Goal: Information Seeking & Learning: Check status

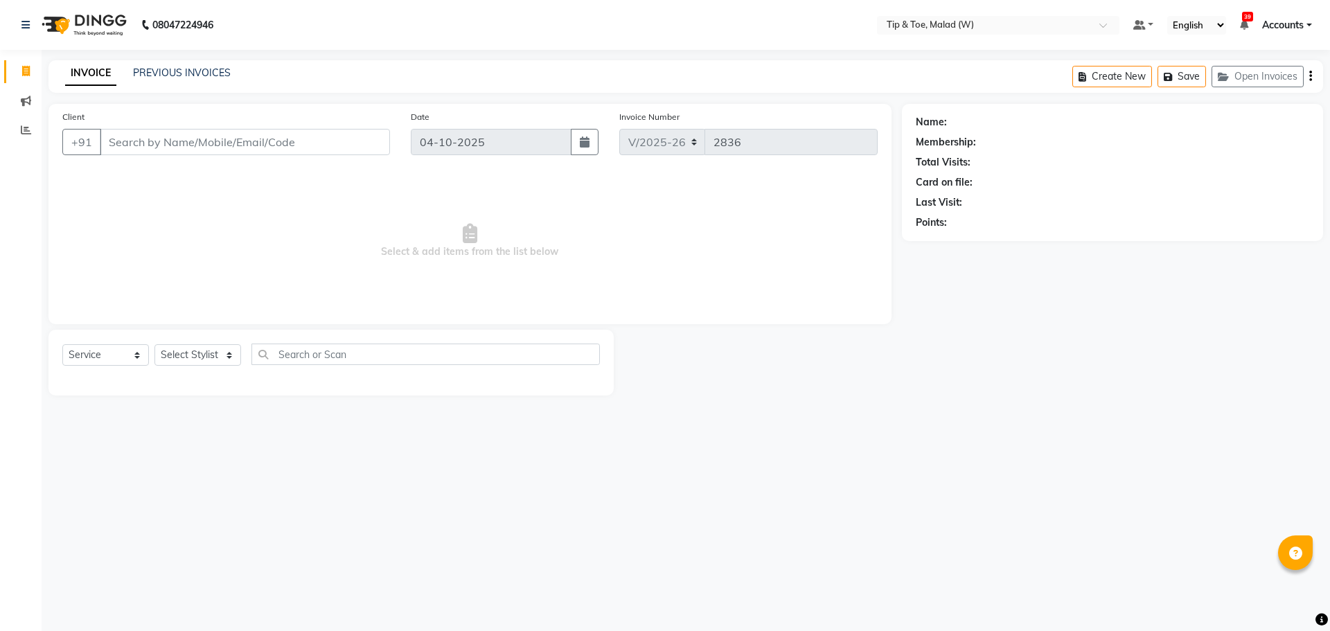
select select "5930"
select select "service"
click at [949, 20] on input "text" at bounding box center [984, 26] width 201 height 14
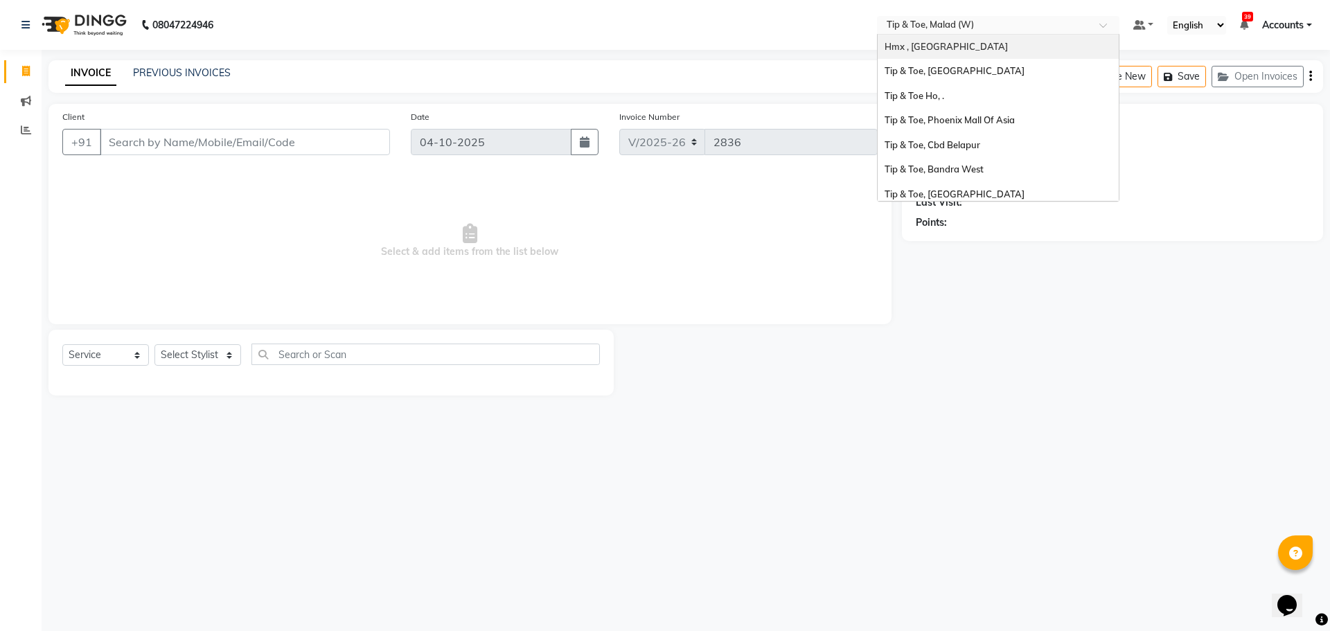
click at [925, 41] on span "Hmx , [GEOGRAPHIC_DATA]" at bounding box center [945, 46] width 123 height 11
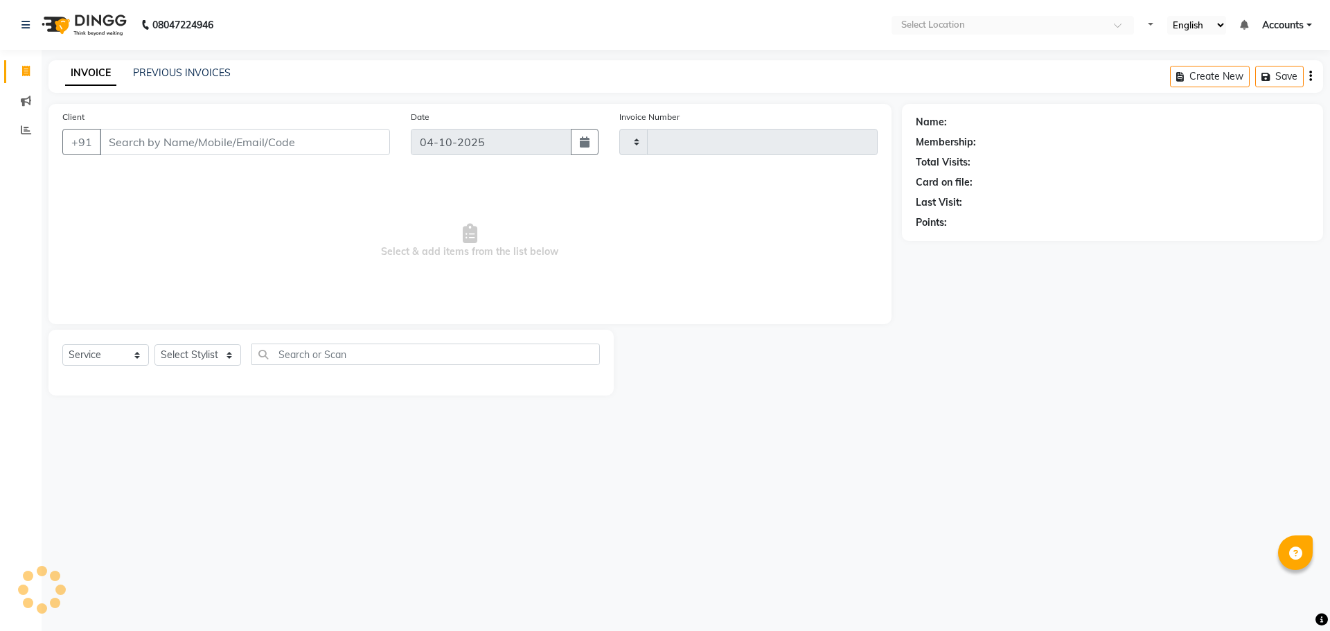
select select "service"
type input "2320"
select select "5711"
click at [18, 131] on span at bounding box center [26, 131] width 24 height 16
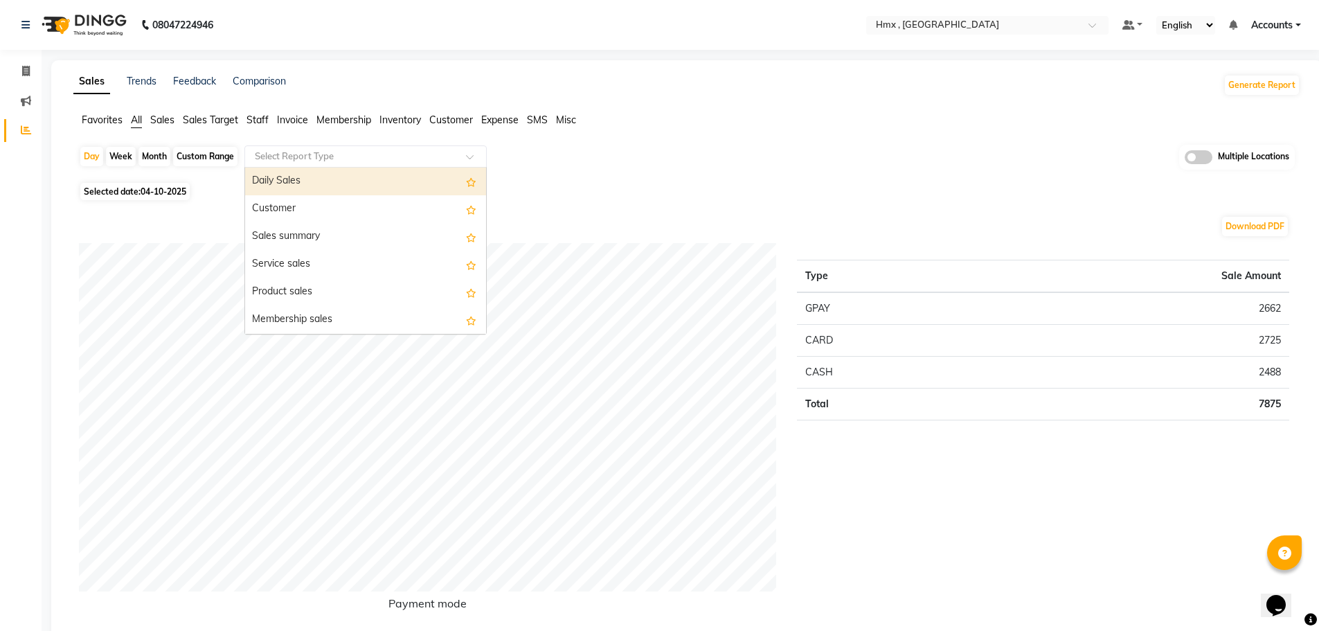
click at [368, 148] on div "Select Report Type" at bounding box center [365, 156] width 242 height 22
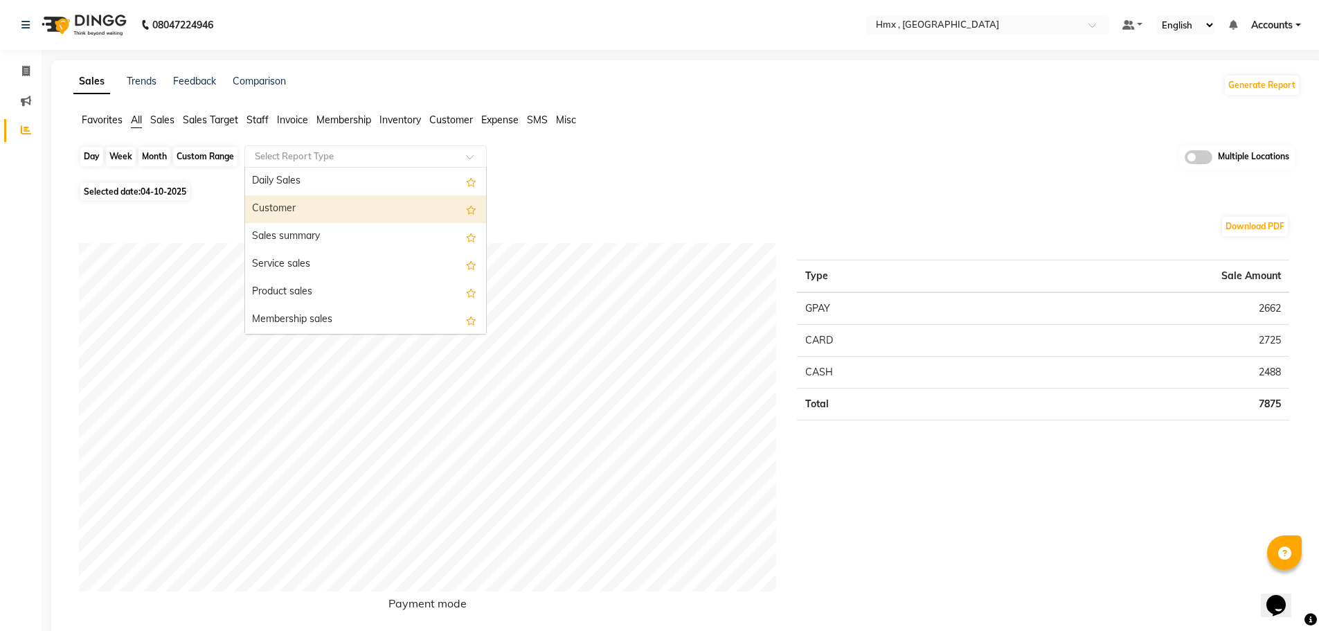
click at [87, 154] on div "Day" at bounding box center [91, 156] width 23 height 19
select select "10"
select select "2025"
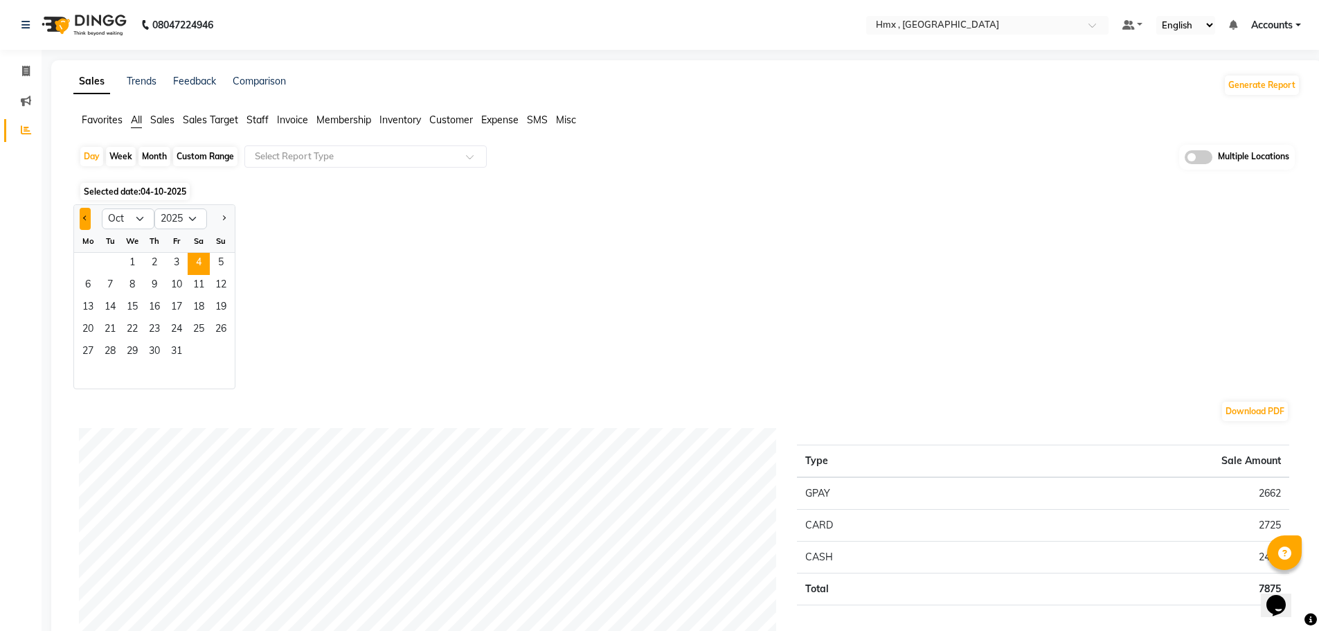
click at [85, 220] on span "Previous month" at bounding box center [85, 217] width 5 height 5
select select "9"
click at [91, 354] on span "29" at bounding box center [88, 352] width 22 height 22
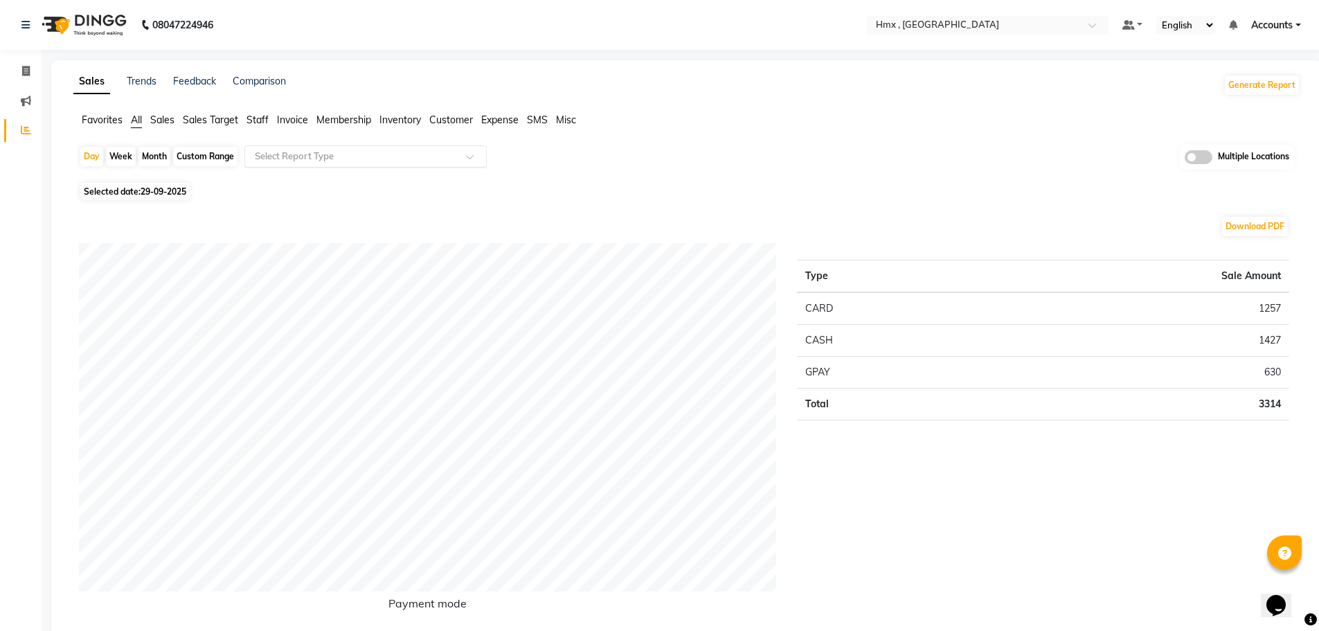
click at [411, 157] on input "text" at bounding box center [351, 157] width 199 height 14
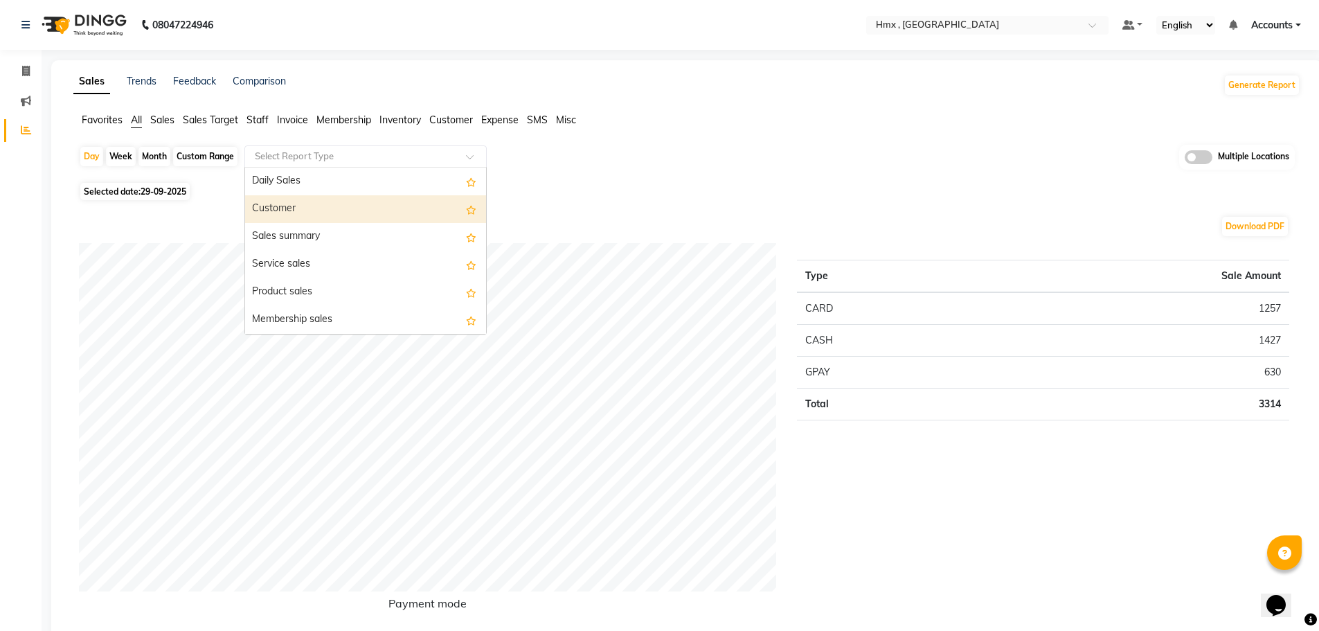
click at [369, 202] on div "Customer" at bounding box center [365, 209] width 241 height 28
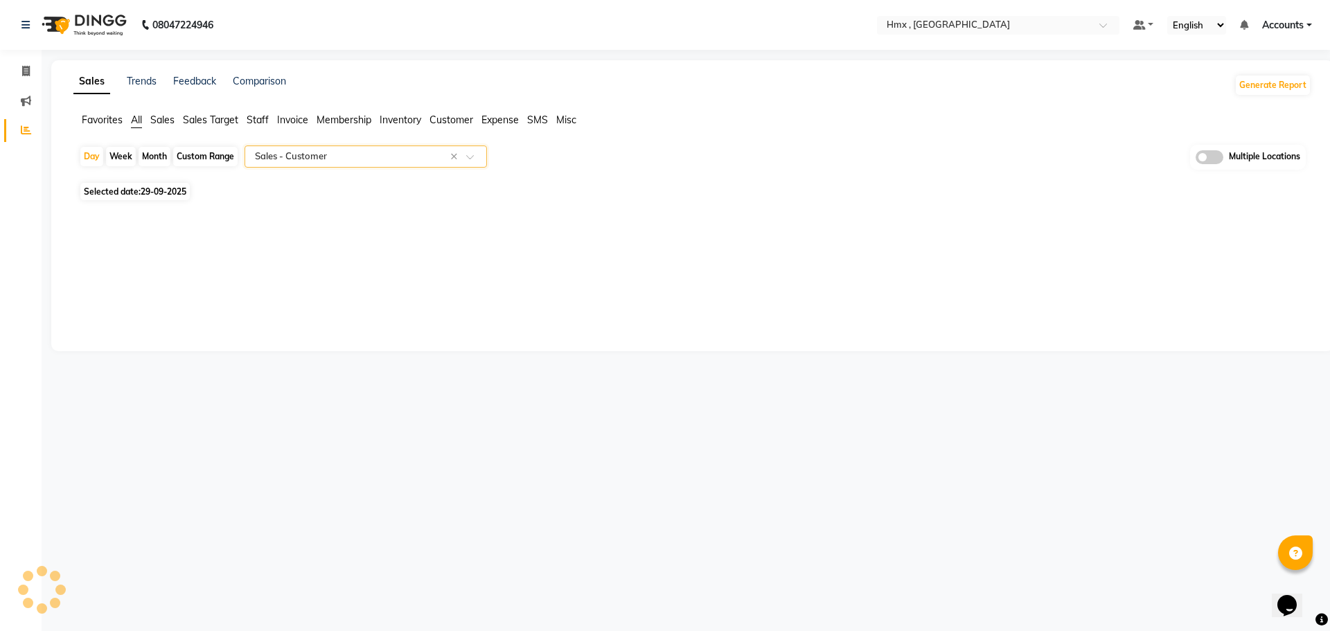
select select "filtered_report"
select select "csv"
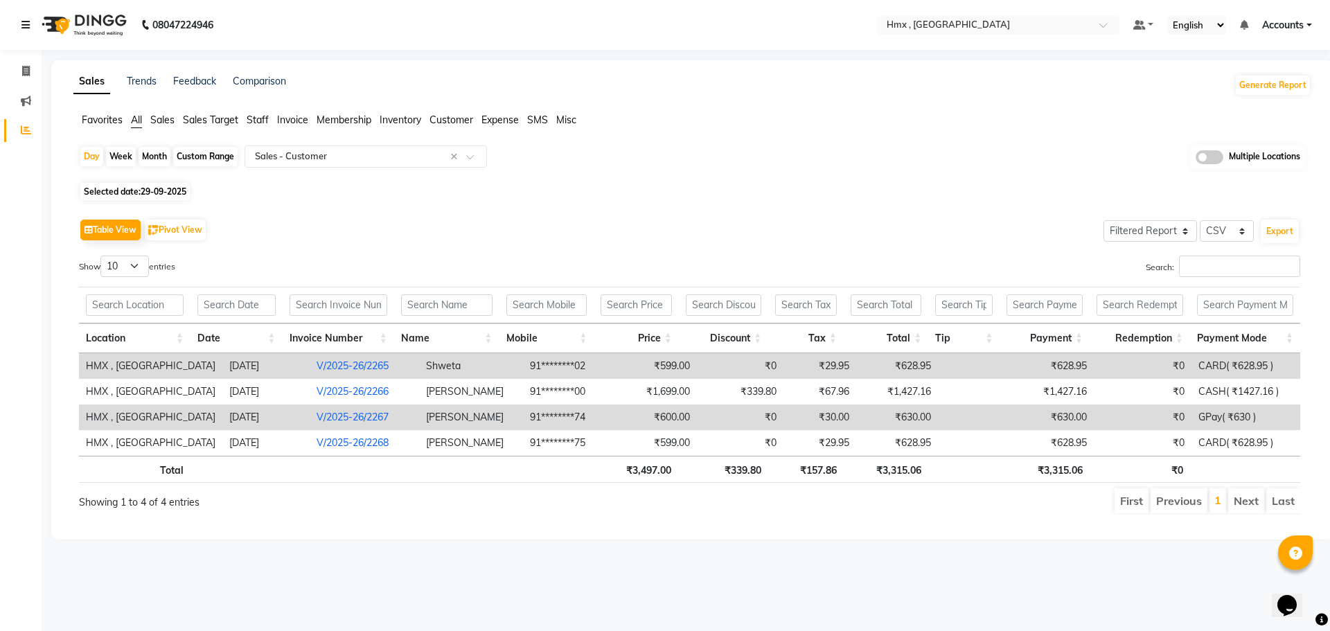
click at [28, 18] on link at bounding box center [28, 25] width 14 height 39
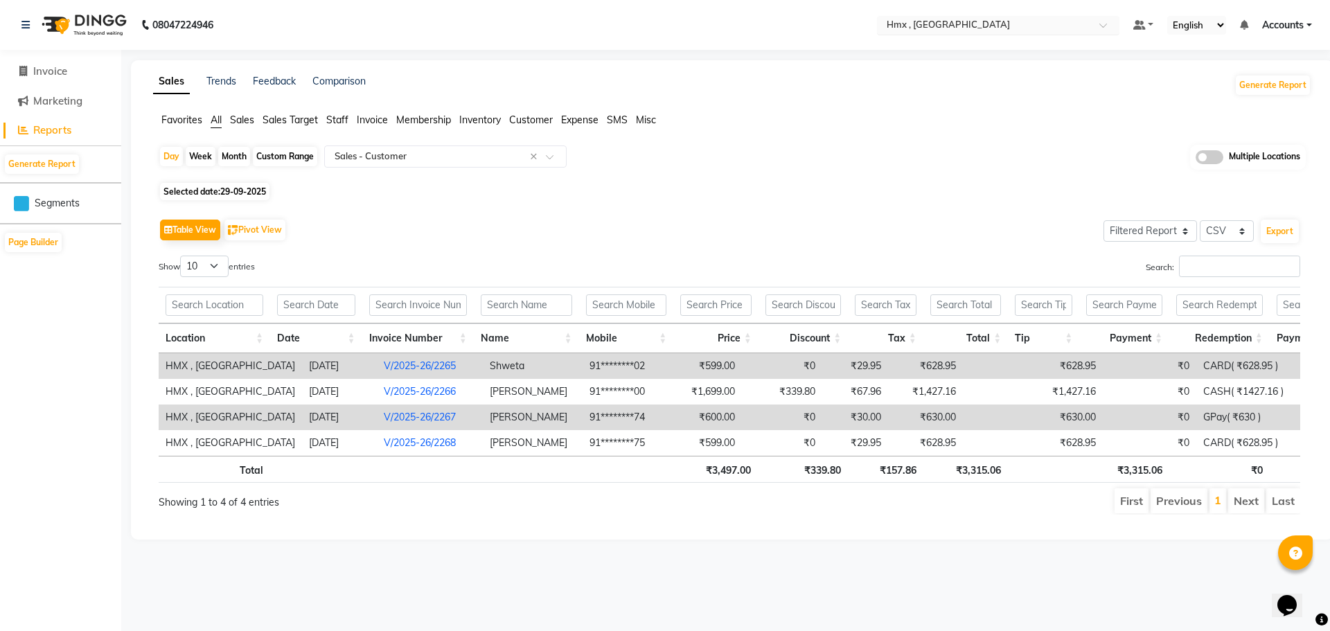
click at [932, 25] on input "text" at bounding box center [984, 26] width 201 height 14
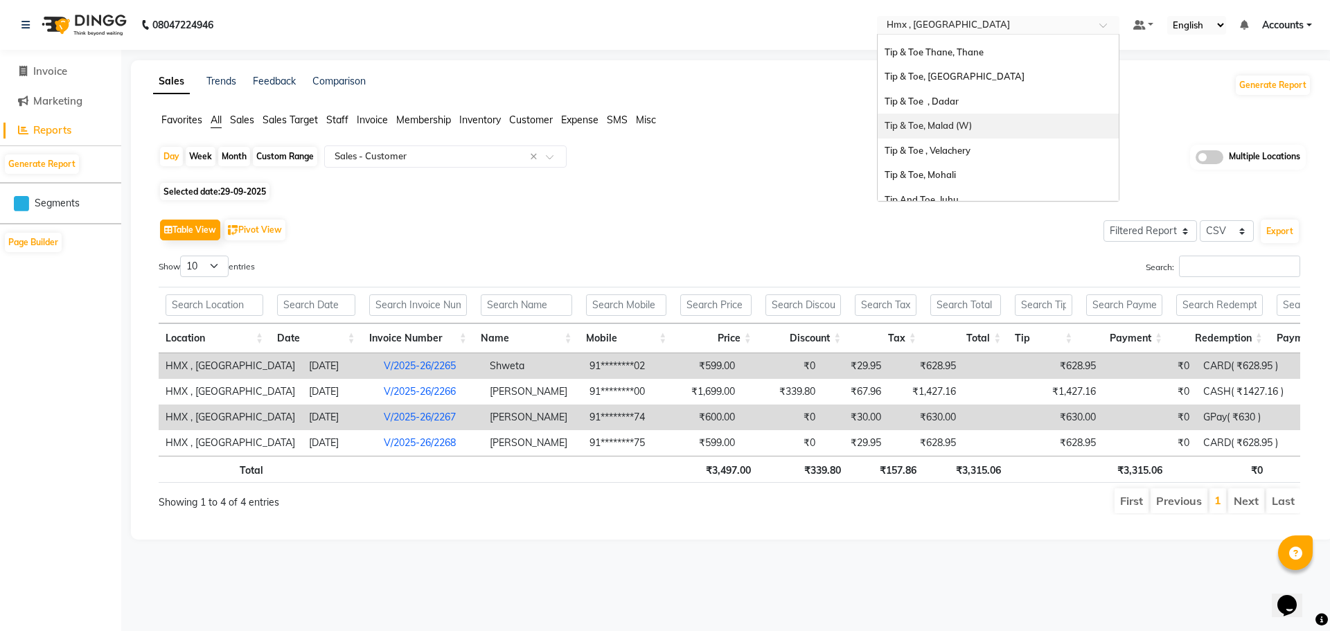
scroll to position [301, 0]
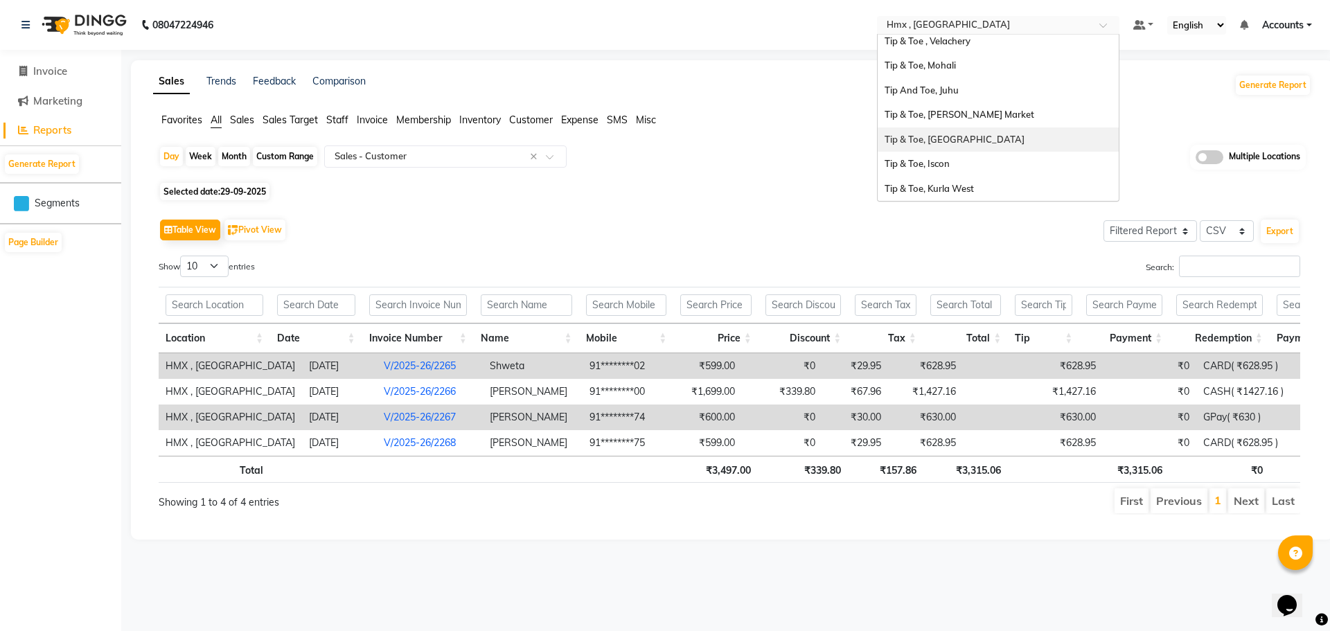
click at [932, 135] on span "Tip & Toe, [GEOGRAPHIC_DATA]" at bounding box center [954, 139] width 140 height 11
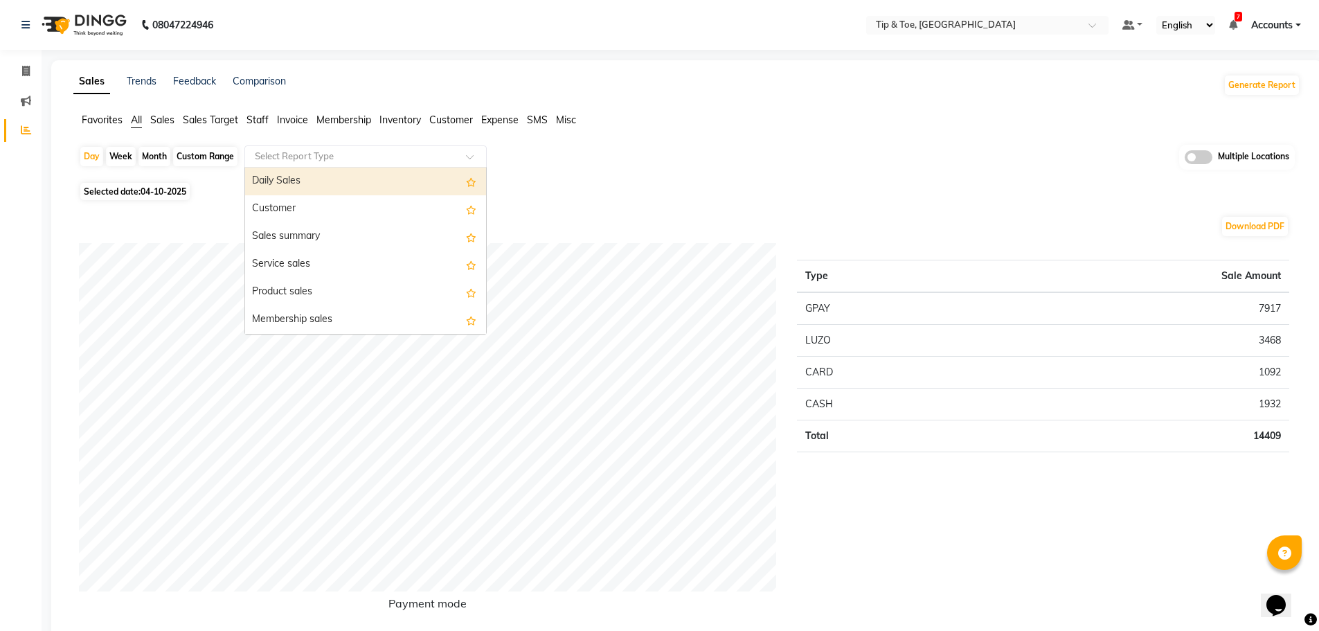
click at [296, 153] on input "text" at bounding box center [351, 157] width 199 height 14
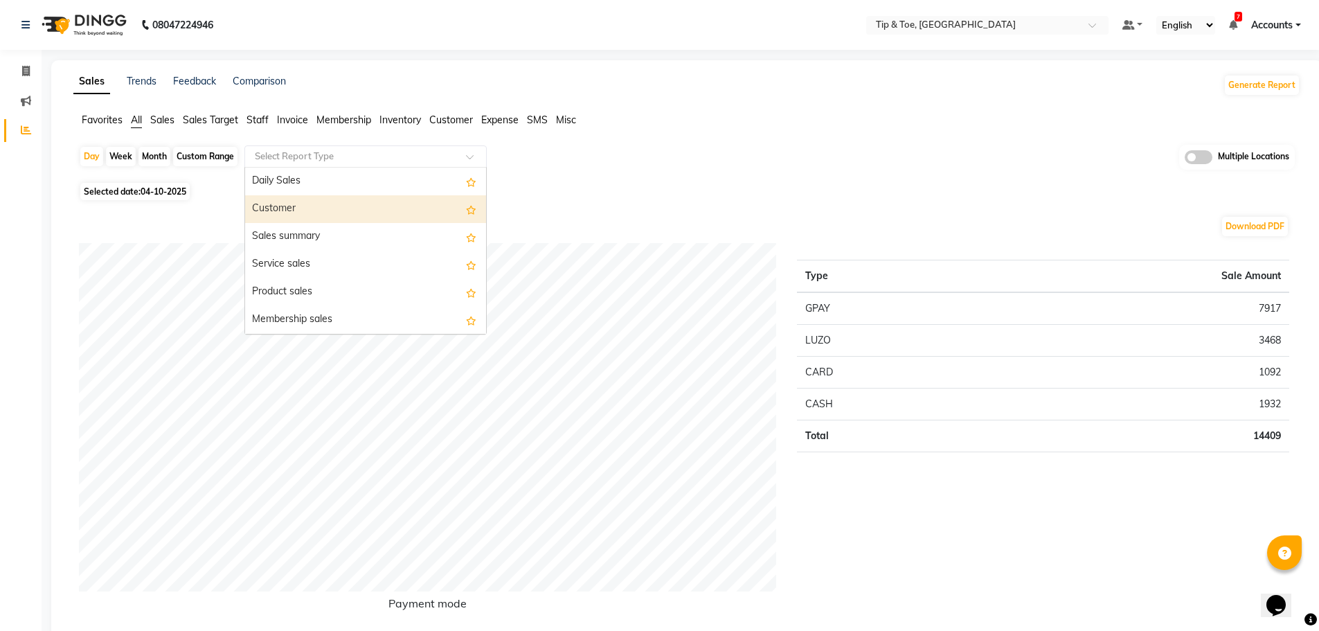
click at [296, 204] on div "Customer" at bounding box center [365, 209] width 241 height 28
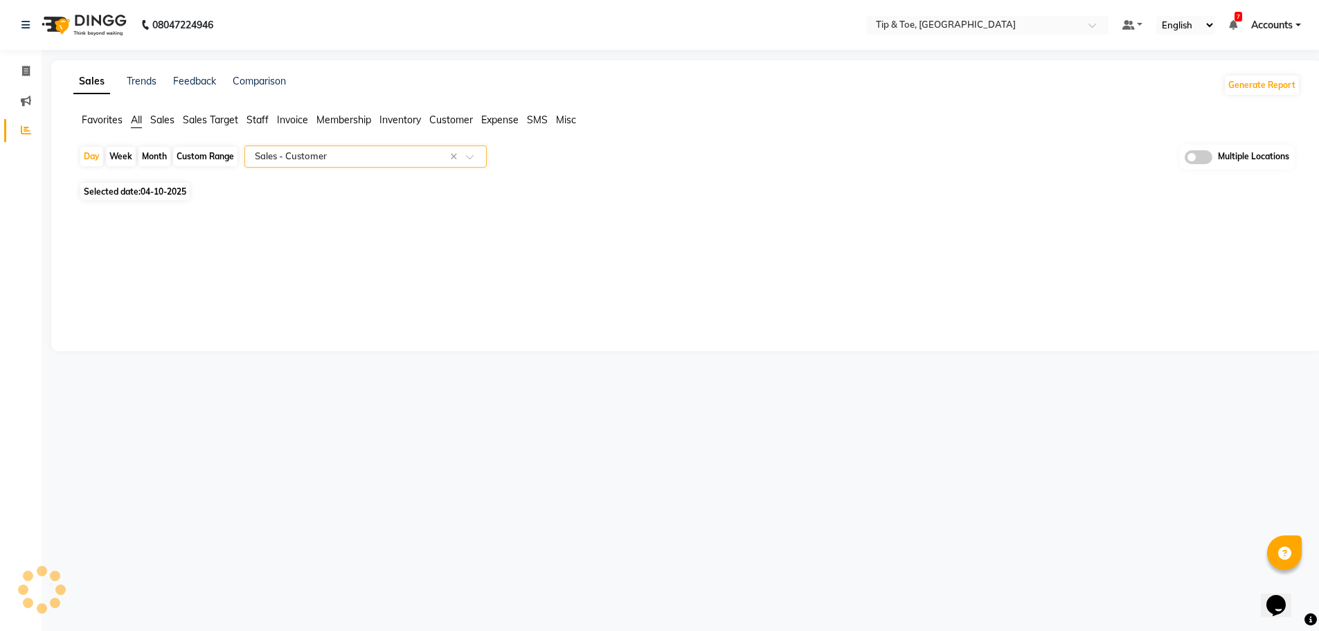
select select "full_report"
select select "csv"
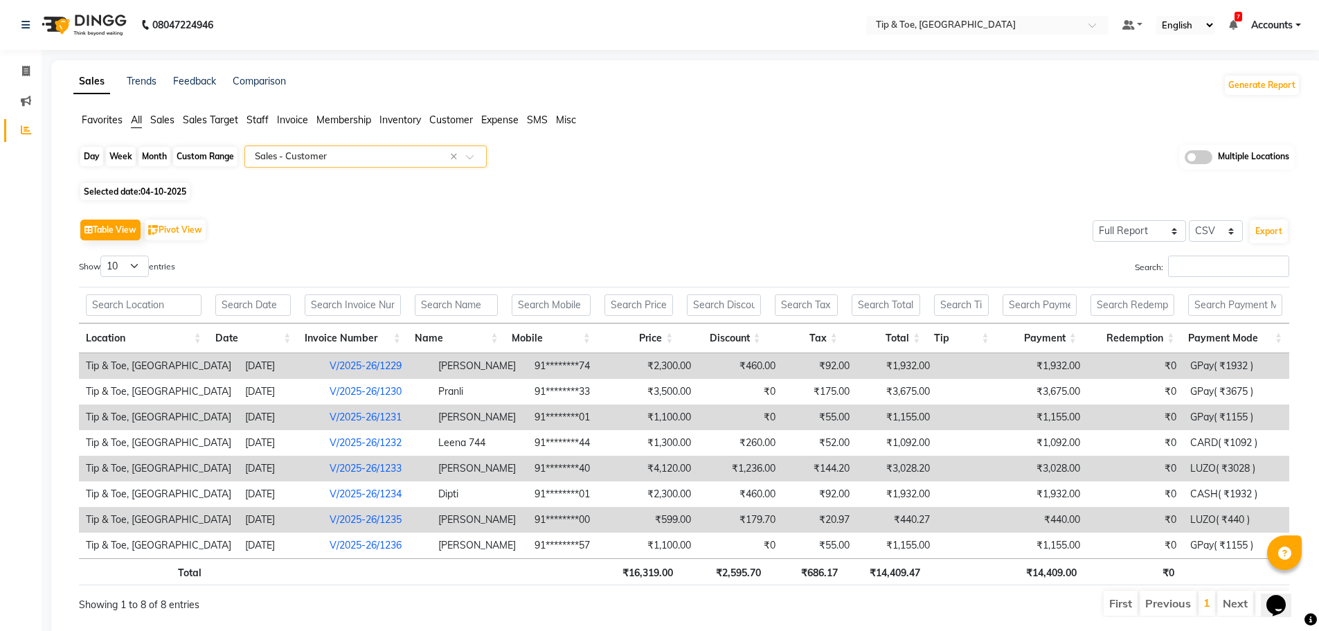
click at [87, 154] on div "Day" at bounding box center [91, 156] width 23 height 19
select select "10"
select select "2025"
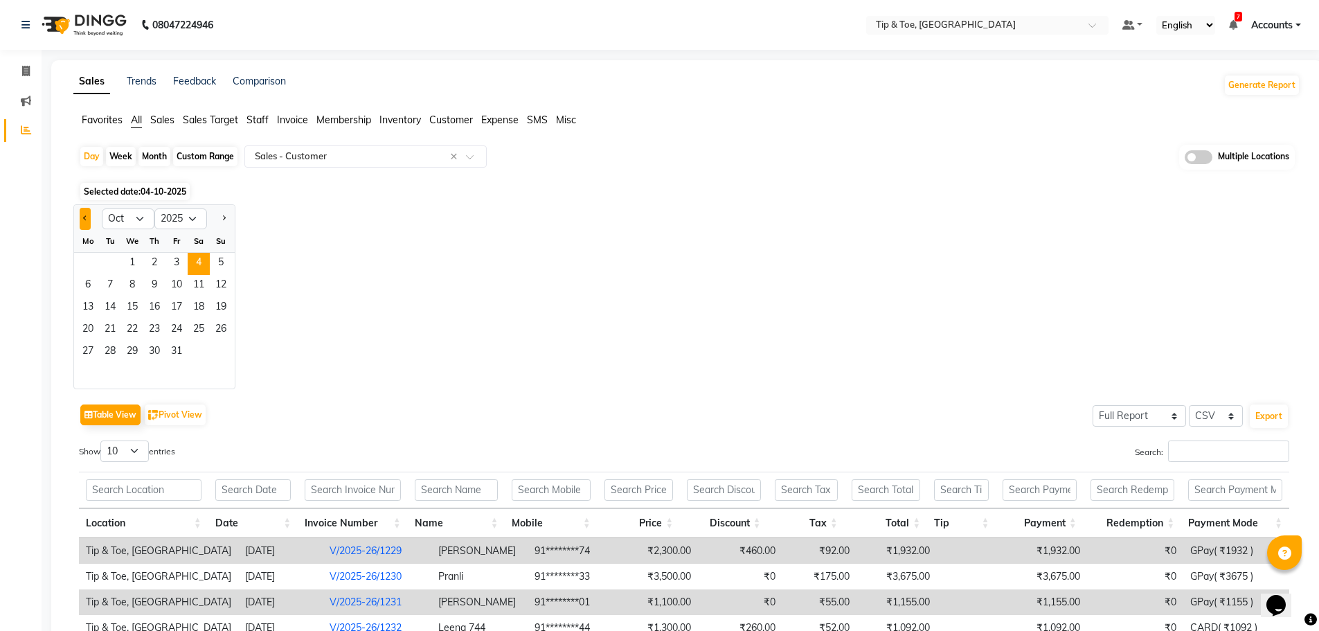
click at [81, 217] on button "Previous month" at bounding box center [85, 219] width 11 height 22
select select "9"
click at [80, 341] on span "29" at bounding box center [88, 352] width 22 height 22
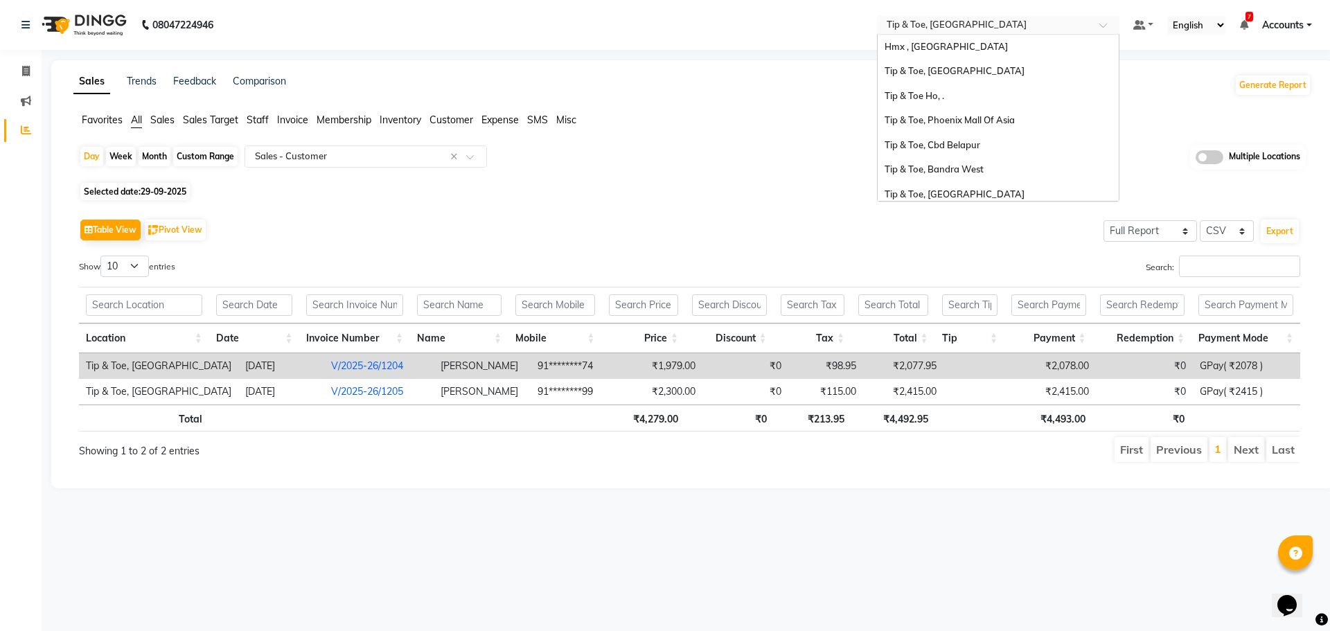
click at [929, 20] on input "text" at bounding box center [984, 26] width 201 height 14
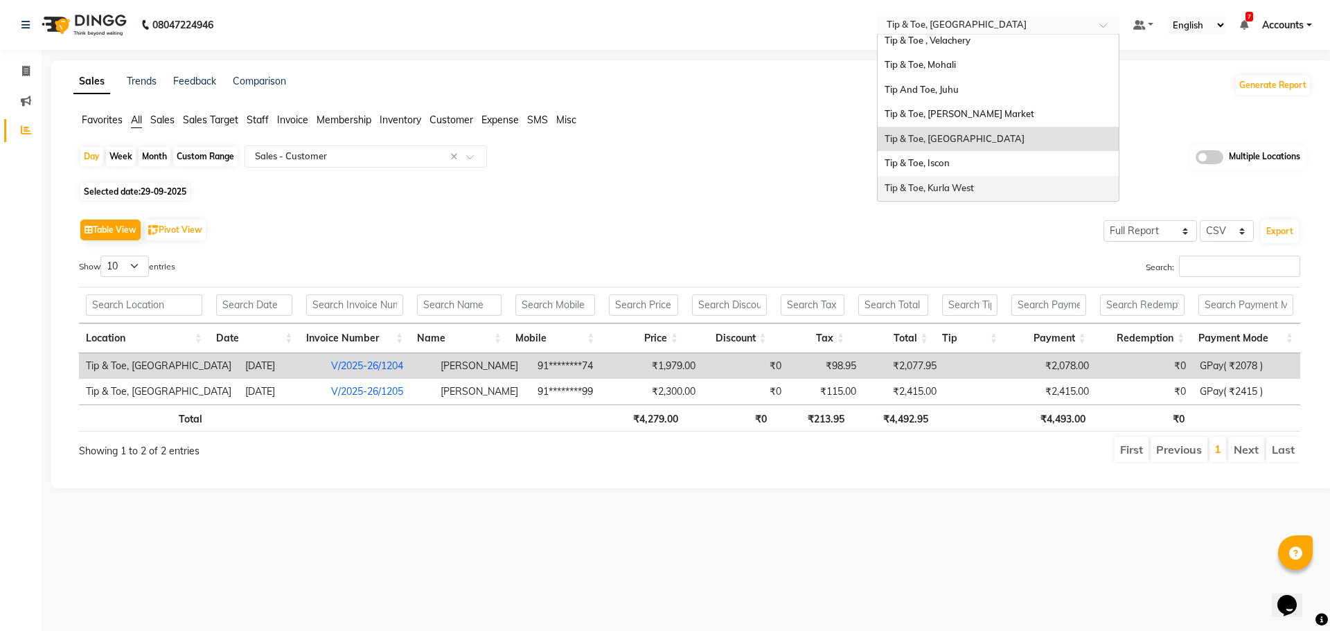
click at [942, 185] on span "Tip & Toe, Kurla West" at bounding box center [928, 187] width 89 height 11
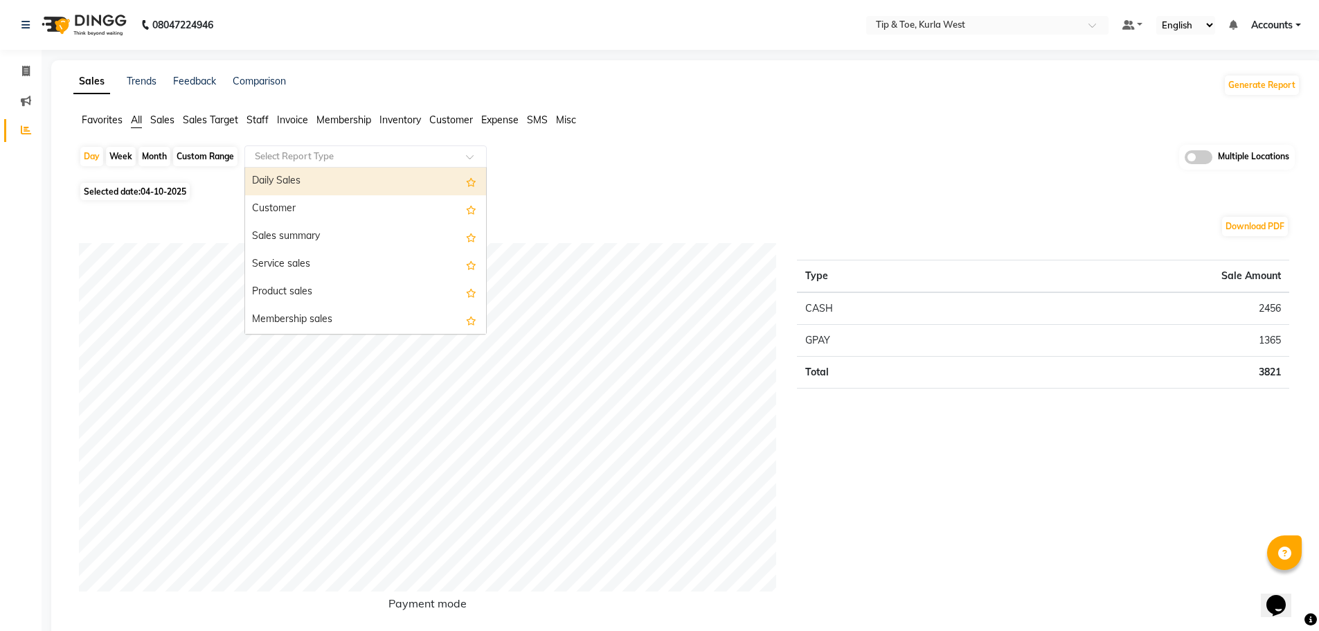
click at [387, 156] on input "text" at bounding box center [351, 157] width 199 height 14
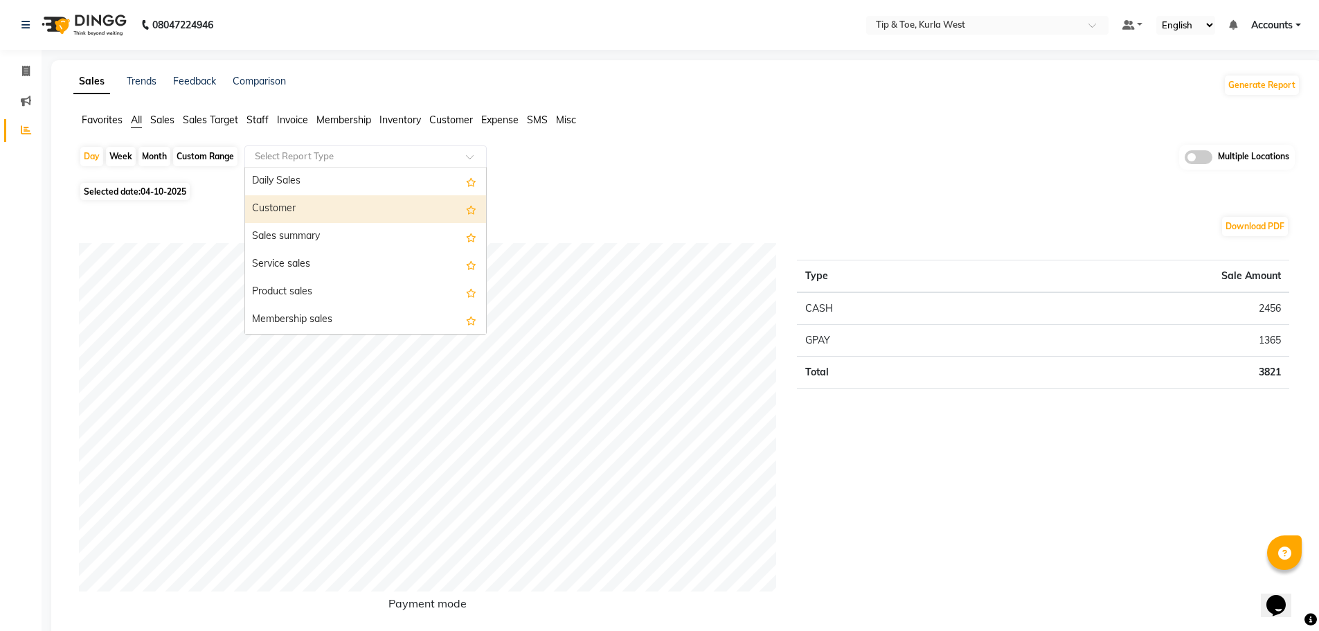
click at [305, 211] on div "Customer" at bounding box center [365, 209] width 241 height 28
select select "full_report"
select select "csv"
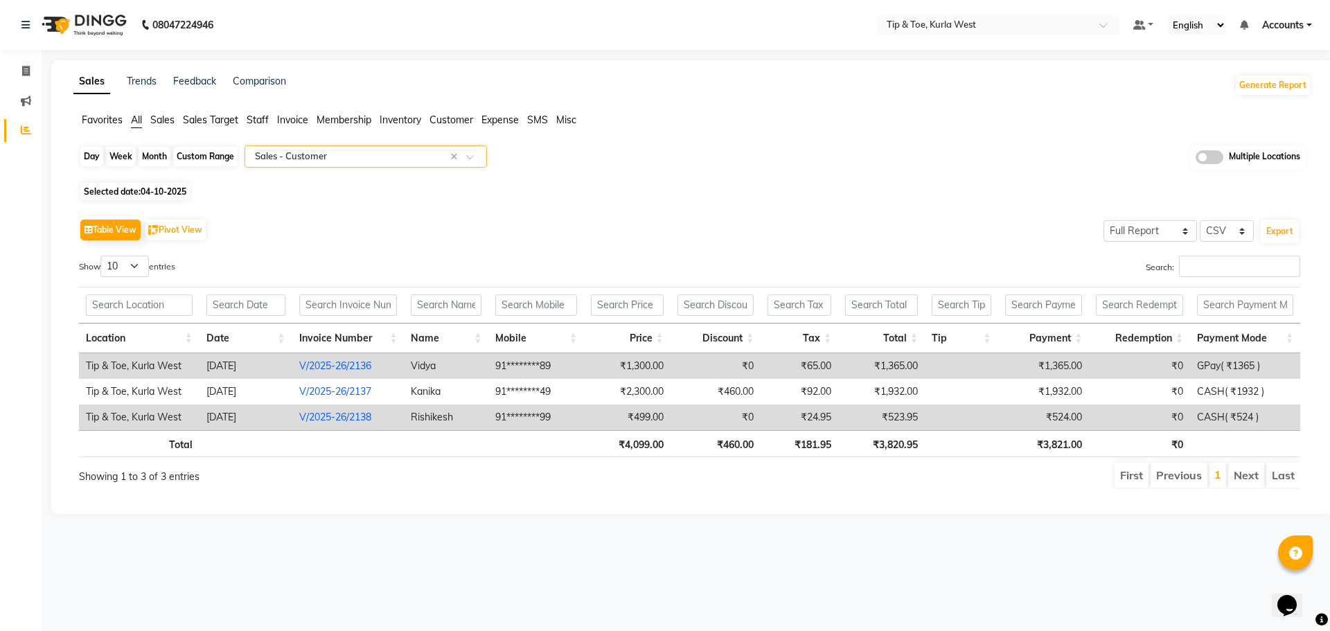
click at [94, 157] on div "Day" at bounding box center [91, 156] width 23 height 19
select select "10"
select select "2025"
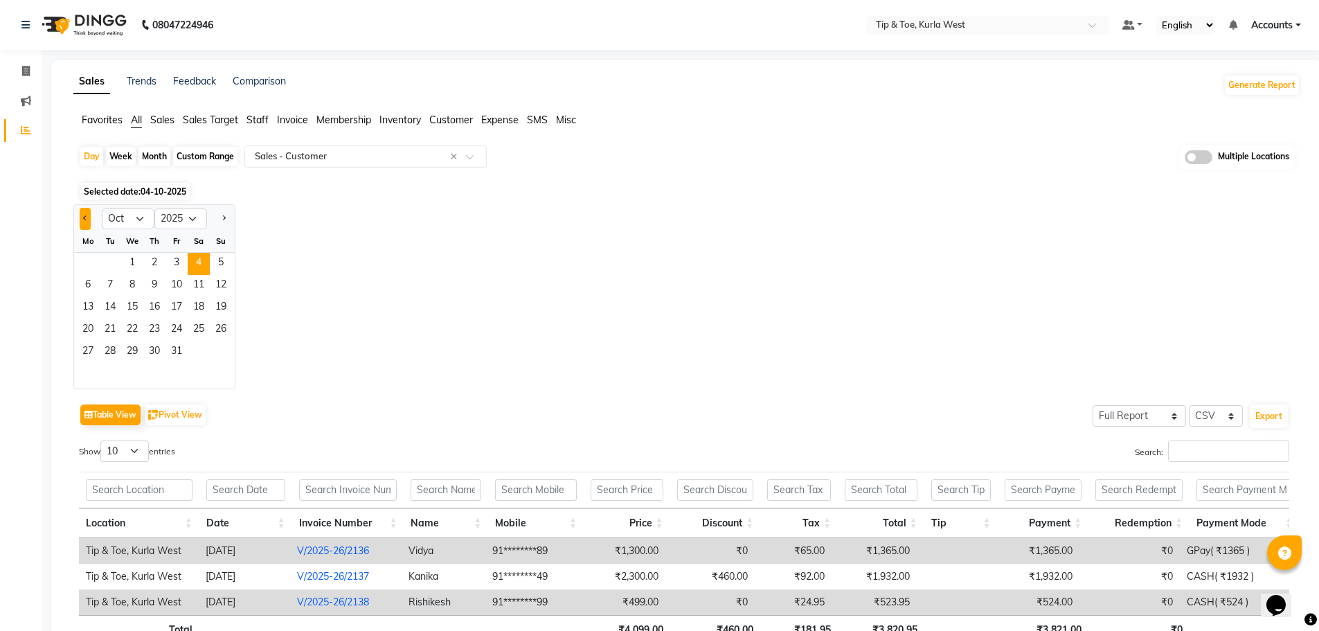
click at [82, 222] on button "Previous month" at bounding box center [85, 219] width 11 height 22
select select "9"
click at [92, 358] on span "29" at bounding box center [88, 352] width 22 height 22
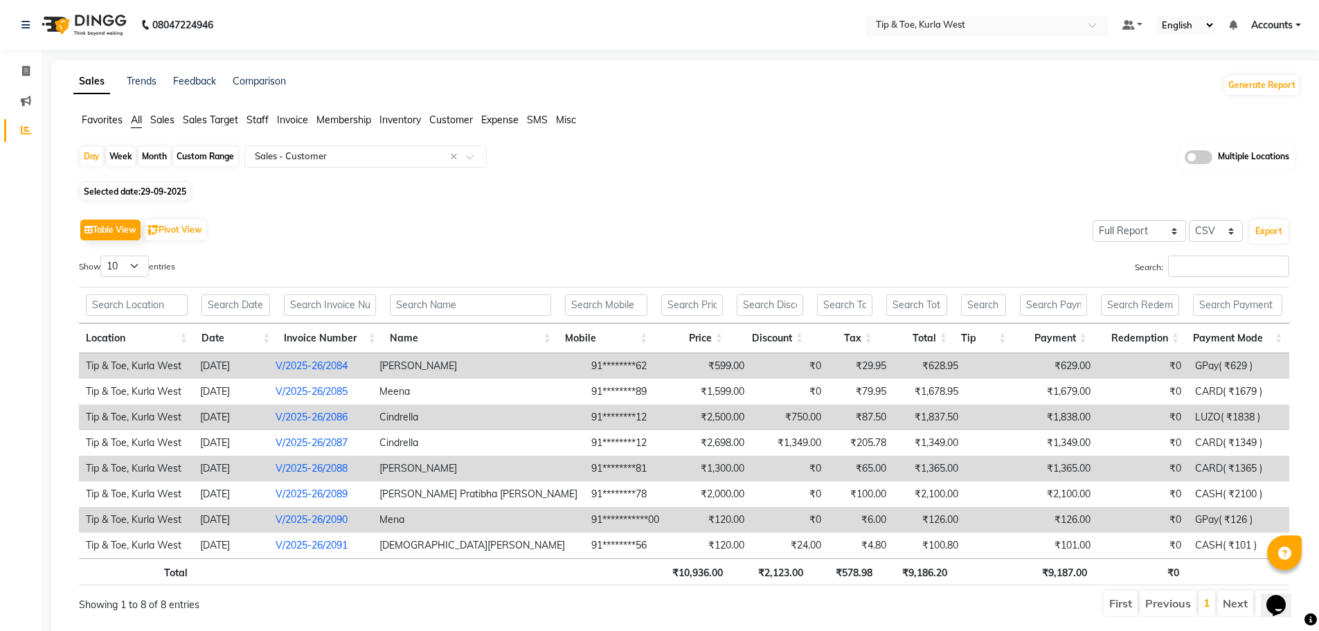
click at [933, 28] on input "text" at bounding box center [973, 26] width 201 height 14
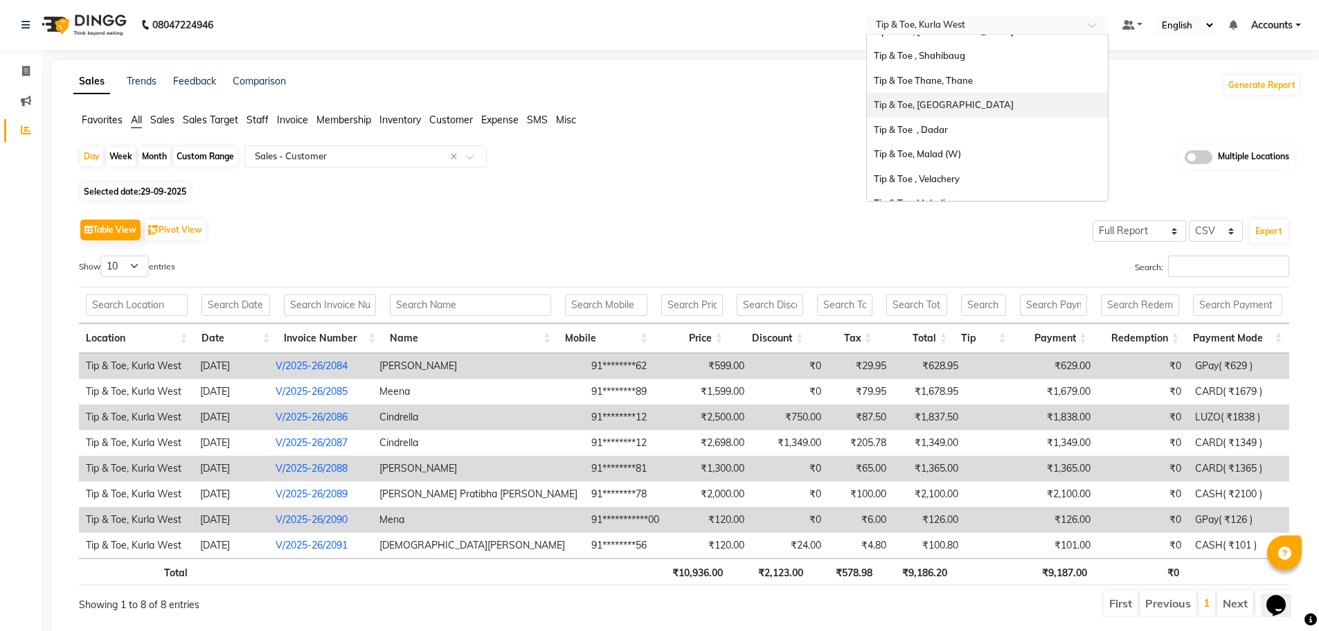
scroll to position [94, 0]
click at [953, 73] on span "Tip & Toe, Bandra West" at bounding box center [923, 75] width 99 height 11
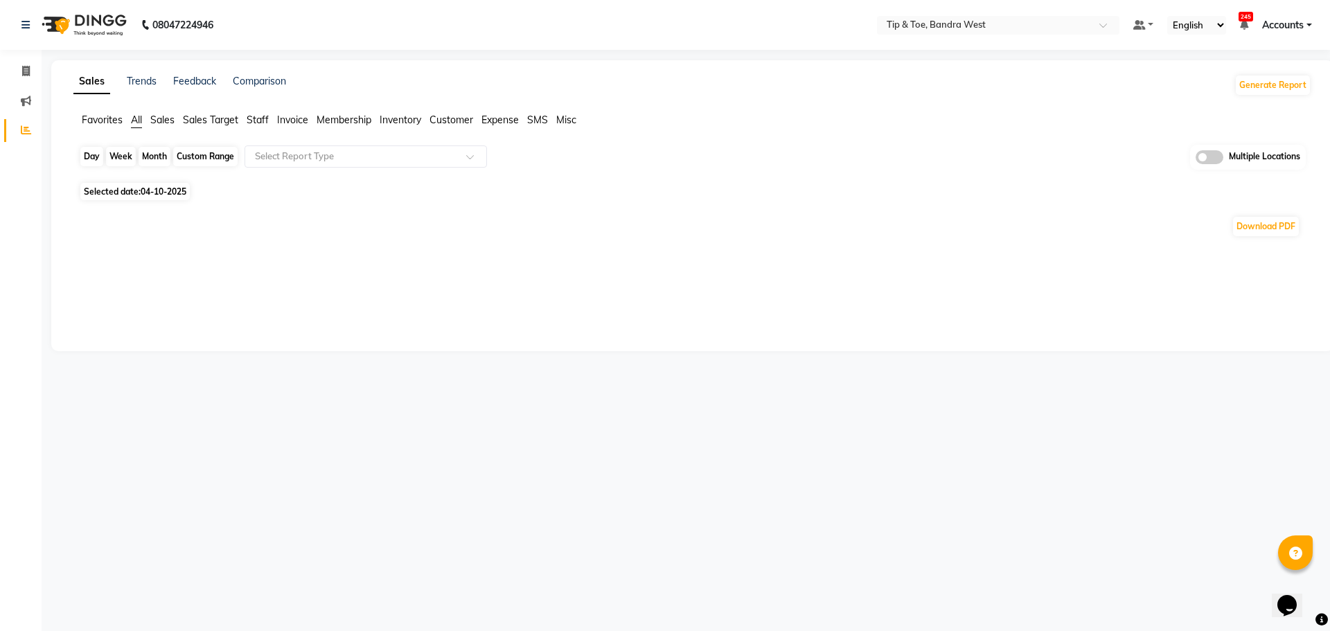
click at [91, 157] on div "Day" at bounding box center [91, 156] width 23 height 19
click at [327, 154] on input "text" at bounding box center [351, 157] width 199 height 14
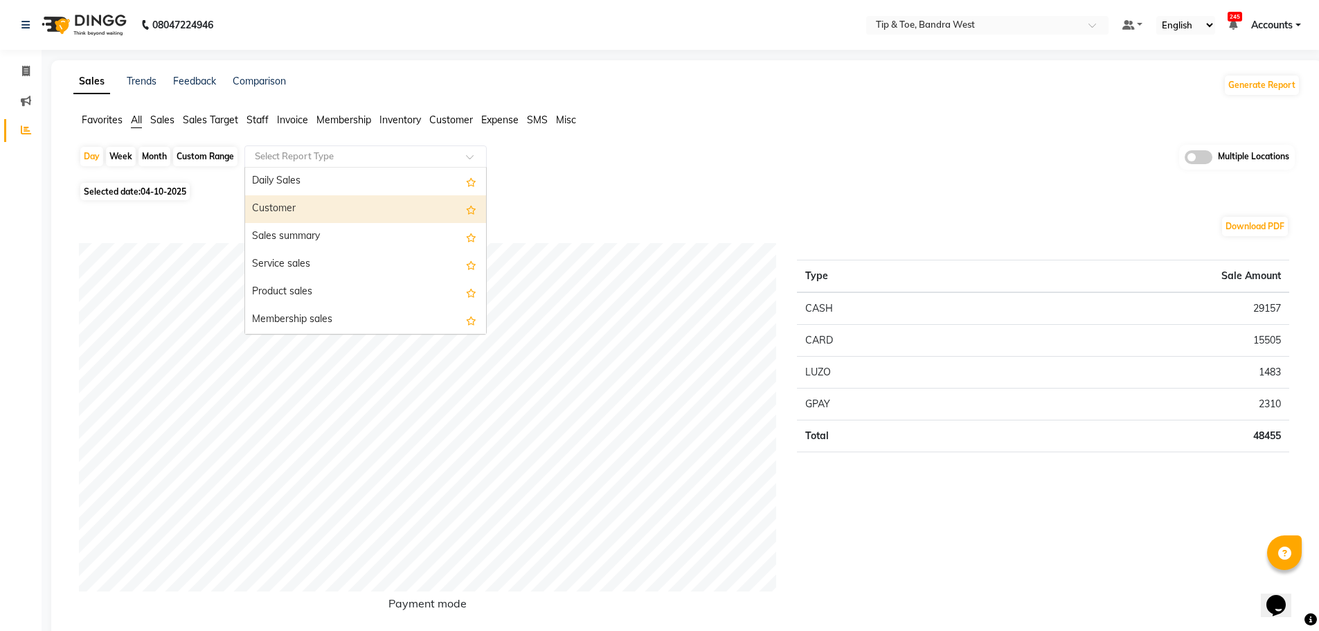
click at [294, 202] on div "Customer" at bounding box center [365, 209] width 241 height 28
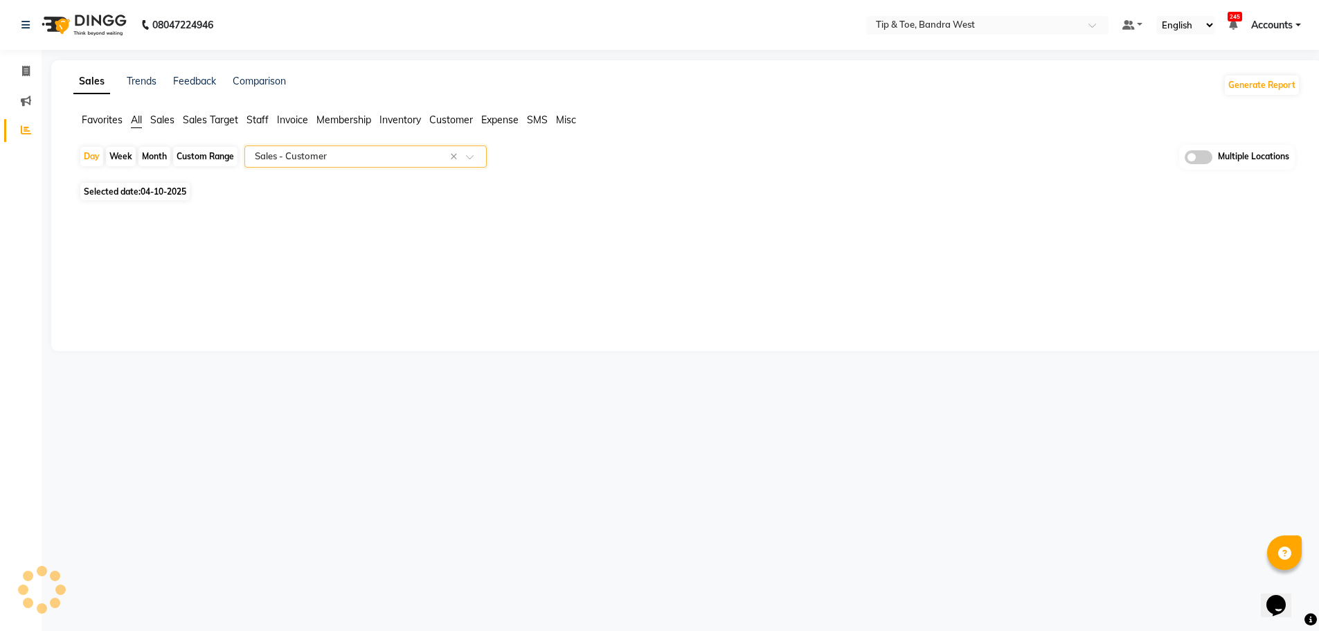
select select "full_report"
select select "csv"
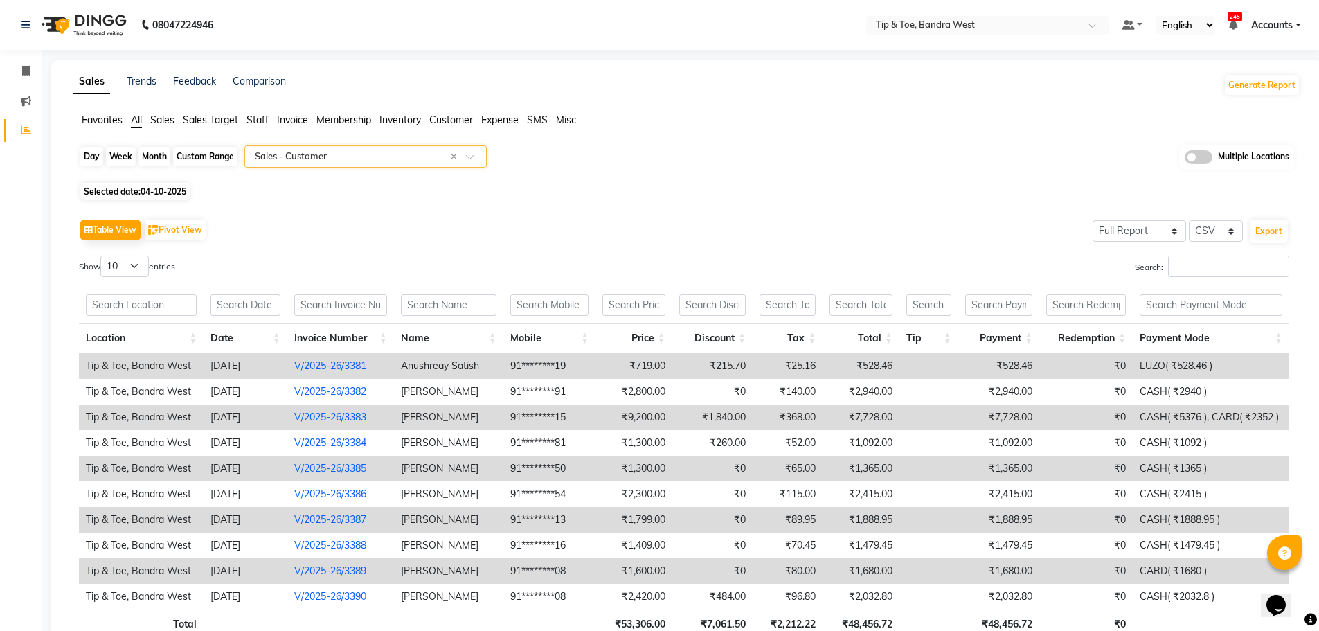
click at [82, 153] on div "Day" at bounding box center [91, 156] width 23 height 19
select select "10"
select select "2025"
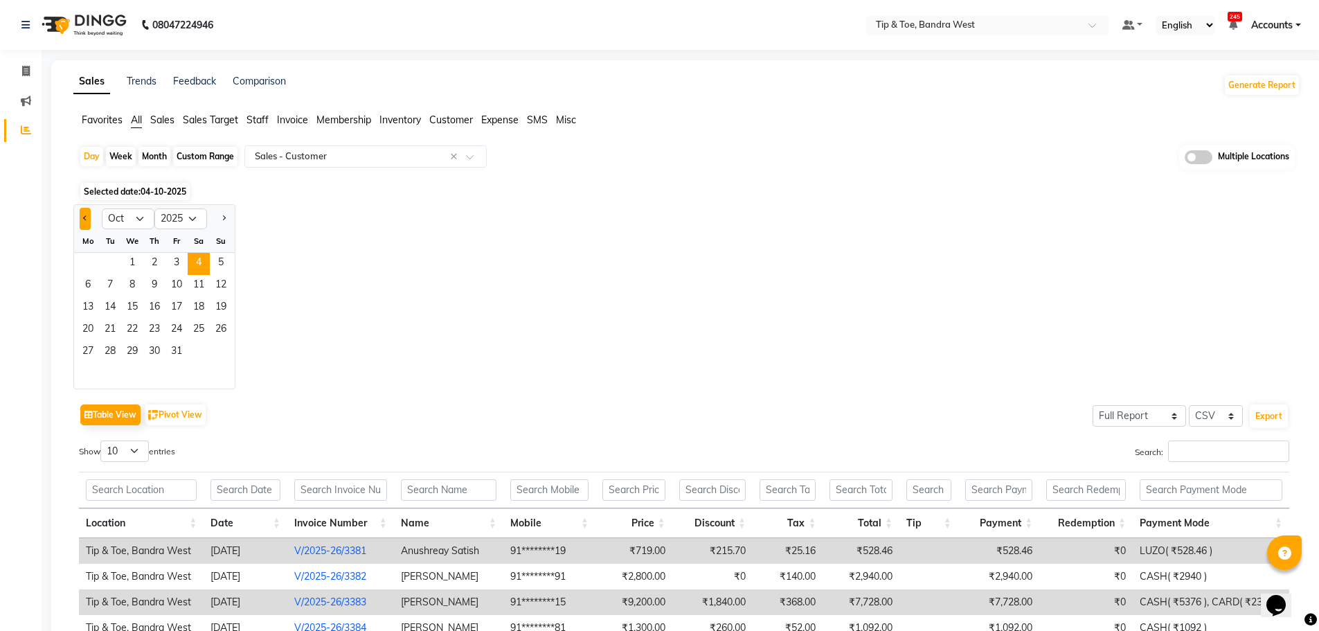
click at [91, 218] on button "Previous month" at bounding box center [85, 219] width 11 height 22
select select "9"
click at [85, 350] on span "29" at bounding box center [88, 352] width 22 height 22
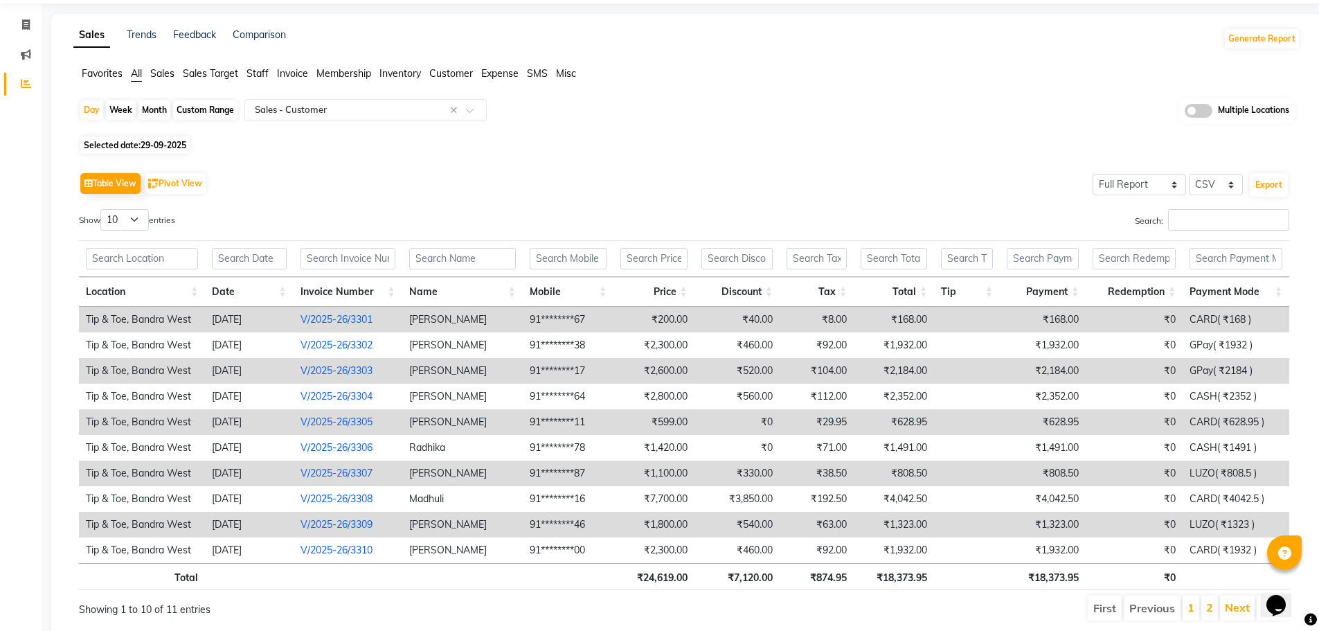
scroll to position [94, 0]
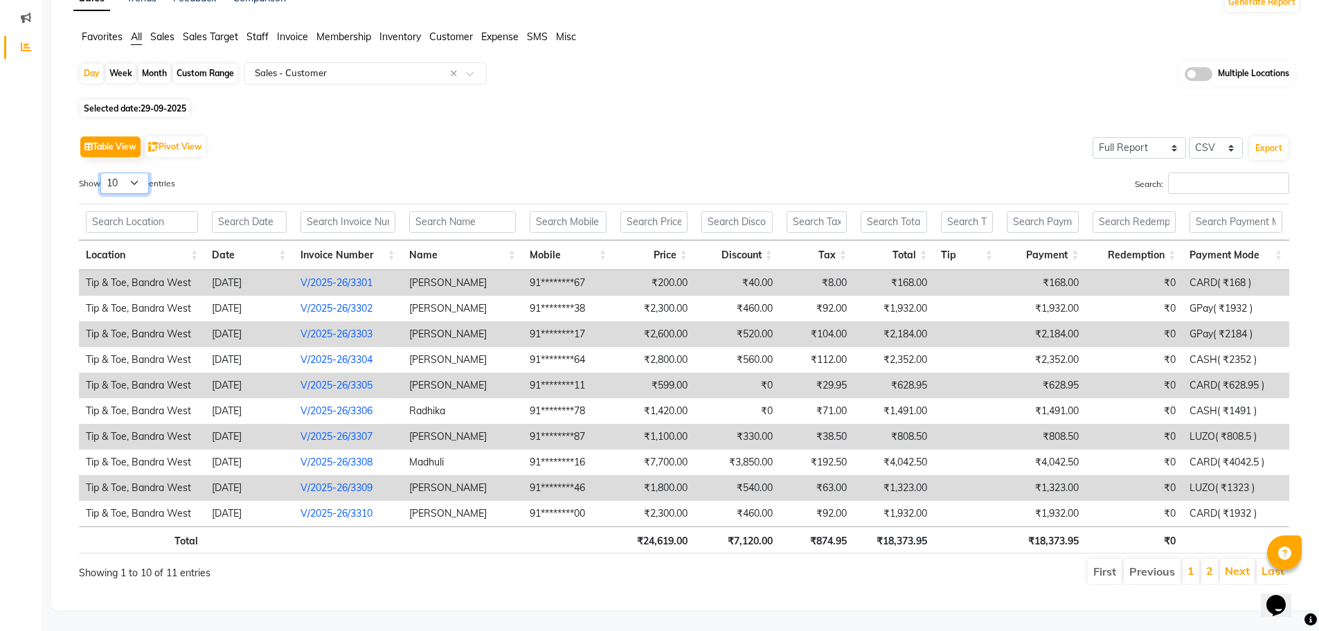
drag, startPoint x: 130, startPoint y: 172, endPoint x: 128, endPoint y: 182, distance: 10.5
click at [129, 172] on select "10 25 50 100" at bounding box center [124, 182] width 48 height 21
select select "100"
click at [103, 172] on select "10 25 50 100" at bounding box center [124, 182] width 48 height 21
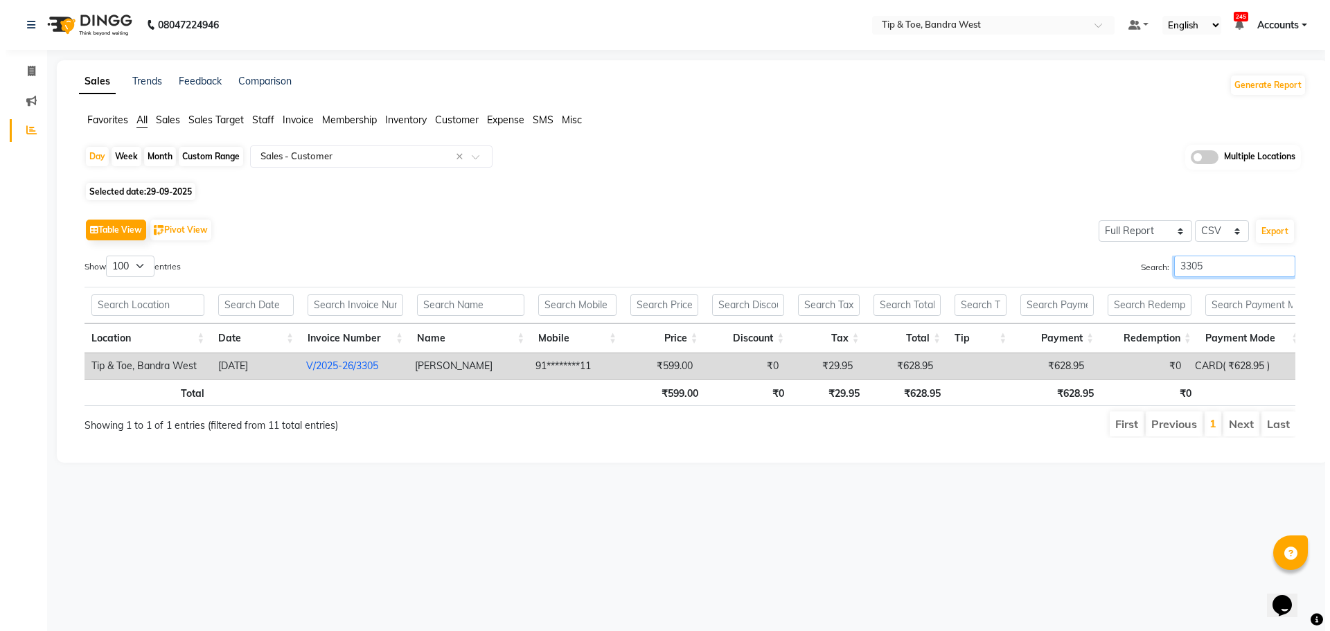
scroll to position [0, 0]
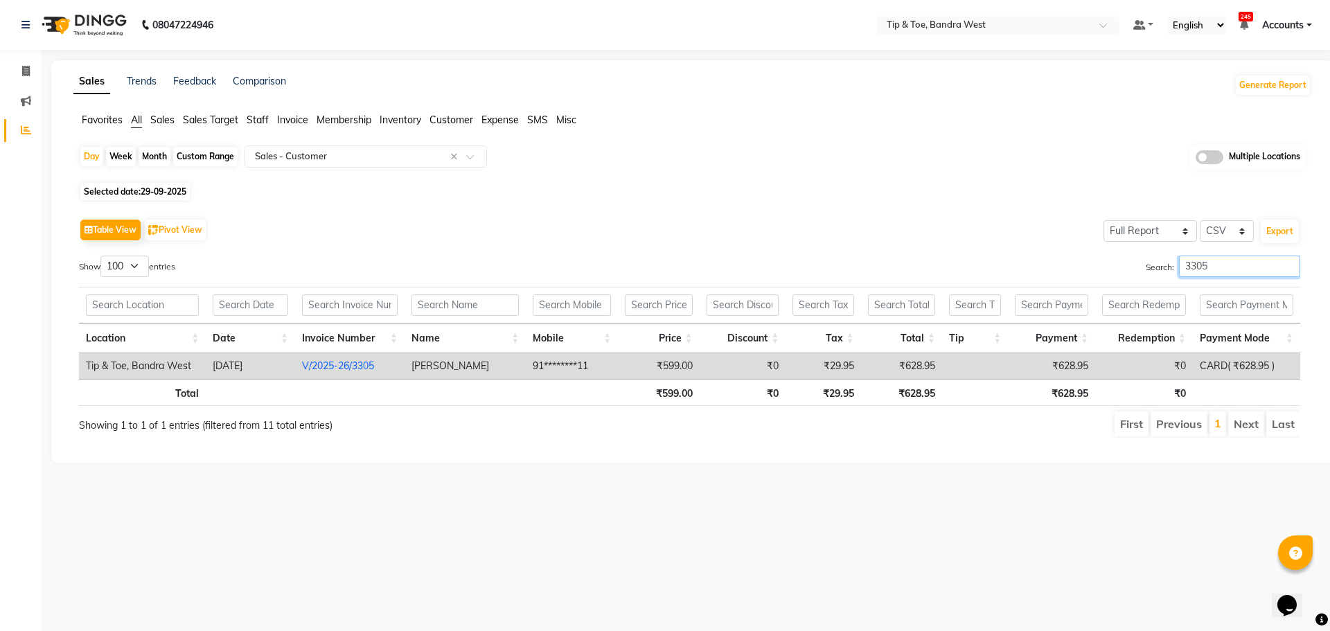
type input "3305"
drag, startPoint x: 1238, startPoint y: 269, endPoint x: 1022, endPoint y: 246, distance: 217.3
click at [1022, 246] on div "Table View Pivot View Select Full Report Filtered Report Select CSV PDF Export …" at bounding box center [689, 326] width 1221 height 222
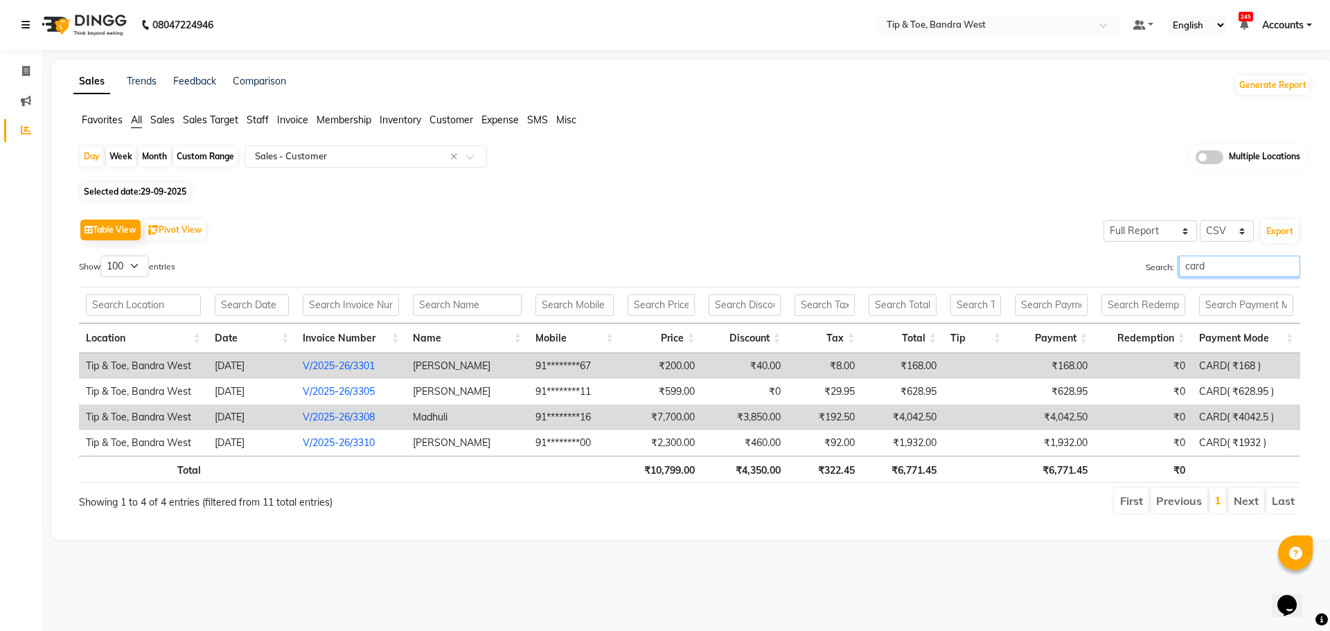
type input "card"
click at [25, 24] on icon at bounding box center [25, 25] width 8 height 10
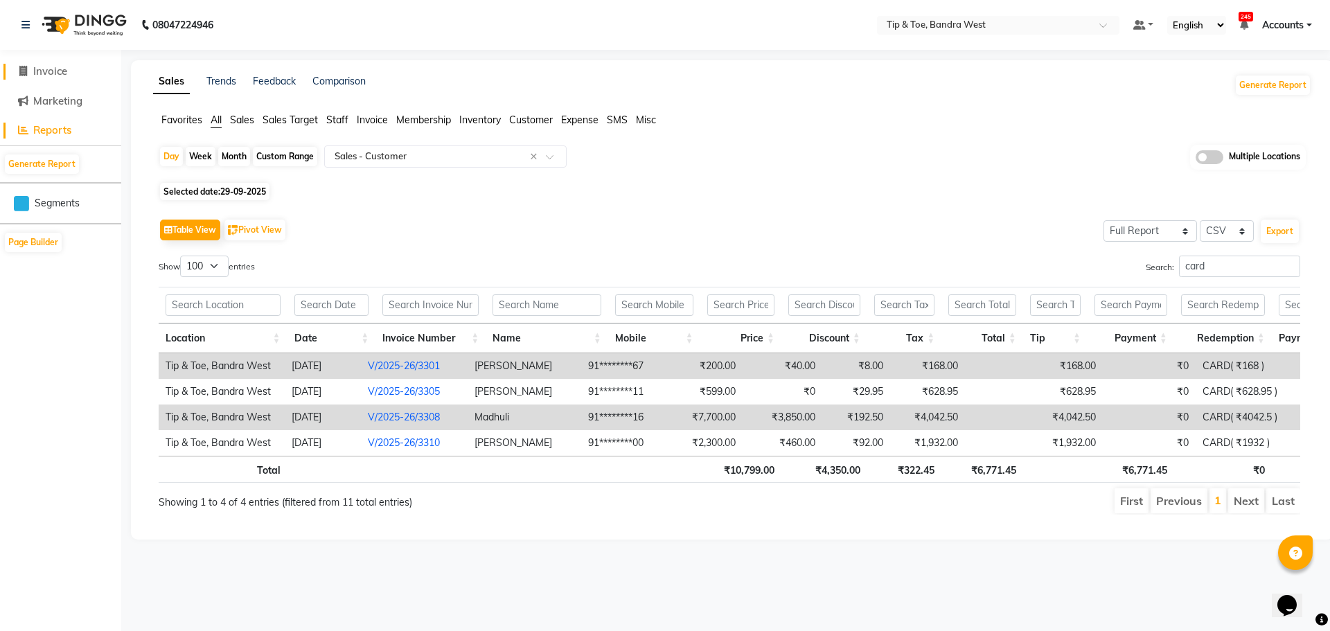
click at [51, 69] on span "Invoice" at bounding box center [50, 70] width 34 height 13
select select "service"
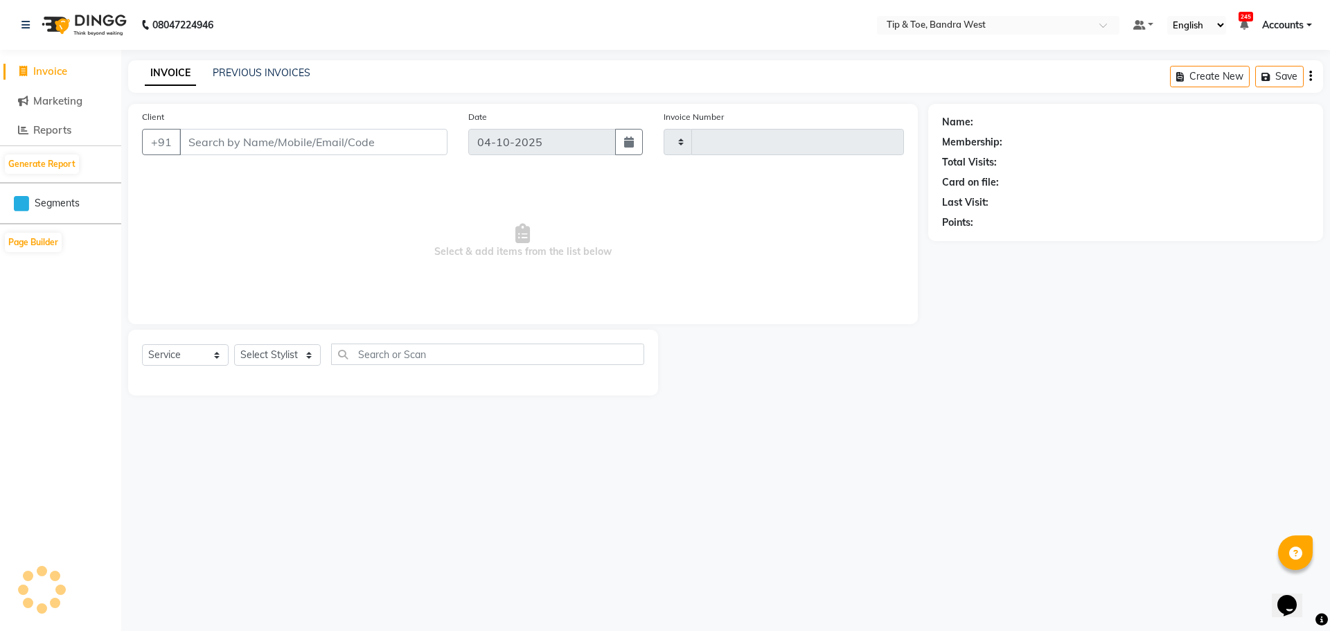
type input "3400"
select select "5957"
click at [234, 78] on link "PREVIOUS INVOICES" at bounding box center [262, 72] width 98 height 12
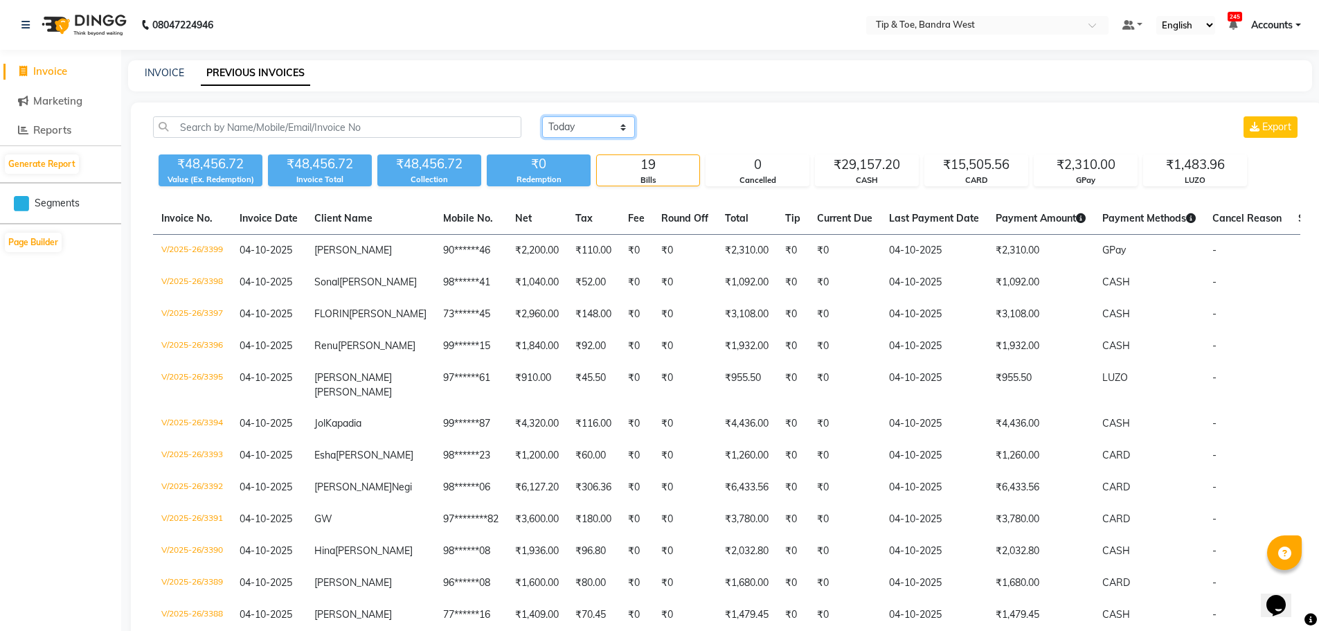
click at [594, 126] on select "[DATE] [DATE] Custom Range" at bounding box center [588, 126] width 93 height 21
select select "range"
click at [542, 116] on select "[DATE] [DATE] Custom Range" at bounding box center [588, 126] width 93 height 21
click at [670, 129] on input "04-10-2025" at bounding box center [701, 127] width 97 height 19
select select "10"
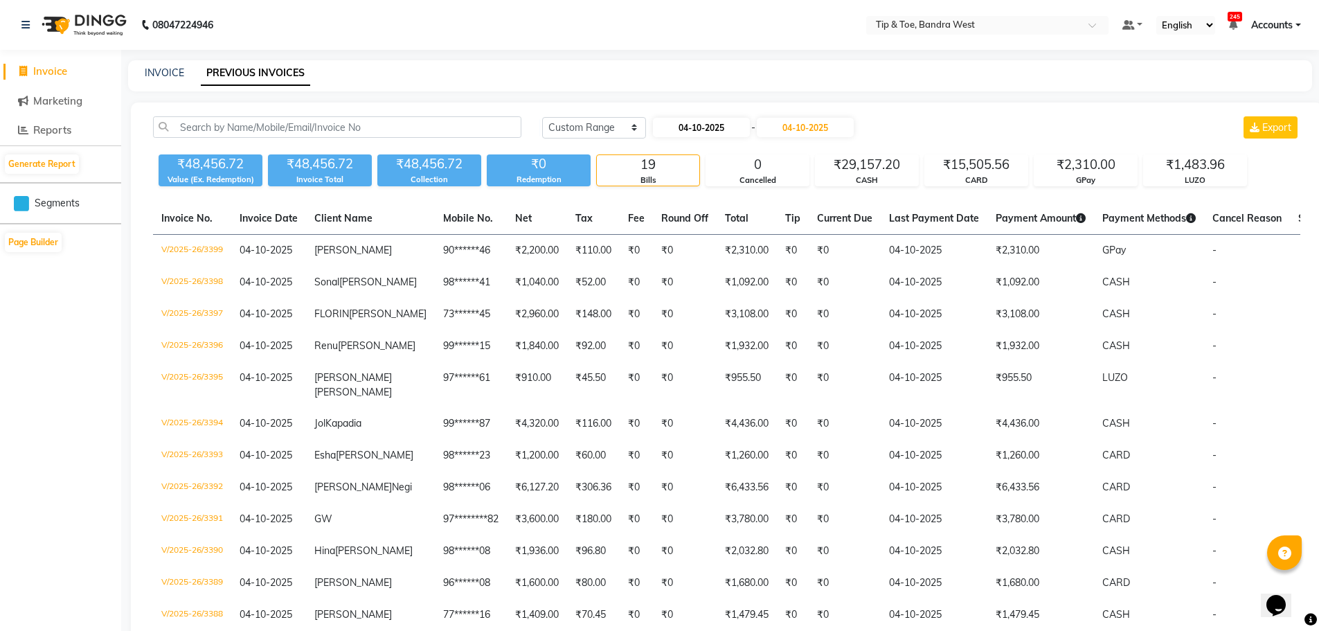
select select "2025"
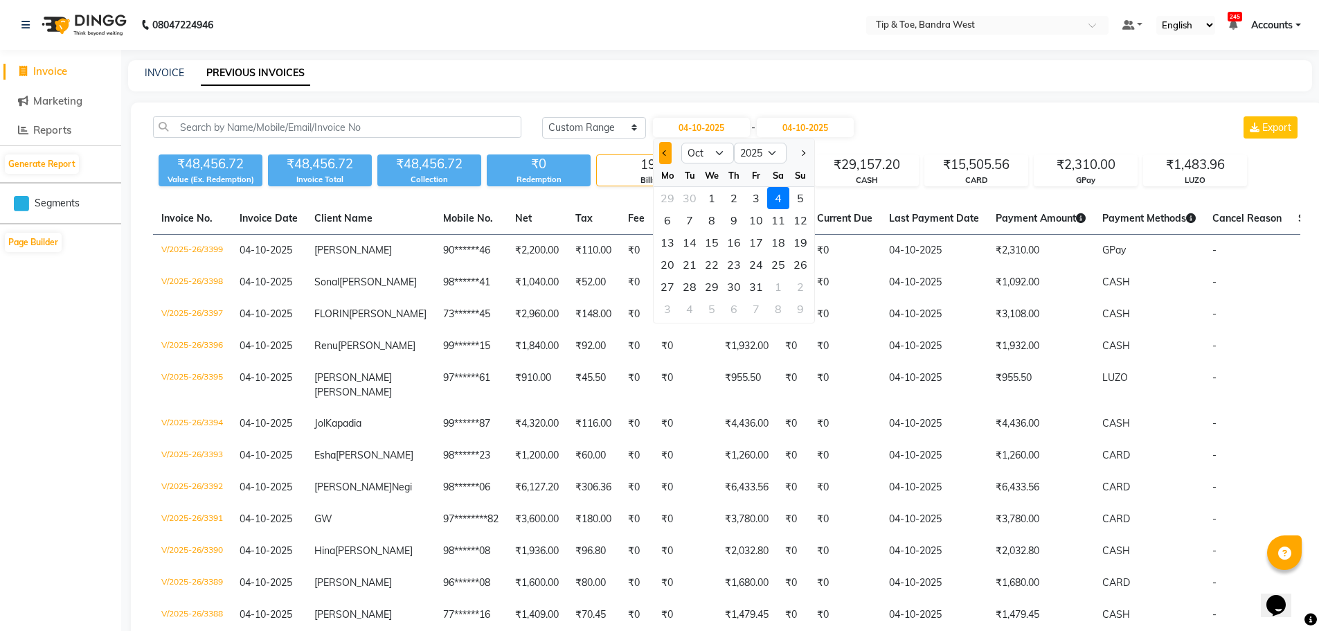
click at [661, 154] on button "Previous month" at bounding box center [665, 153] width 12 height 22
select select "9"
click at [668, 288] on div "29" at bounding box center [668, 287] width 22 height 22
type input "29-09-2025"
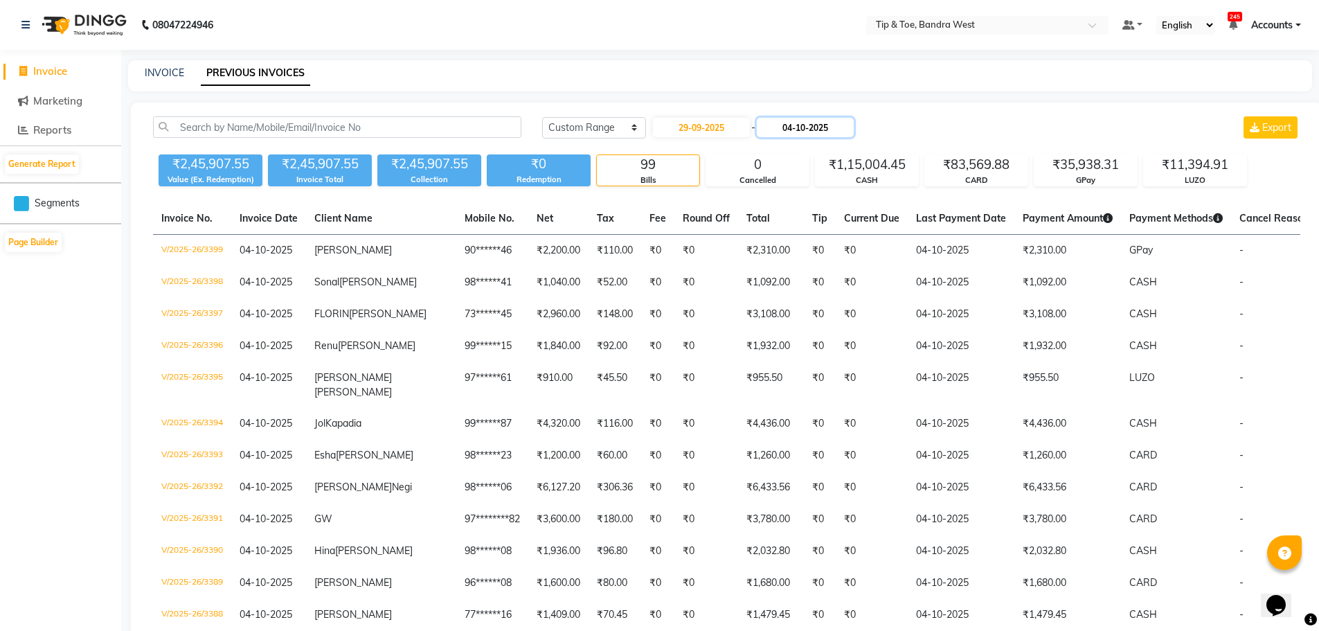
click at [801, 127] on input "04-10-2025" at bounding box center [805, 127] width 97 height 19
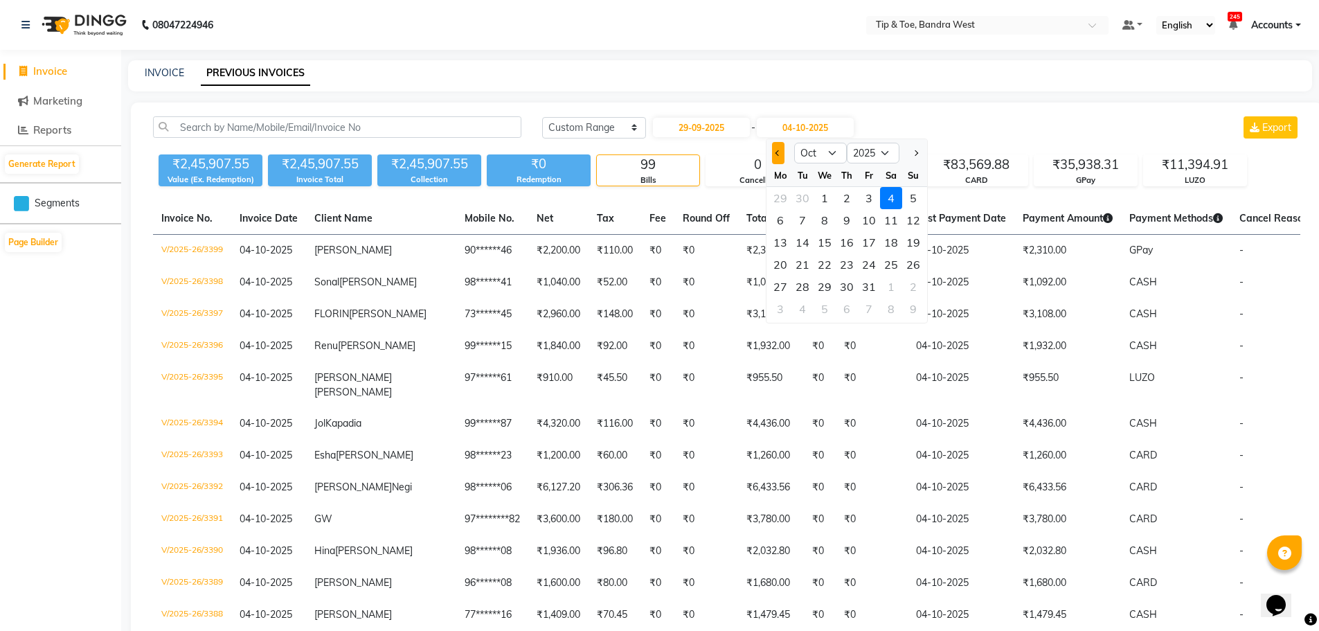
click at [776, 156] on button "Previous month" at bounding box center [778, 153] width 12 height 22
select select "9"
click at [776, 290] on div "29" at bounding box center [780, 287] width 22 height 22
type input "29-09-2025"
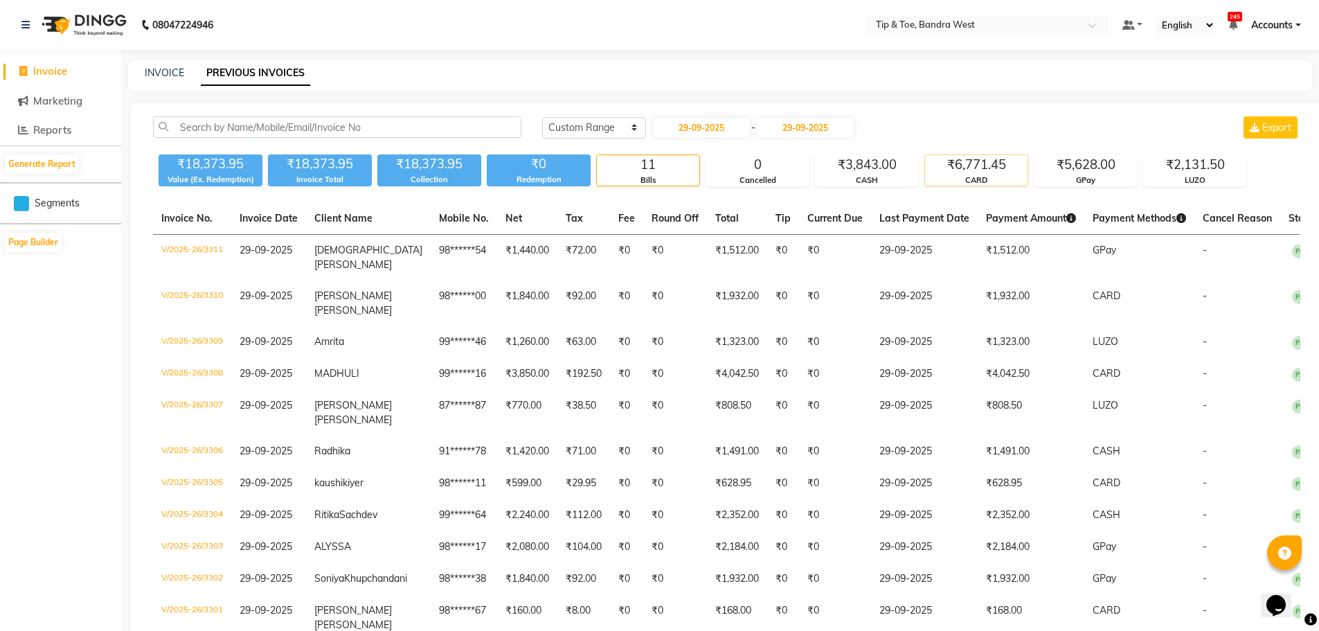
click at [972, 169] on div "₹6,771.45" at bounding box center [976, 164] width 103 height 19
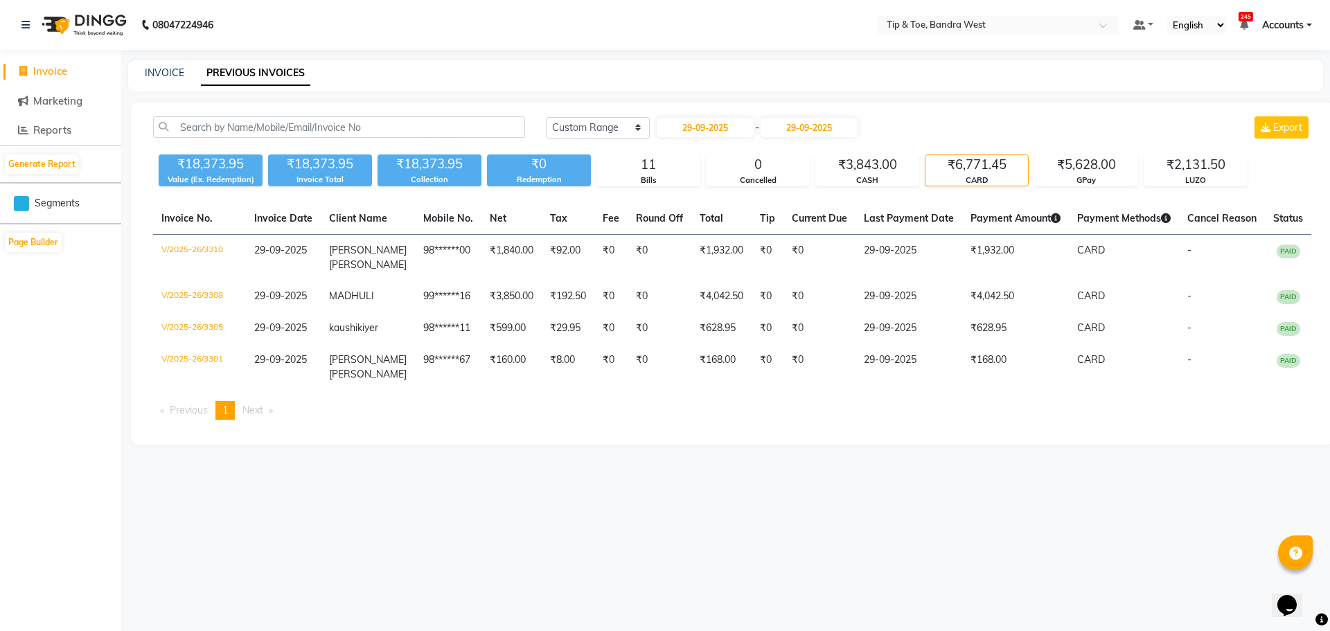
click at [995, 10] on nav "08047224946 Select Location × Tip & Toe, Bandra West Default Panel My Panel Eng…" at bounding box center [665, 25] width 1330 height 50
click at [996, 21] on input "text" at bounding box center [984, 26] width 201 height 14
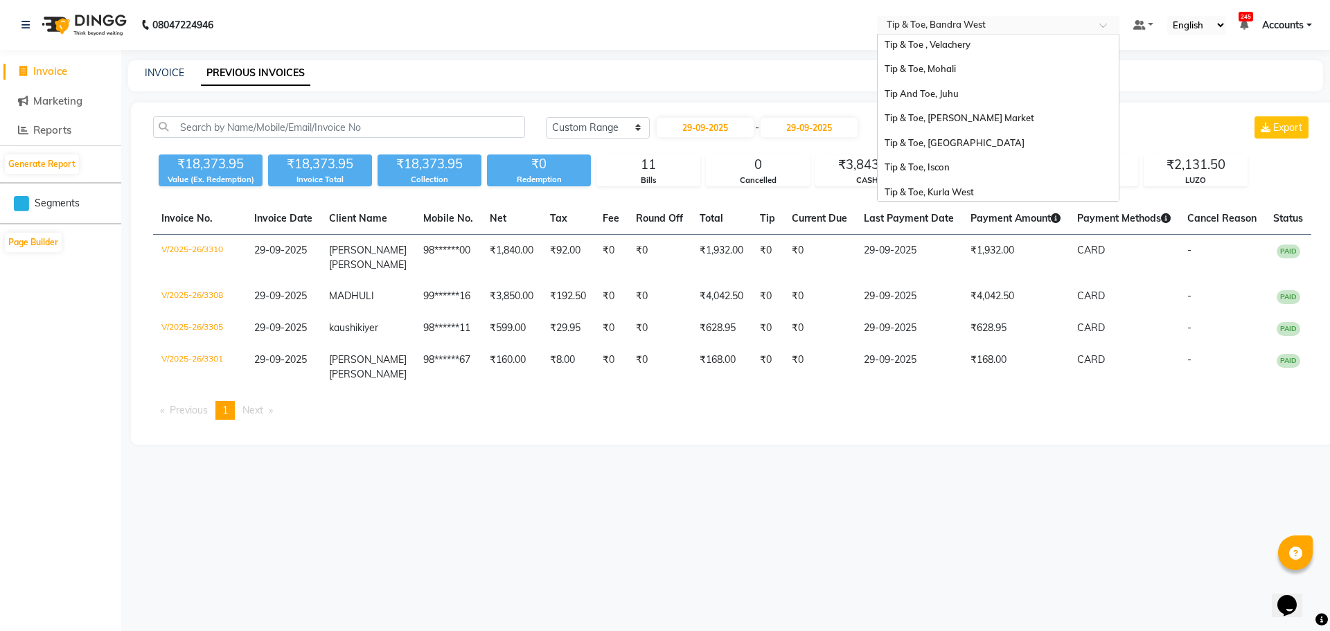
scroll to position [301, 0]
click at [953, 139] on span "Tip & Toe, [GEOGRAPHIC_DATA]" at bounding box center [954, 139] width 140 height 11
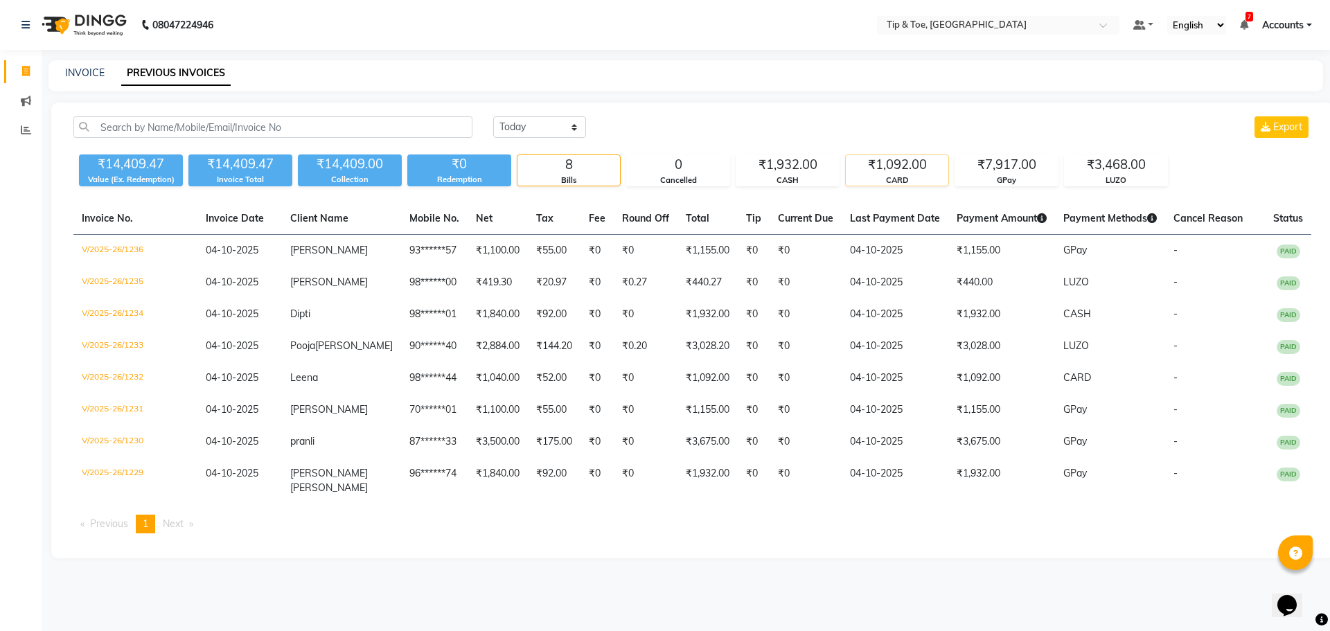
click at [892, 172] on div "₹1,092.00" at bounding box center [897, 164] width 103 height 19
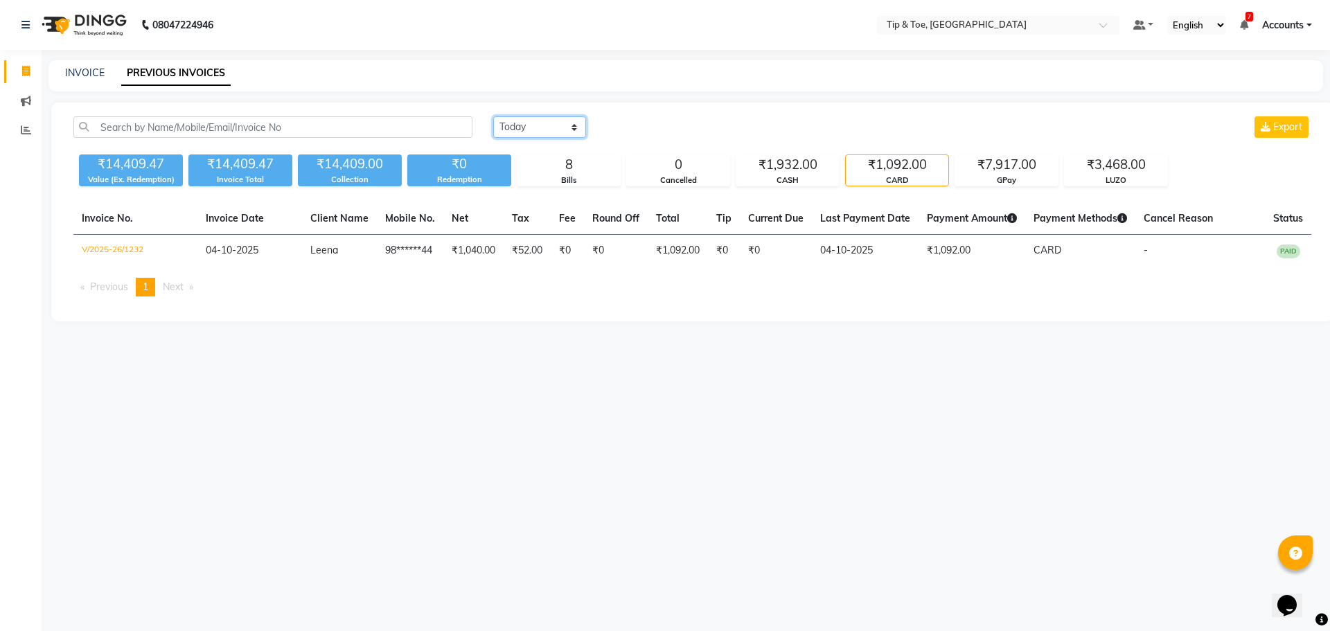
click at [499, 121] on select "[DATE] [DATE] Custom Range" at bounding box center [539, 126] width 93 height 21
select select "range"
click at [493, 116] on select "[DATE] [DATE] Custom Range" at bounding box center [539, 126] width 93 height 21
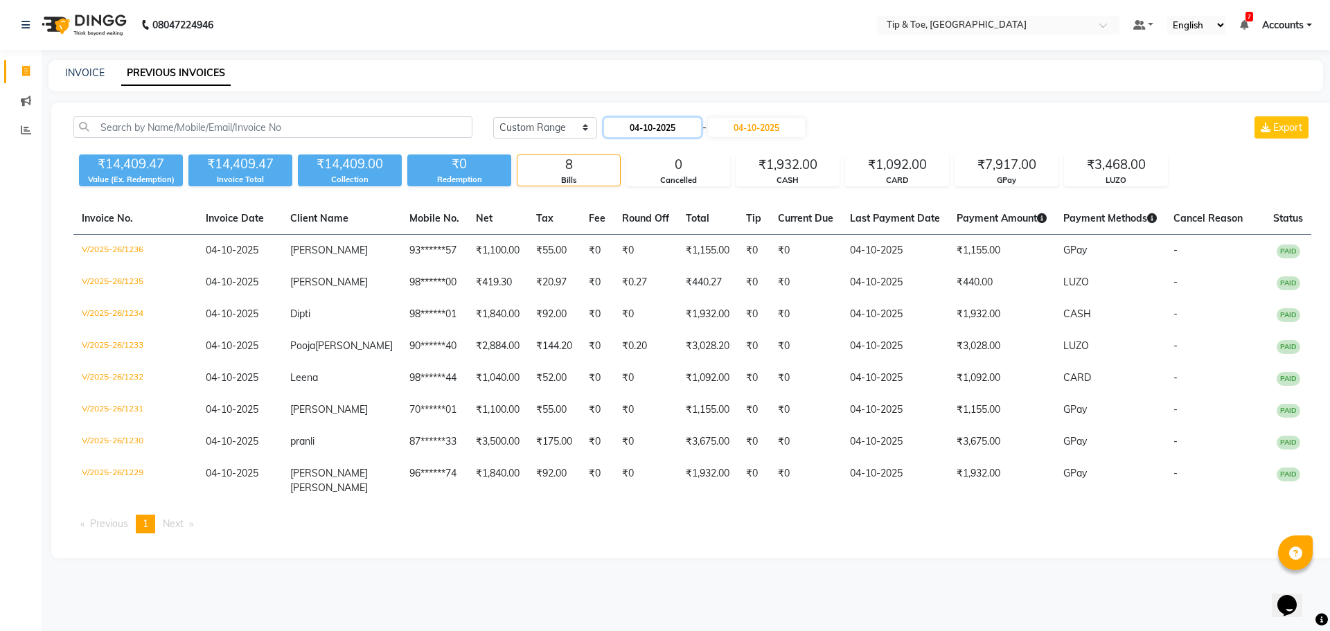
drag, startPoint x: 673, startPoint y: 122, endPoint x: 669, endPoint y: 132, distance: 11.0
click at [672, 123] on input "04-10-2025" at bounding box center [652, 127] width 97 height 19
select select "10"
select select "2025"
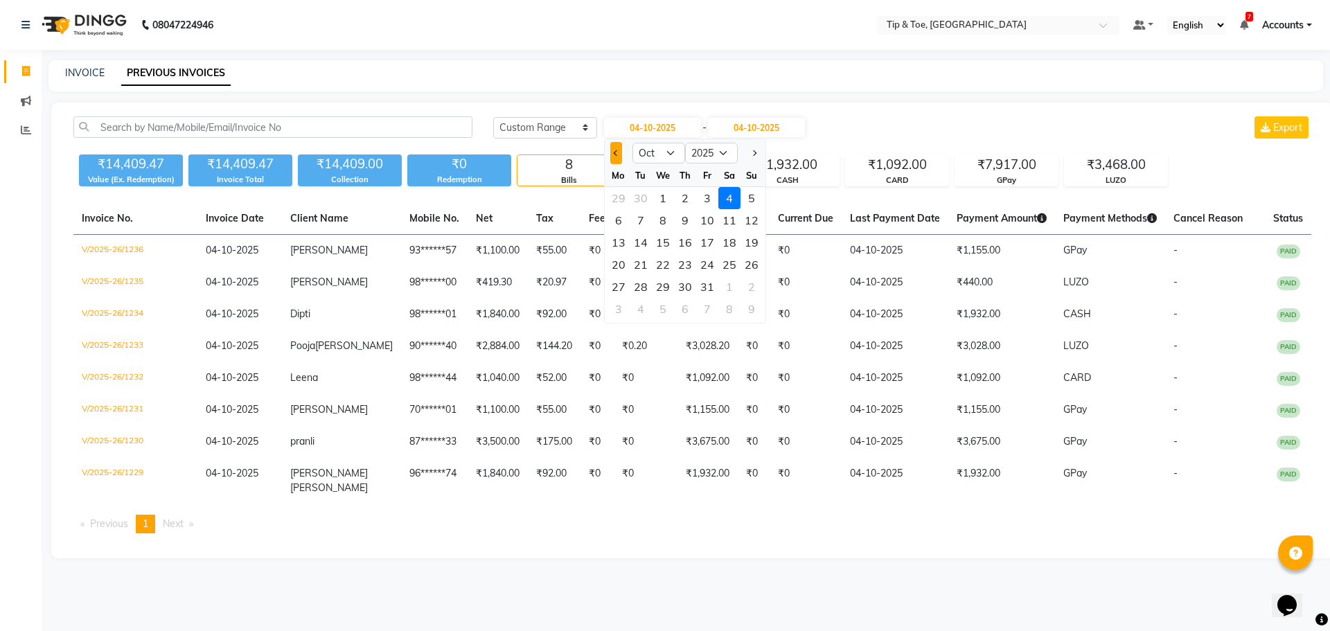
click at [614, 152] on span "Previous month" at bounding box center [616, 153] width 6 height 6
select select "9"
click at [622, 287] on div "29" at bounding box center [618, 287] width 22 height 22
type input "29-09-2025"
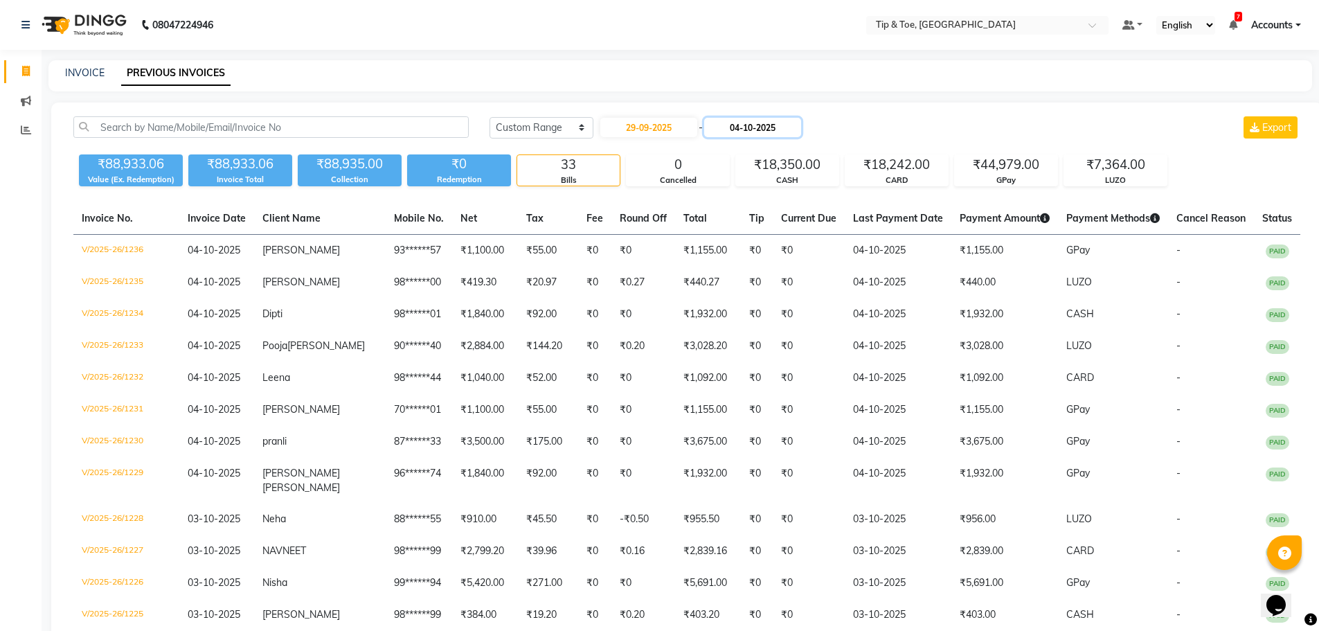
click at [765, 123] on input "04-10-2025" at bounding box center [752, 127] width 97 height 19
select select "10"
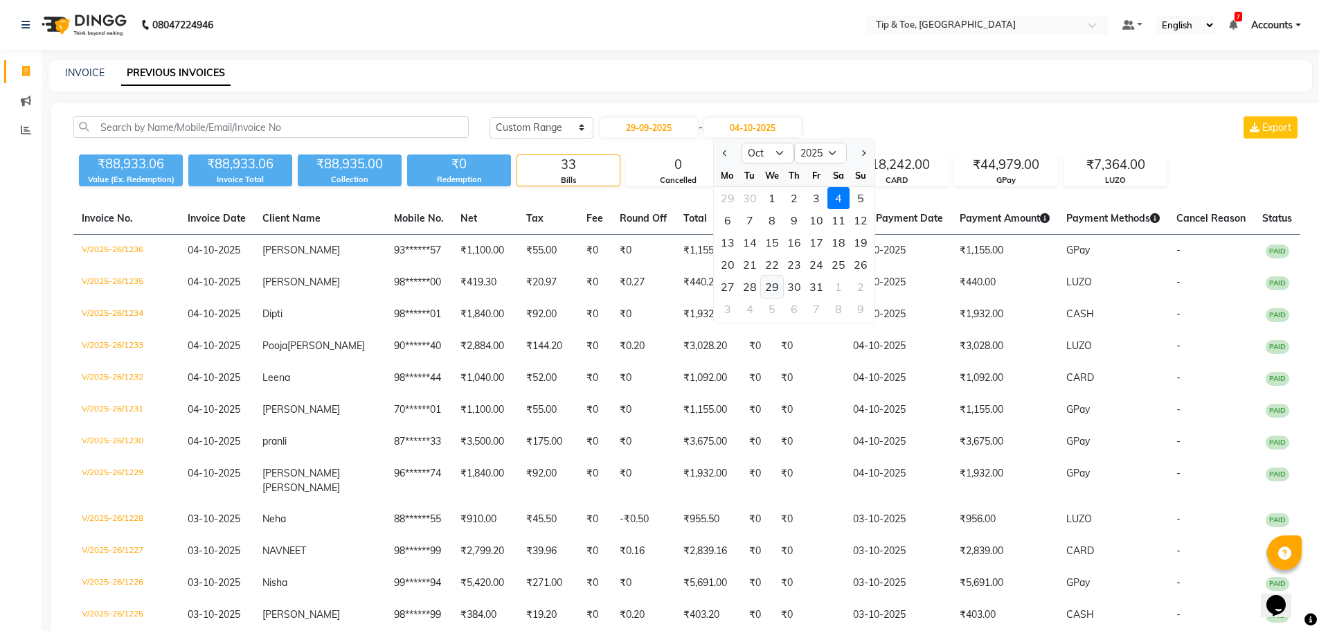
click at [768, 288] on div "29" at bounding box center [772, 287] width 22 height 22
type input "29-10-2025"
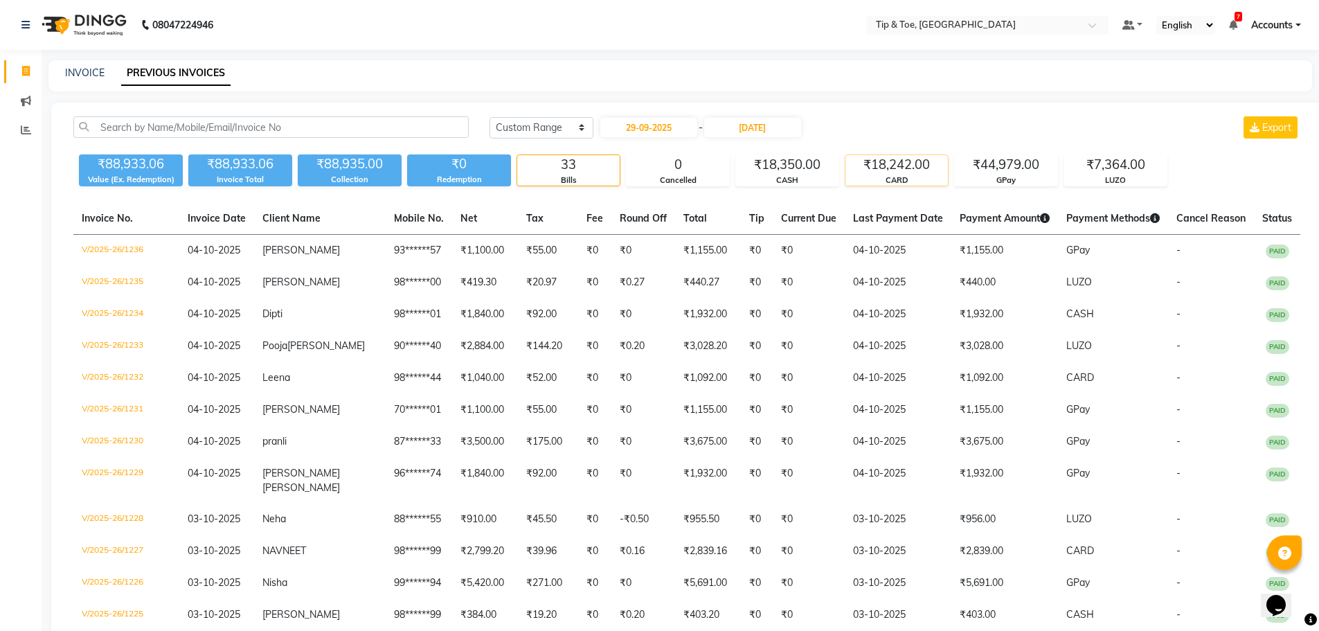
click at [899, 173] on div "₹18,242.00" at bounding box center [897, 164] width 103 height 19
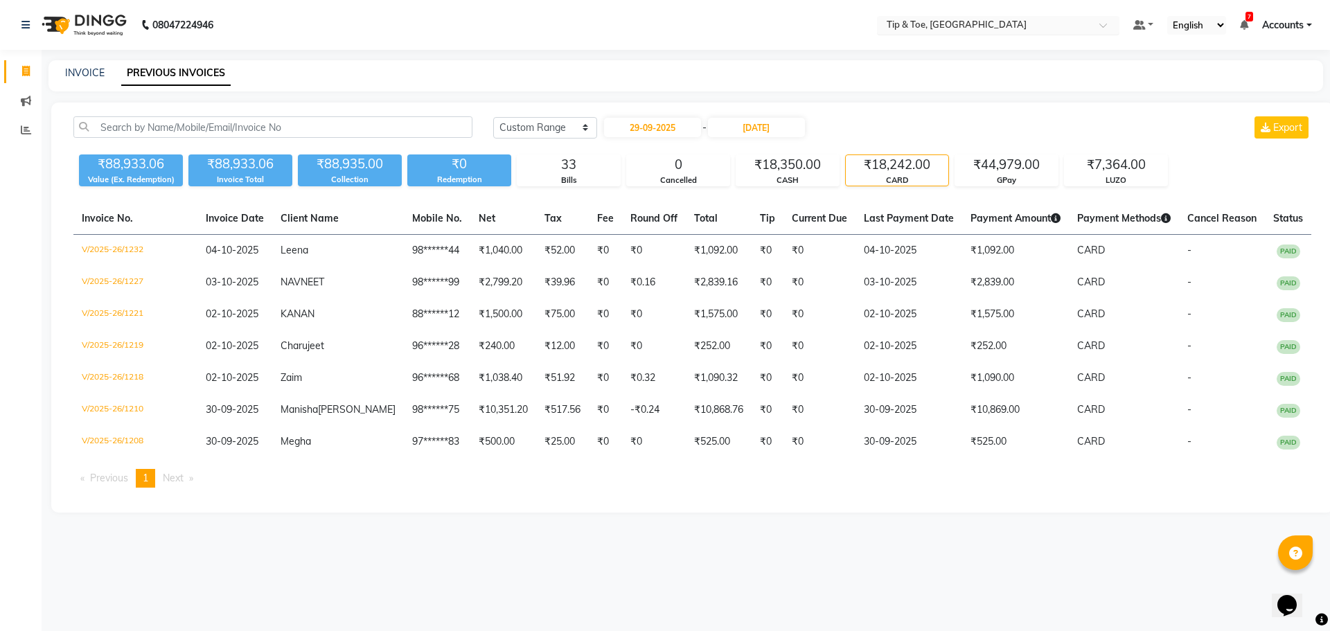
click at [924, 19] on input "text" at bounding box center [984, 26] width 201 height 14
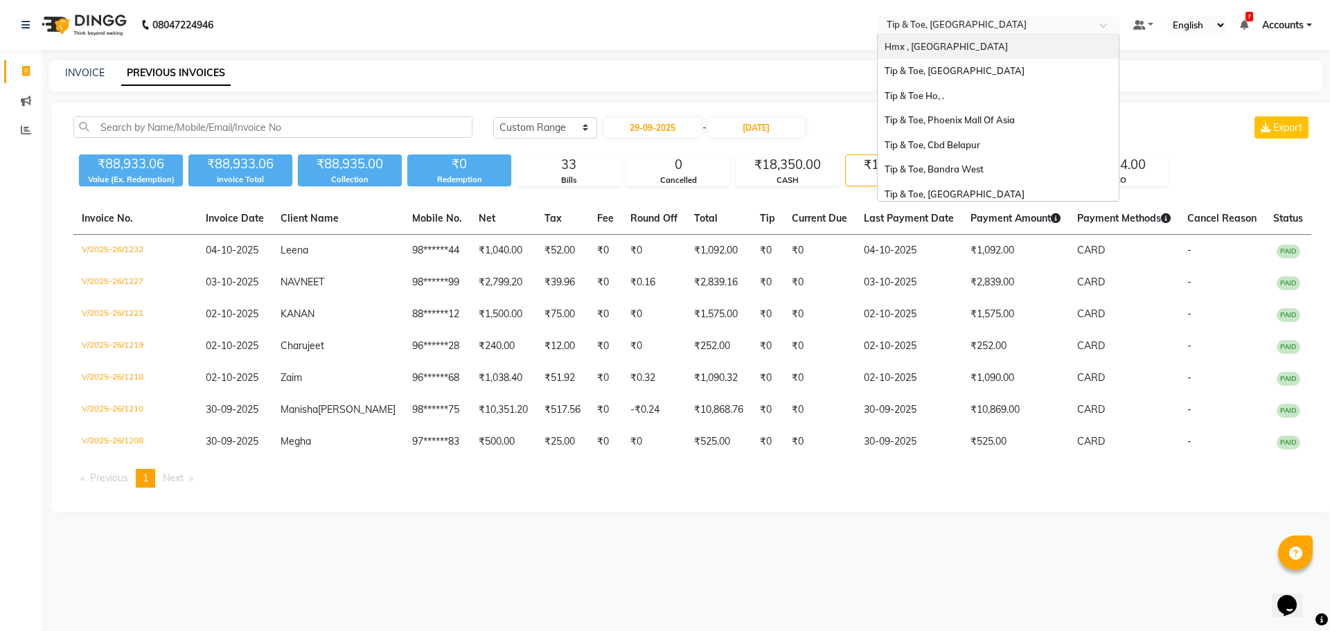
click at [968, 48] on div "Hmx , [GEOGRAPHIC_DATA]" at bounding box center [998, 47] width 241 height 25
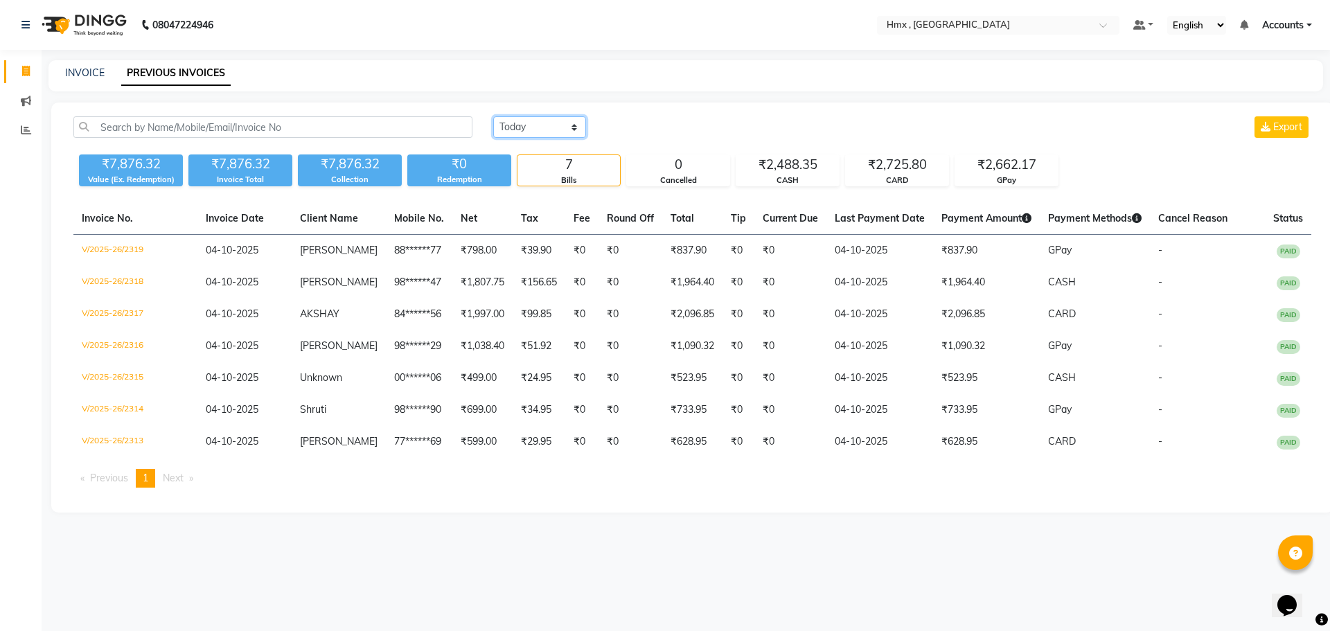
click at [518, 130] on select "[DATE] [DATE] Custom Range" at bounding box center [539, 126] width 93 height 21
select select "range"
click at [493, 116] on select "[DATE] [DATE] Custom Range" at bounding box center [539, 126] width 93 height 21
drag, startPoint x: 660, startPoint y: 130, endPoint x: 571, endPoint y: 179, distance: 102.0
click at [659, 130] on input "04-10-2025" at bounding box center [652, 127] width 97 height 19
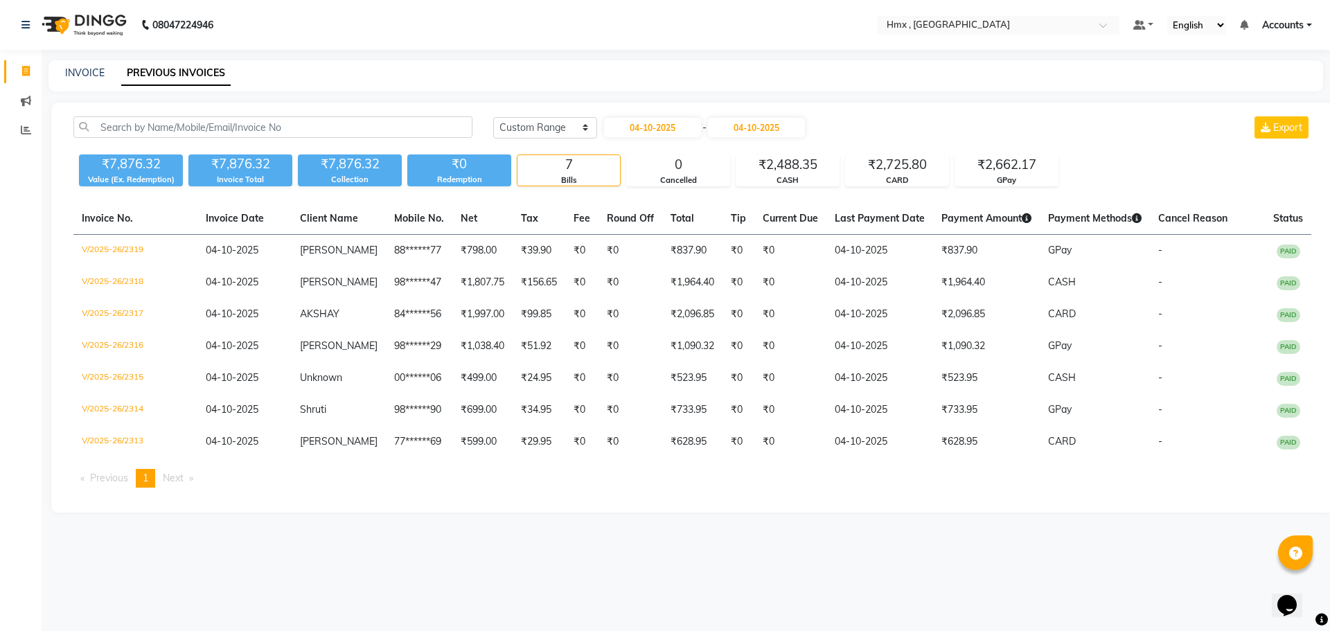
select select "10"
select select "2025"
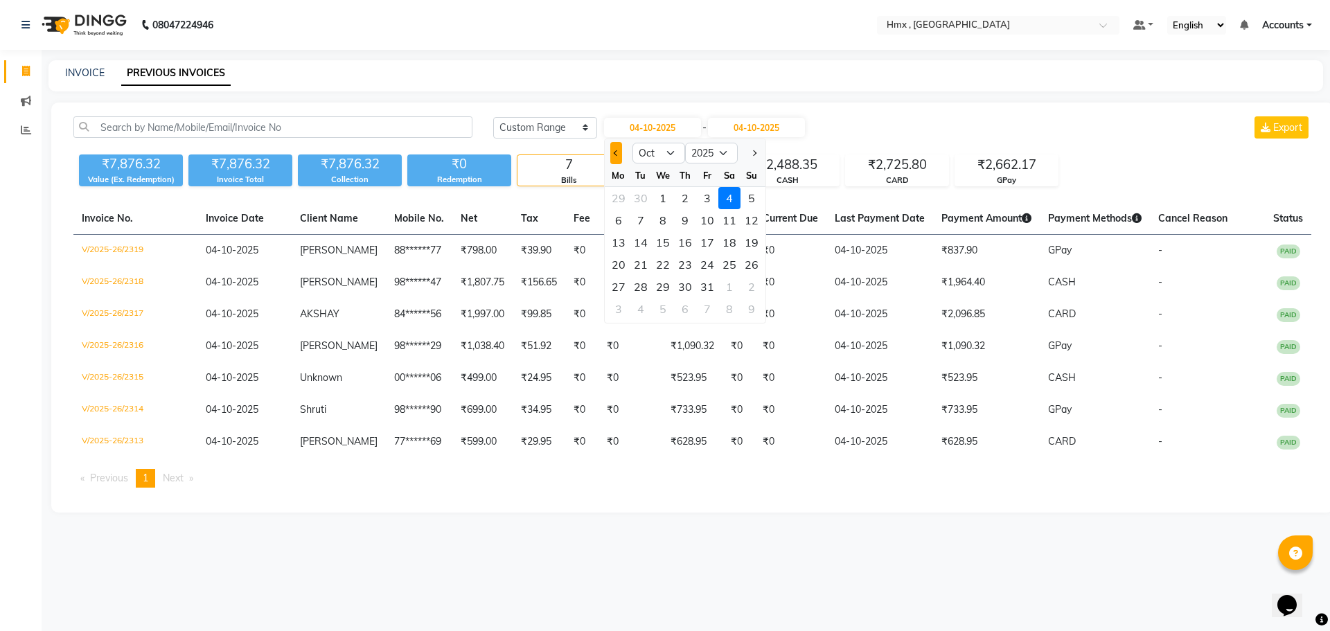
click at [617, 157] on button "Previous month" at bounding box center [616, 153] width 12 height 22
select select "9"
click at [622, 285] on div "29" at bounding box center [618, 287] width 22 height 22
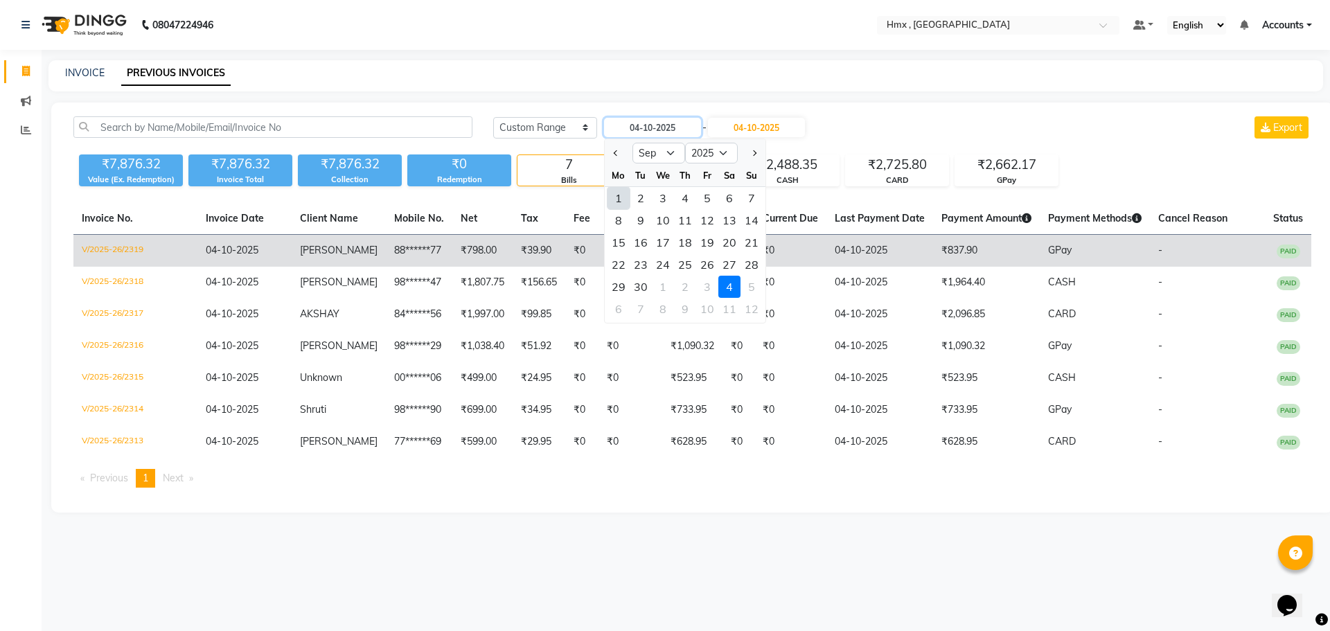
type input "29-09-2025"
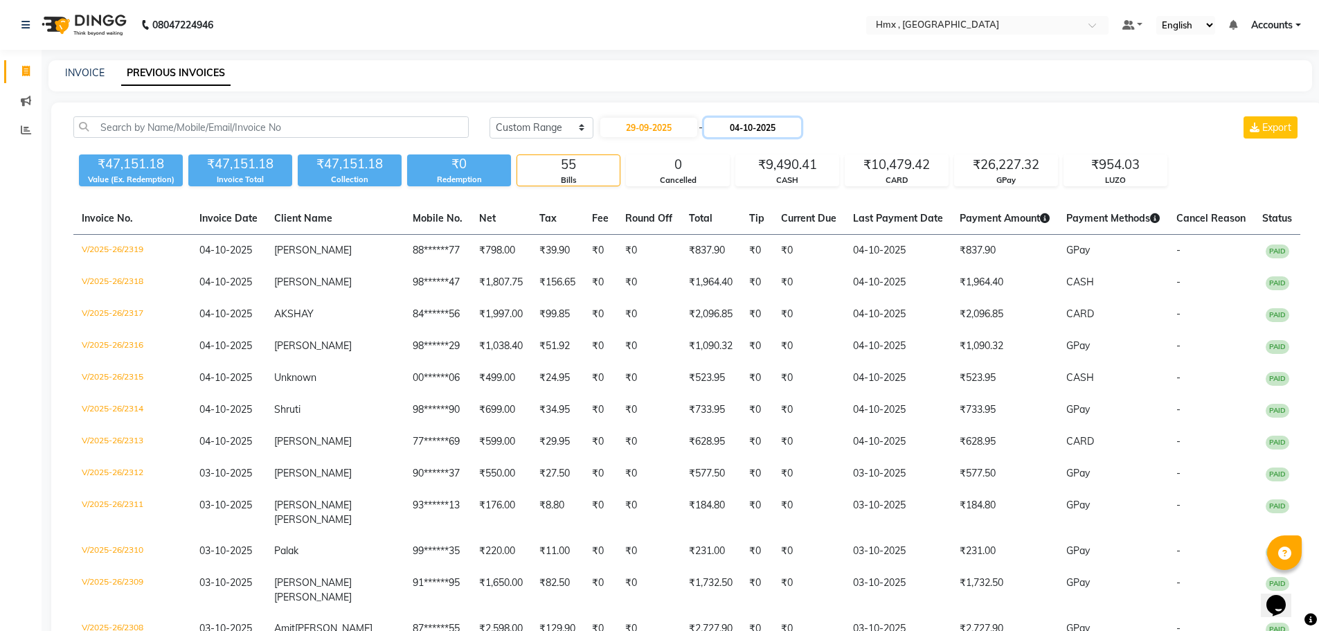
click at [780, 131] on input "04-10-2025" at bounding box center [752, 127] width 97 height 19
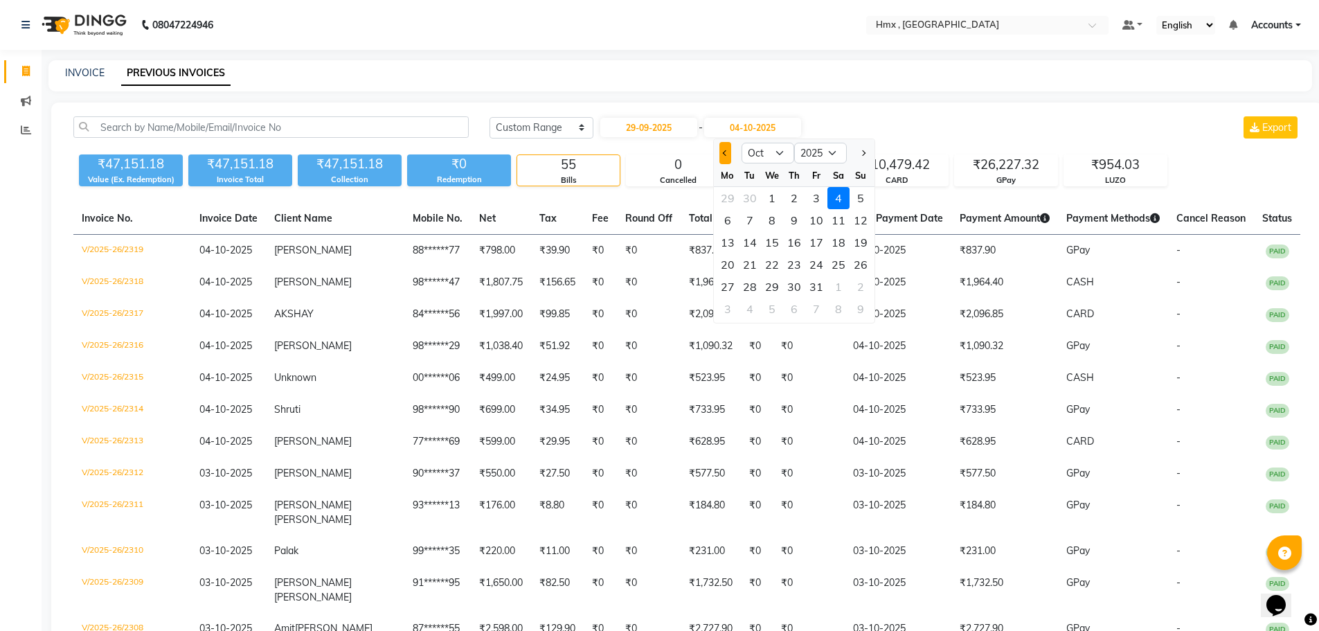
click at [724, 156] on button "Previous month" at bounding box center [726, 153] width 12 height 22
select select "9"
click at [729, 289] on div "29" at bounding box center [728, 287] width 22 height 22
type input "29-09-2025"
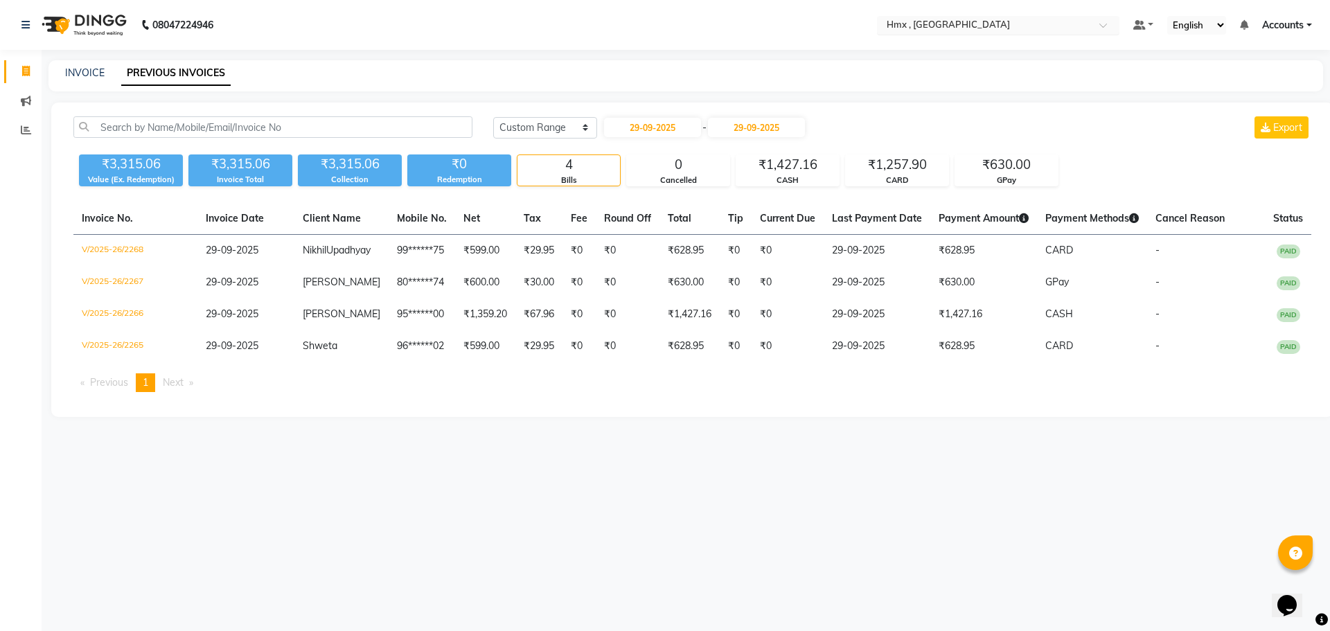
click at [975, 22] on input "text" at bounding box center [984, 26] width 201 height 14
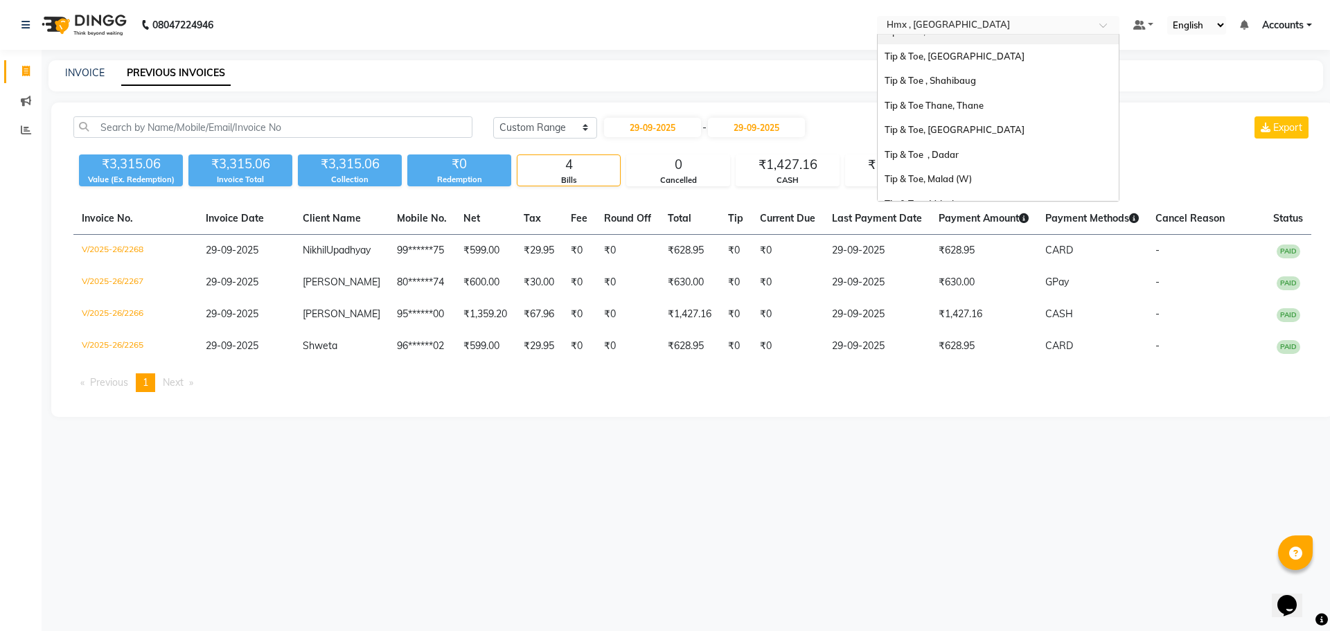
scroll to position [139, 0]
click at [934, 176] on span "Tip & Toe, Malad (W)" at bounding box center [927, 177] width 87 height 11
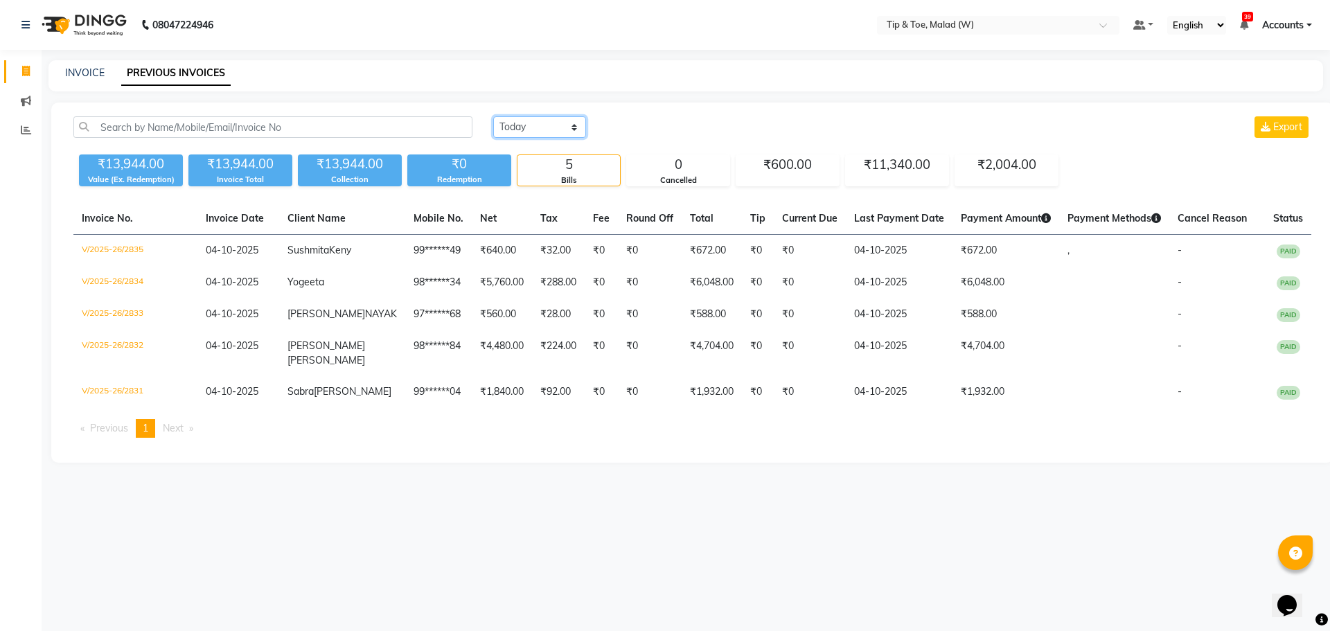
drag, startPoint x: 541, startPoint y: 123, endPoint x: 541, endPoint y: 133, distance: 10.4
click at [541, 123] on select "[DATE] [DATE] Custom Range" at bounding box center [539, 126] width 93 height 21
select select "range"
click at [493, 116] on select "[DATE] [DATE] Custom Range" at bounding box center [539, 126] width 93 height 21
click at [666, 130] on input "04-10-2025" at bounding box center [652, 127] width 97 height 19
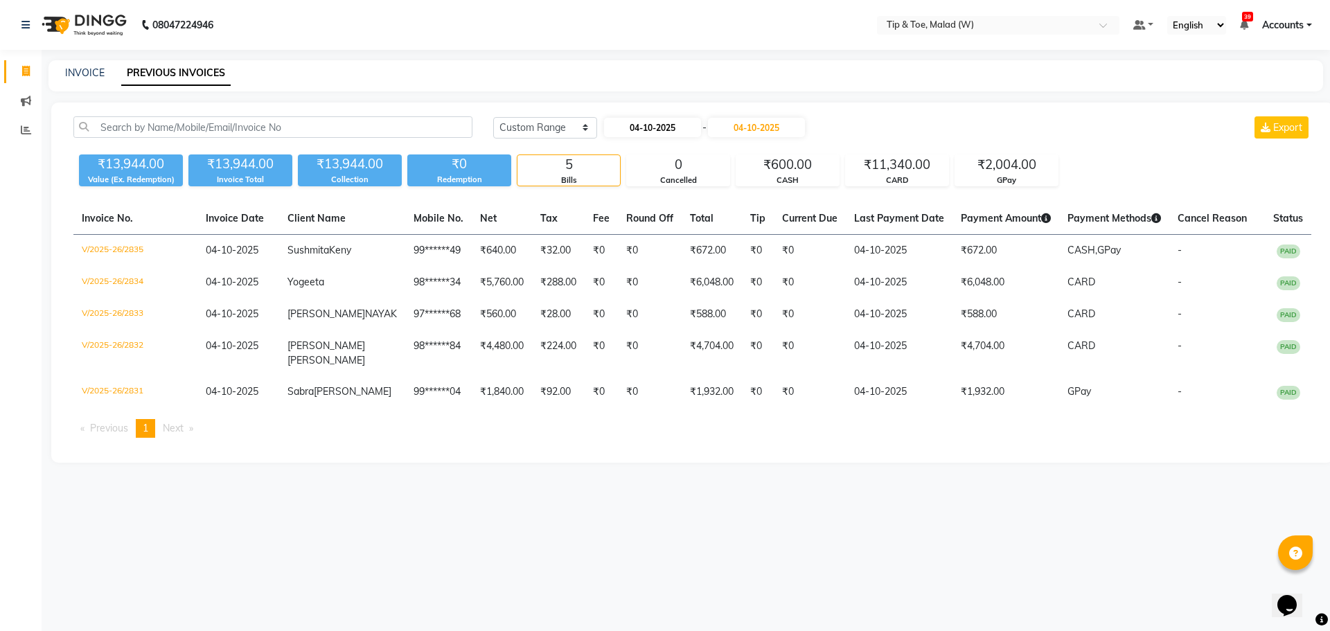
select select "10"
select select "2025"
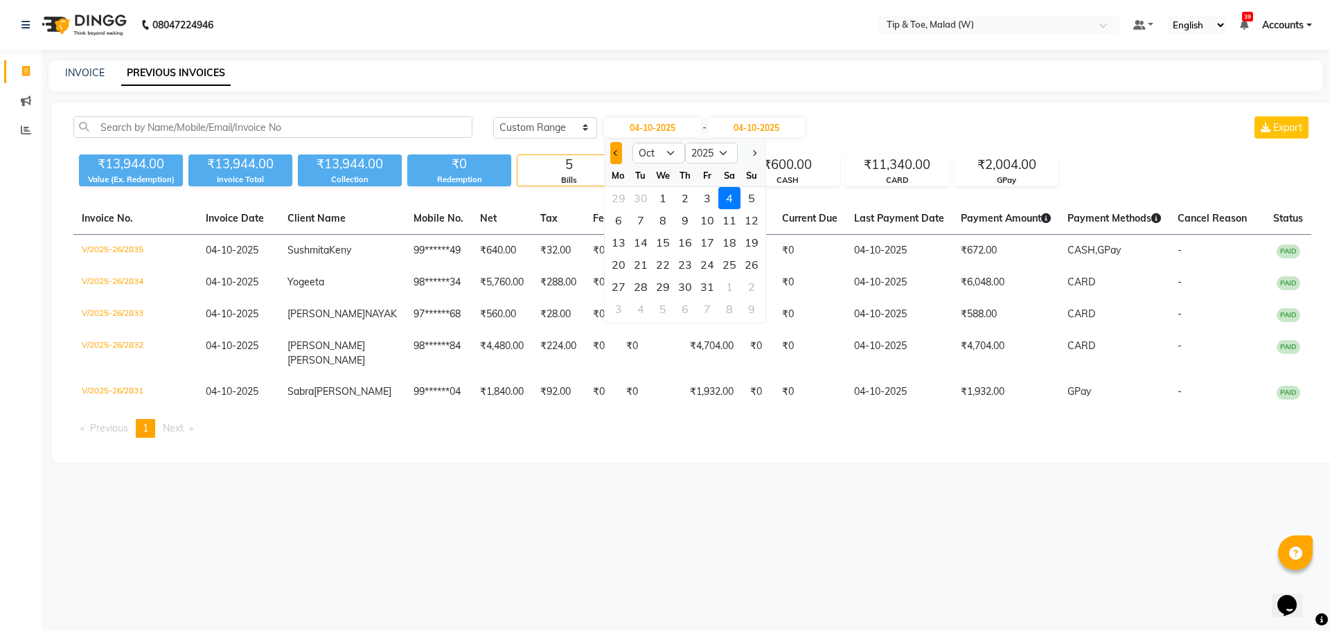
click at [618, 152] on span "Previous month" at bounding box center [616, 153] width 6 height 6
select select "9"
click at [616, 287] on div "29" at bounding box center [618, 287] width 22 height 22
type input "29-09-2025"
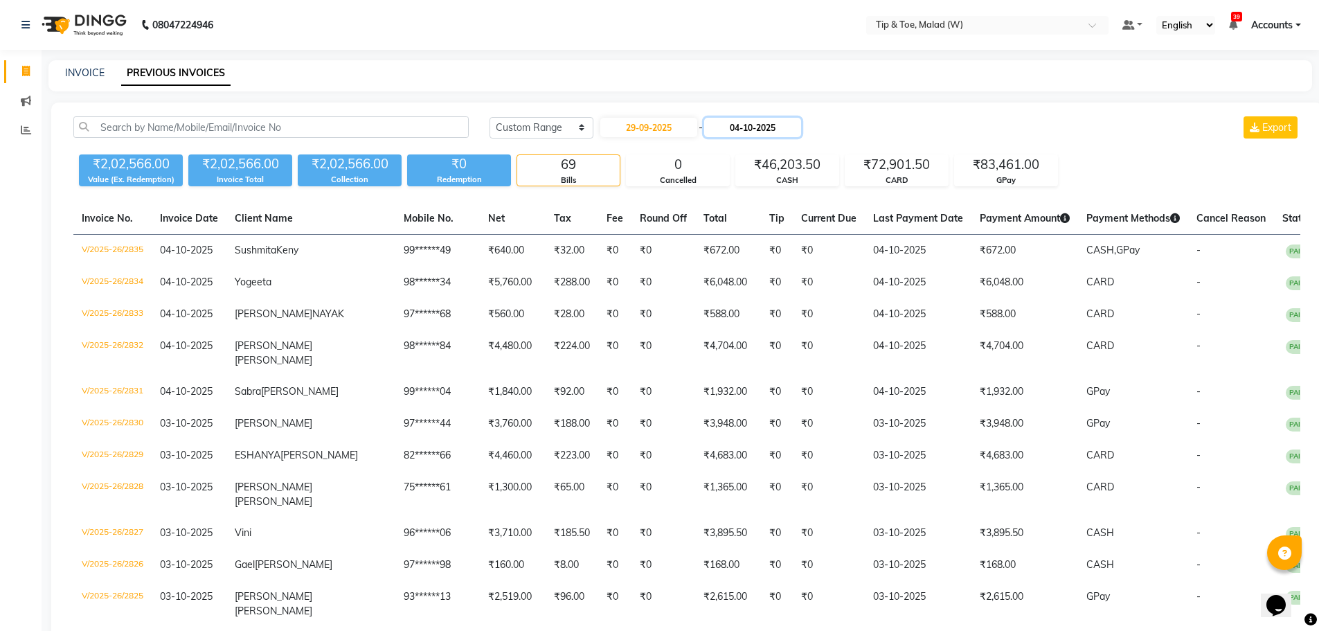
click at [740, 130] on input "04-10-2025" at bounding box center [752, 127] width 97 height 19
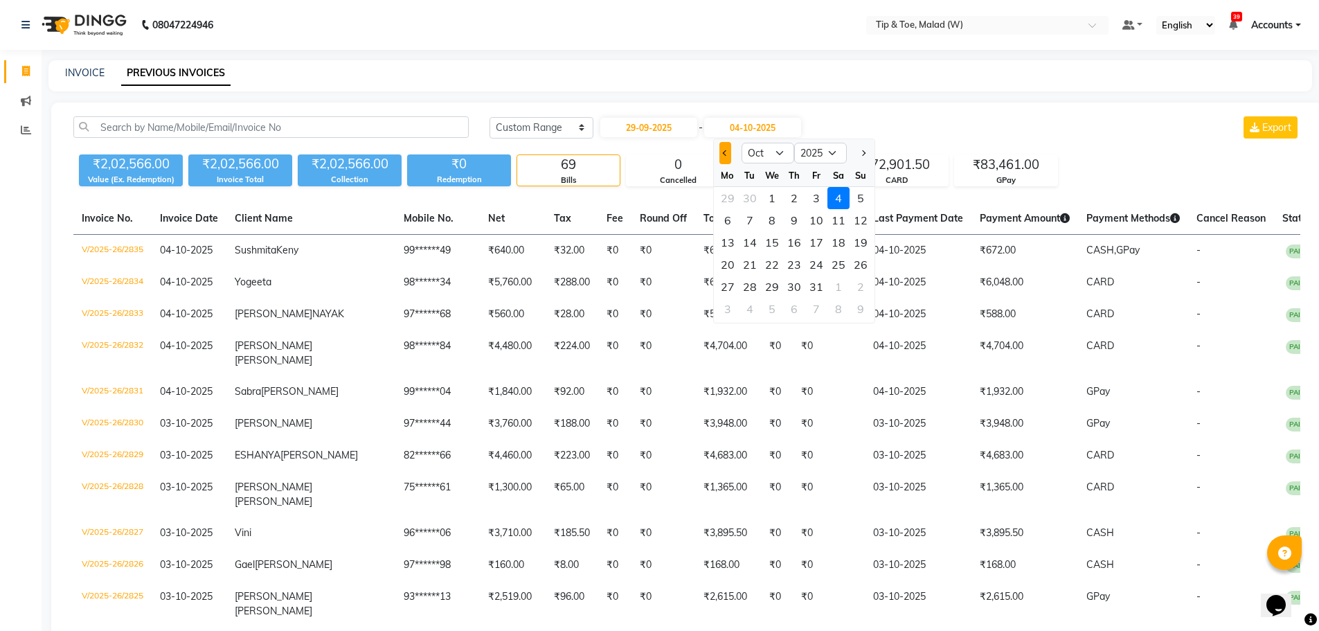
click at [724, 150] on button "Previous month" at bounding box center [726, 153] width 12 height 22
select select "9"
click at [733, 286] on div "29" at bounding box center [728, 287] width 22 height 22
type input "29-09-2025"
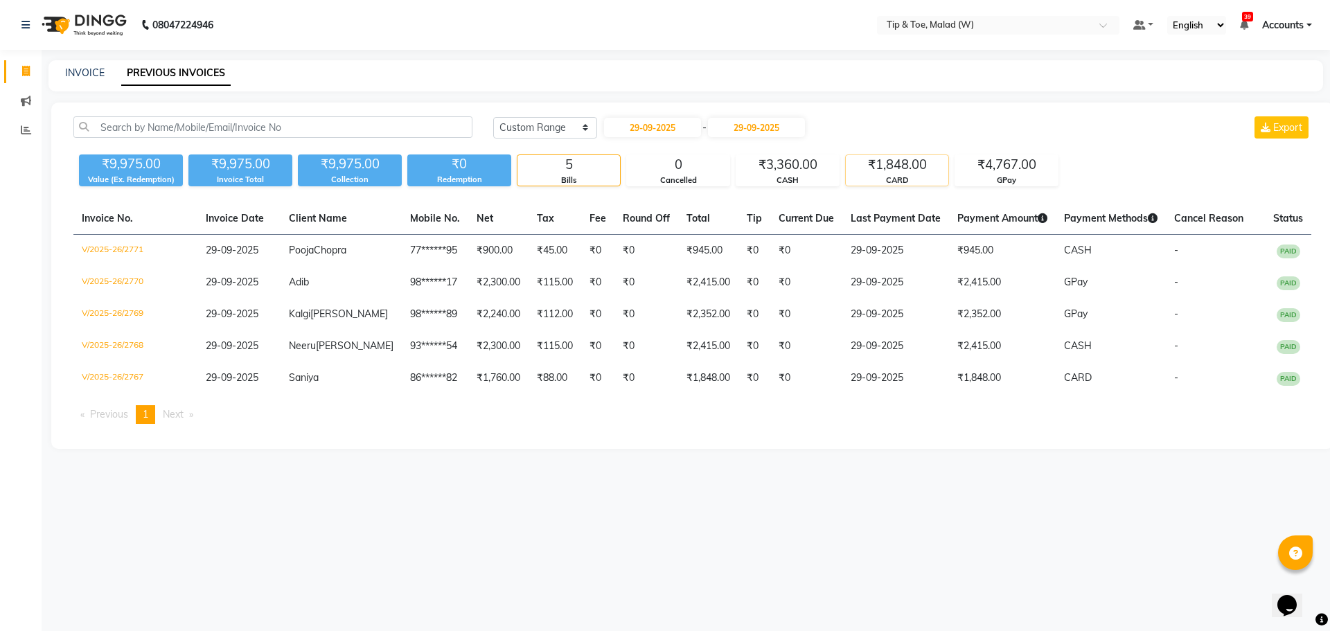
click at [913, 170] on div "₹1,848.00" at bounding box center [897, 164] width 103 height 19
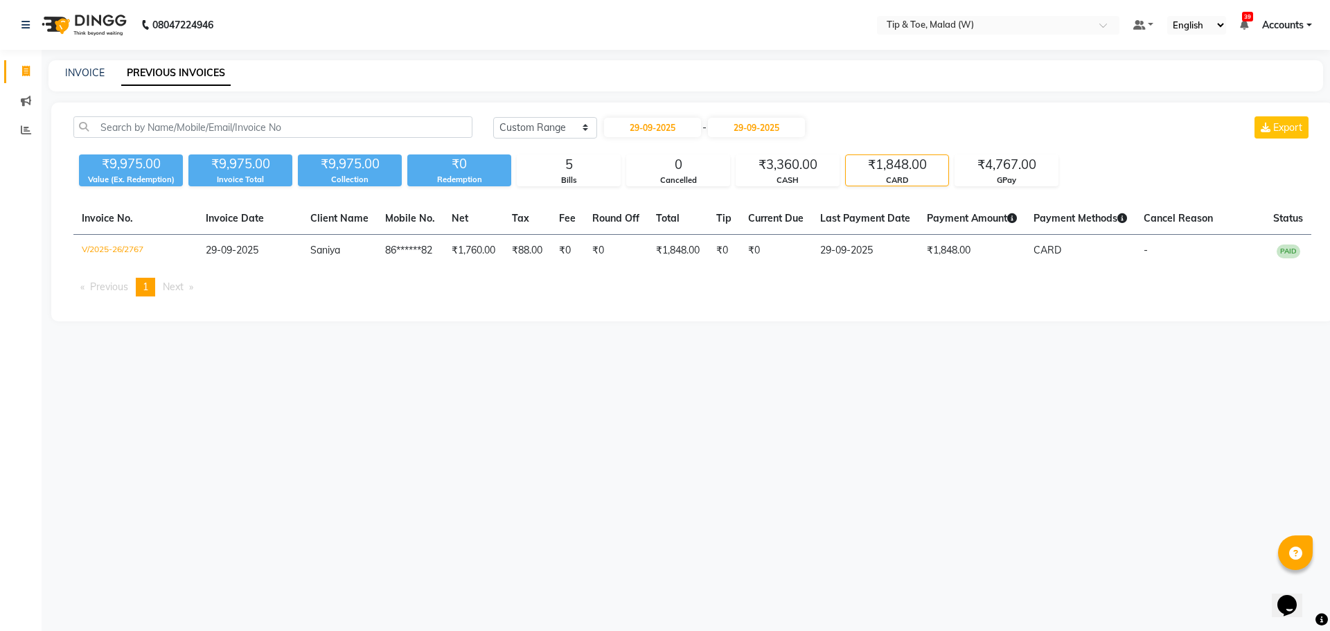
click at [983, 15] on nav "08047224946 Select Location × Tip & Toe, Malad (W) Default Panel My Panel Engli…" at bounding box center [665, 25] width 1330 height 50
click at [982, 16] on div "Select Location × Tip & Toe, Malad (W)" at bounding box center [998, 25] width 242 height 19
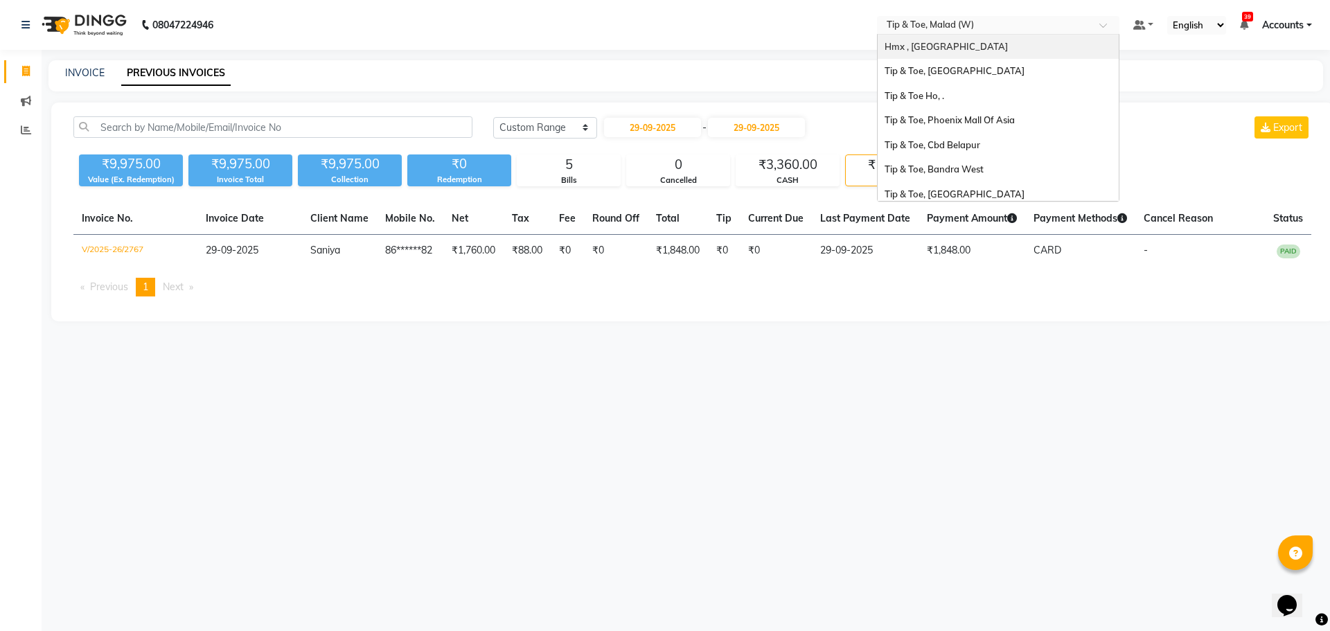
click at [965, 38] on div "Hmx , [GEOGRAPHIC_DATA]" at bounding box center [998, 47] width 241 height 25
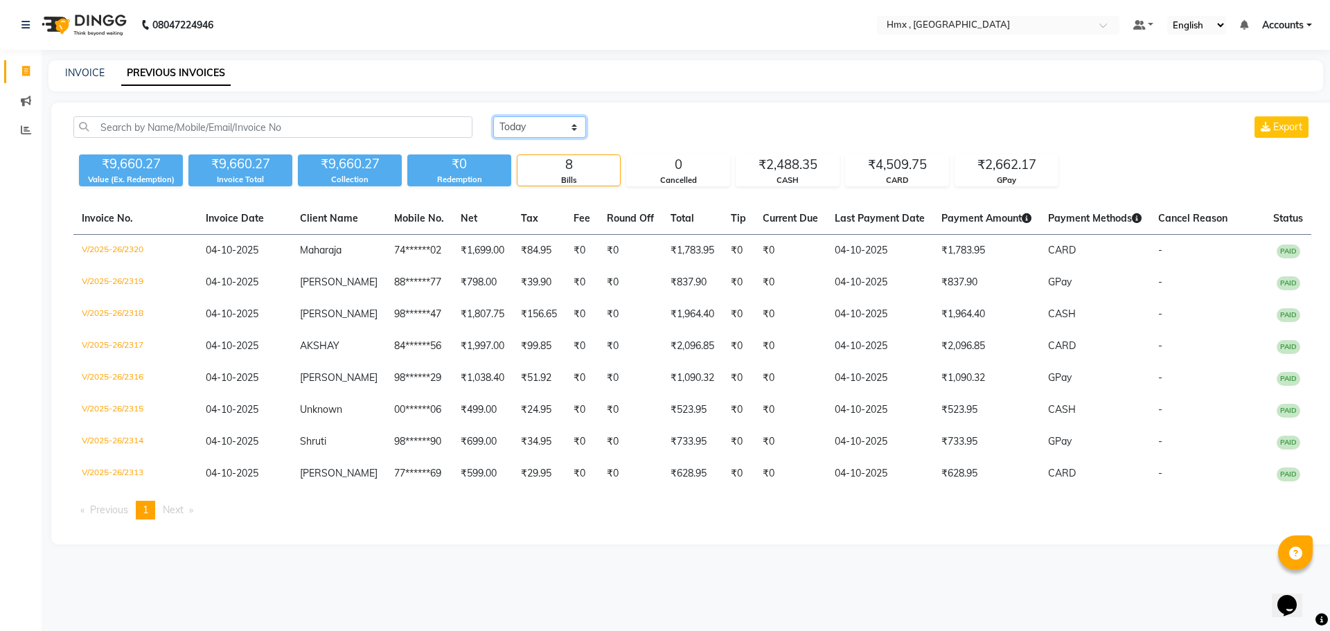
click at [535, 123] on select "[DATE] [DATE] Custom Range" at bounding box center [539, 126] width 93 height 21
select select "range"
click at [493, 116] on select "[DATE] [DATE] Custom Range" at bounding box center [539, 126] width 93 height 21
click at [639, 121] on input "04-10-2025" at bounding box center [652, 127] width 97 height 19
select select "10"
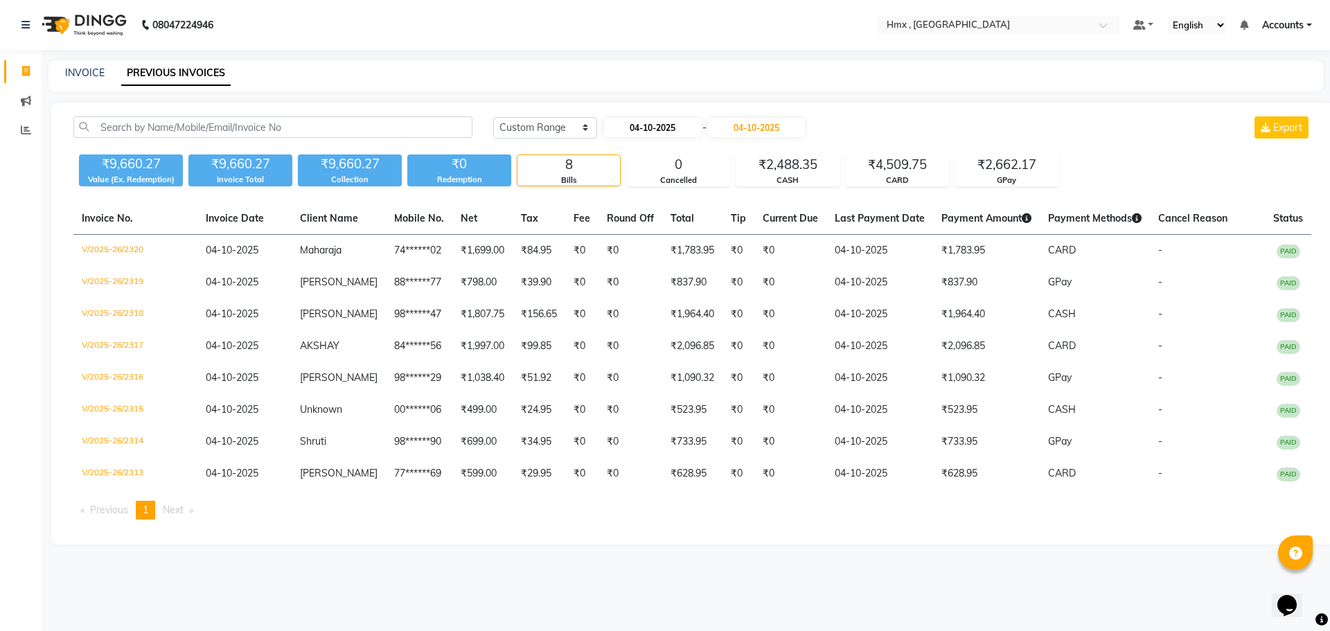
select select "2025"
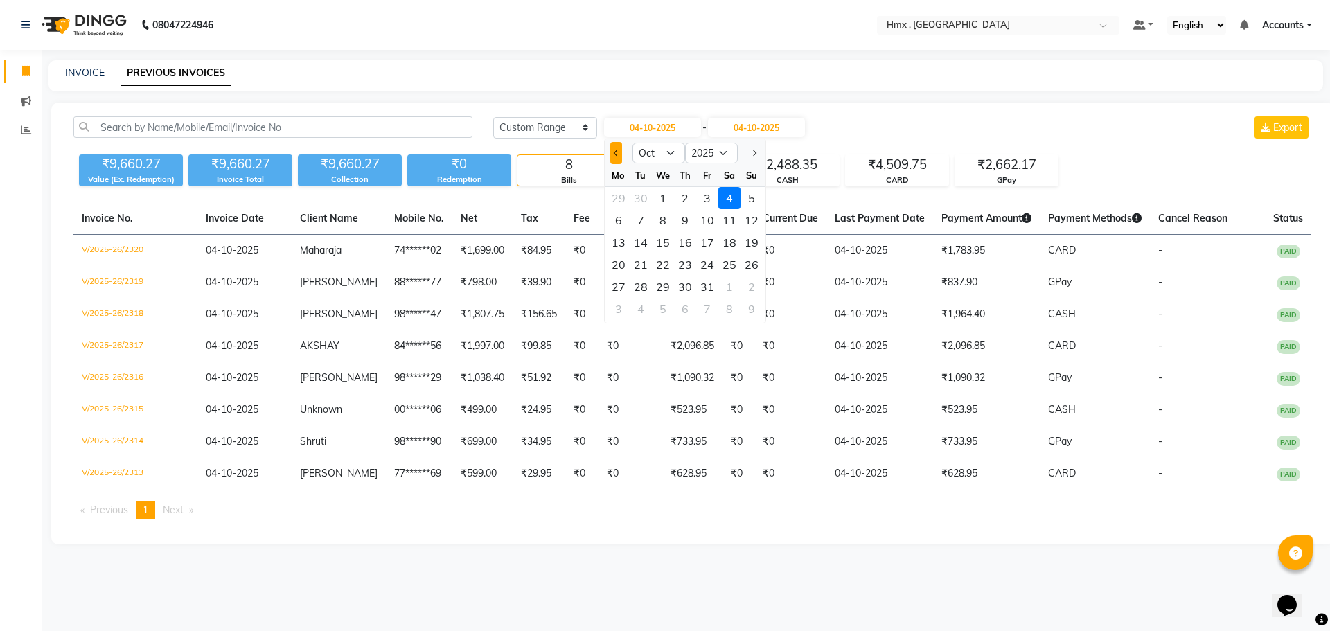
click at [616, 158] on button "Previous month" at bounding box center [616, 153] width 12 height 22
select select "9"
click at [634, 289] on div "30" at bounding box center [641, 287] width 22 height 22
type input "30-09-2025"
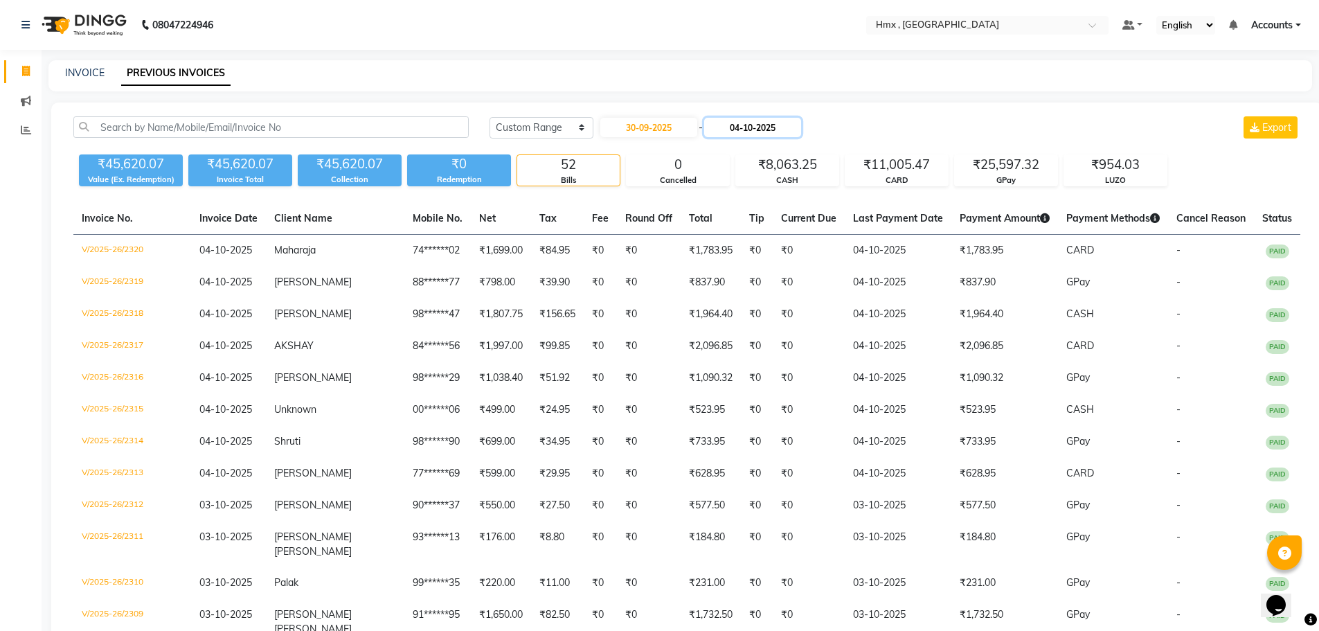
click at [760, 125] on input "04-10-2025" at bounding box center [752, 127] width 97 height 19
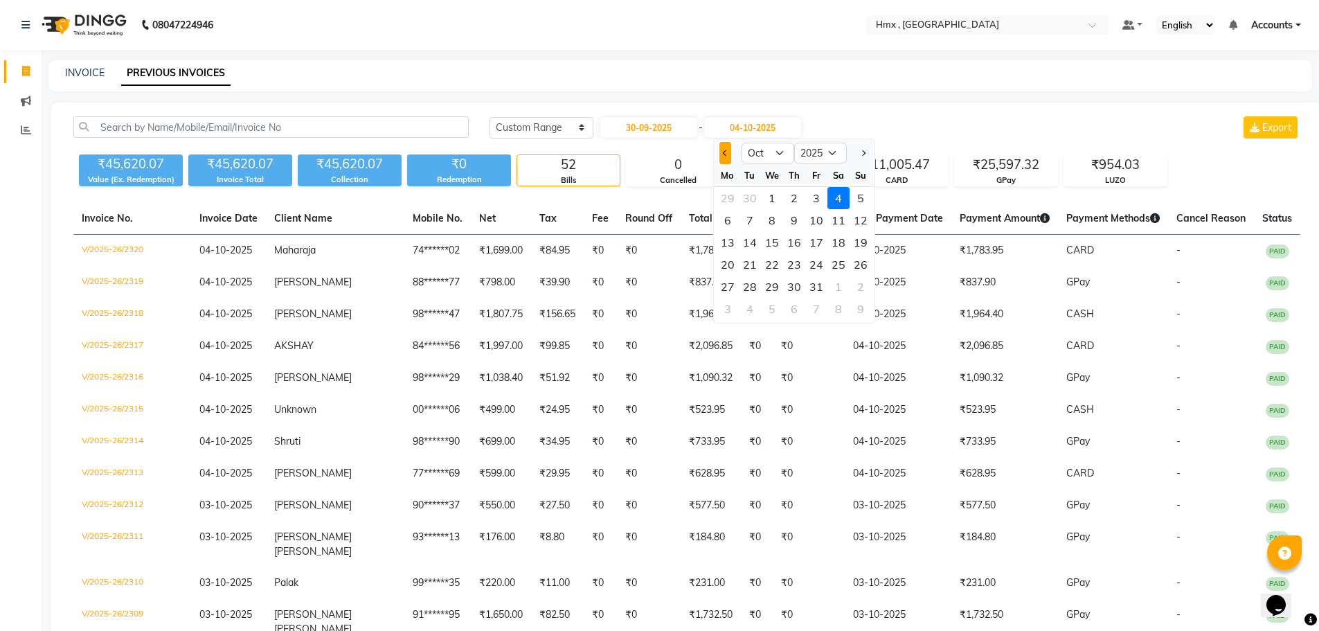
click at [720, 156] on button "Previous month" at bounding box center [726, 153] width 12 height 22
select select "9"
click at [750, 286] on div "30" at bounding box center [750, 287] width 22 height 22
type input "30-09-2025"
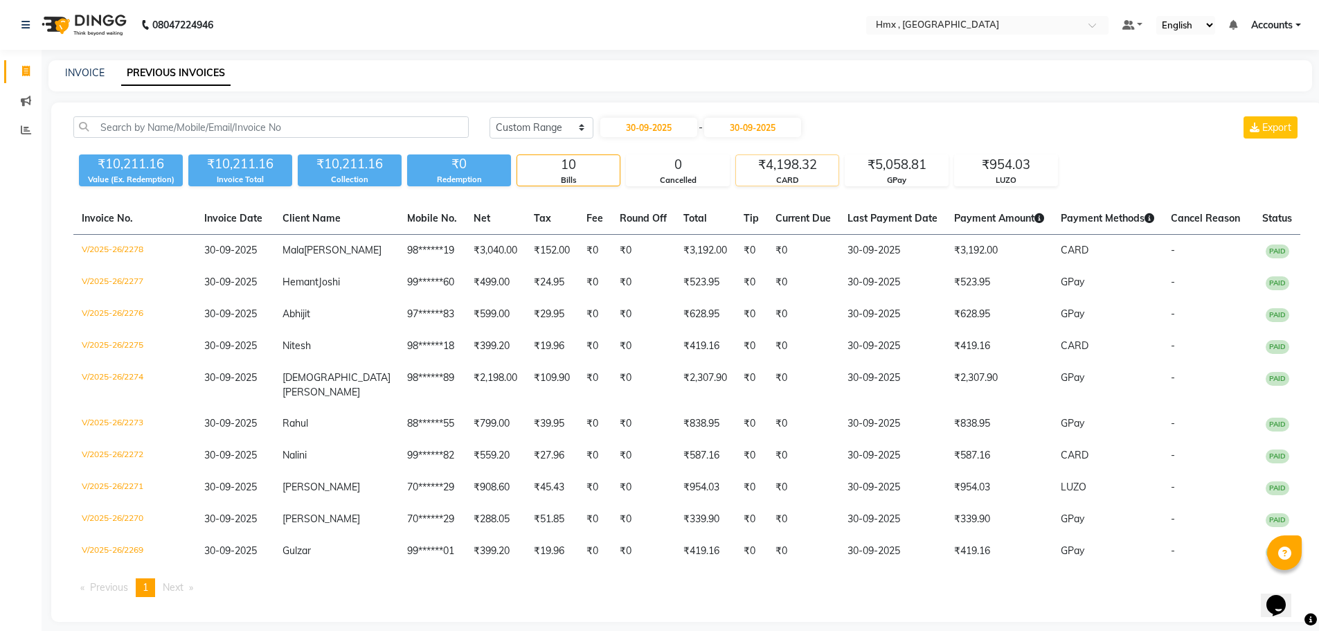
click at [774, 174] on div "₹4,198.32" at bounding box center [787, 164] width 103 height 19
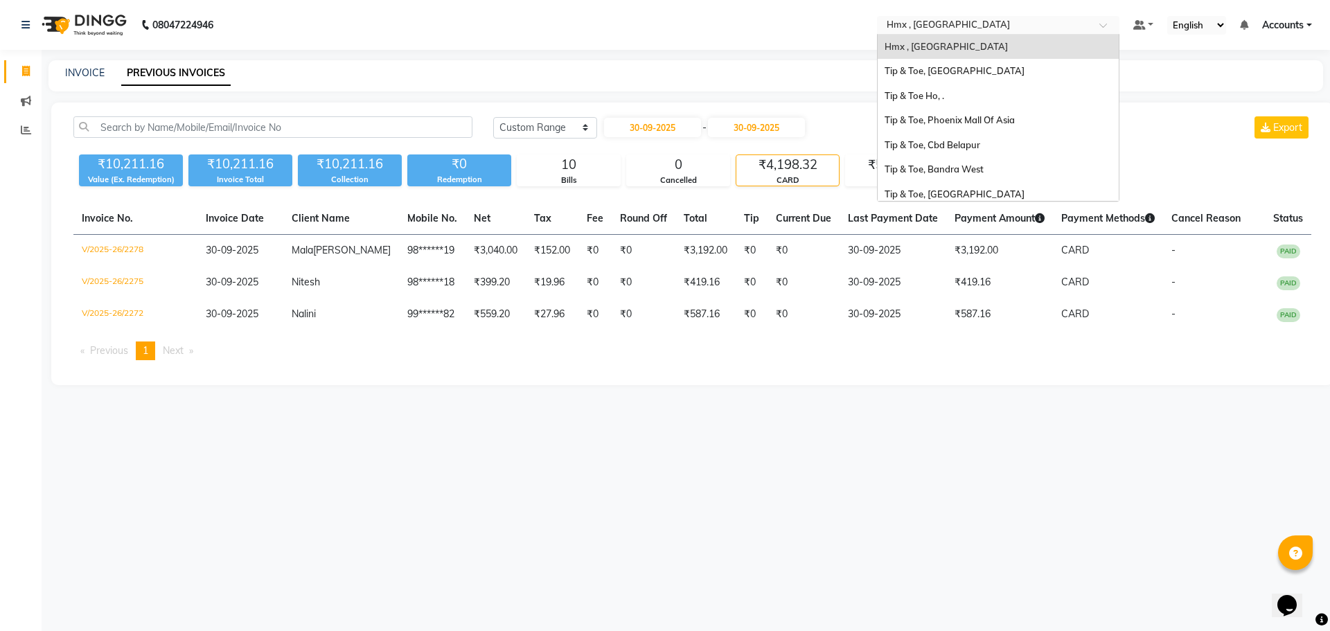
click at [916, 22] on input "text" at bounding box center [984, 26] width 201 height 14
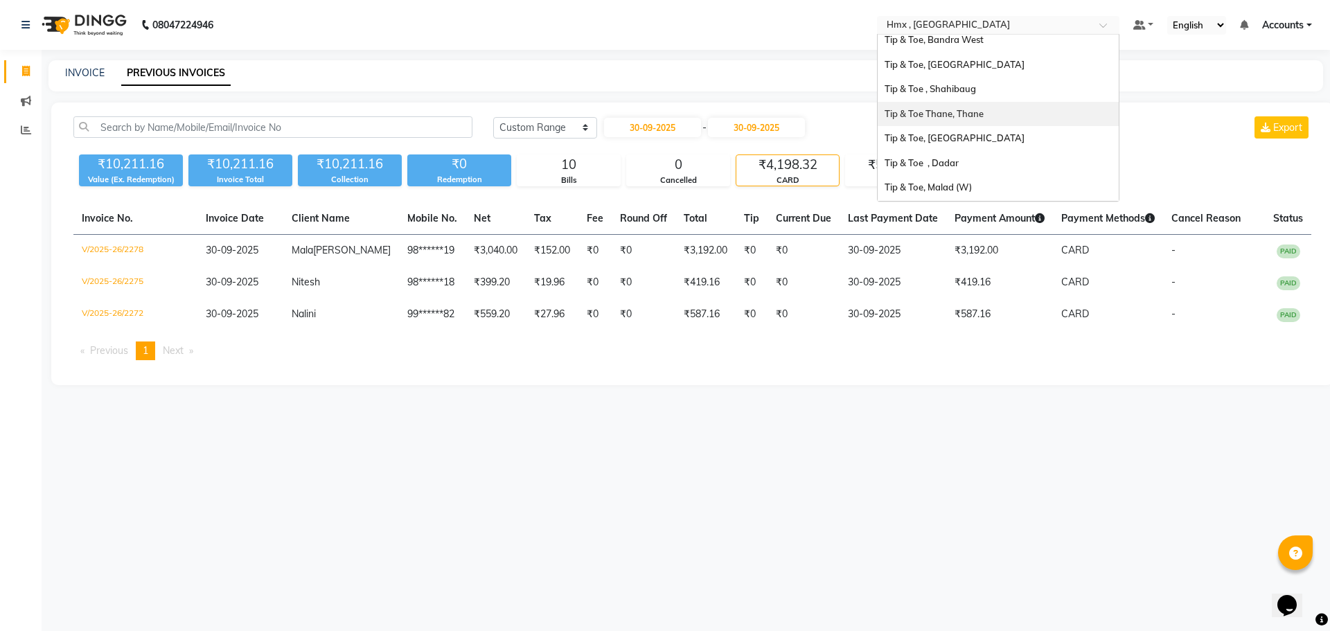
scroll to position [208, 0]
click at [944, 105] on span "Tip & Toe, Malad (W)" at bounding box center [927, 108] width 87 height 11
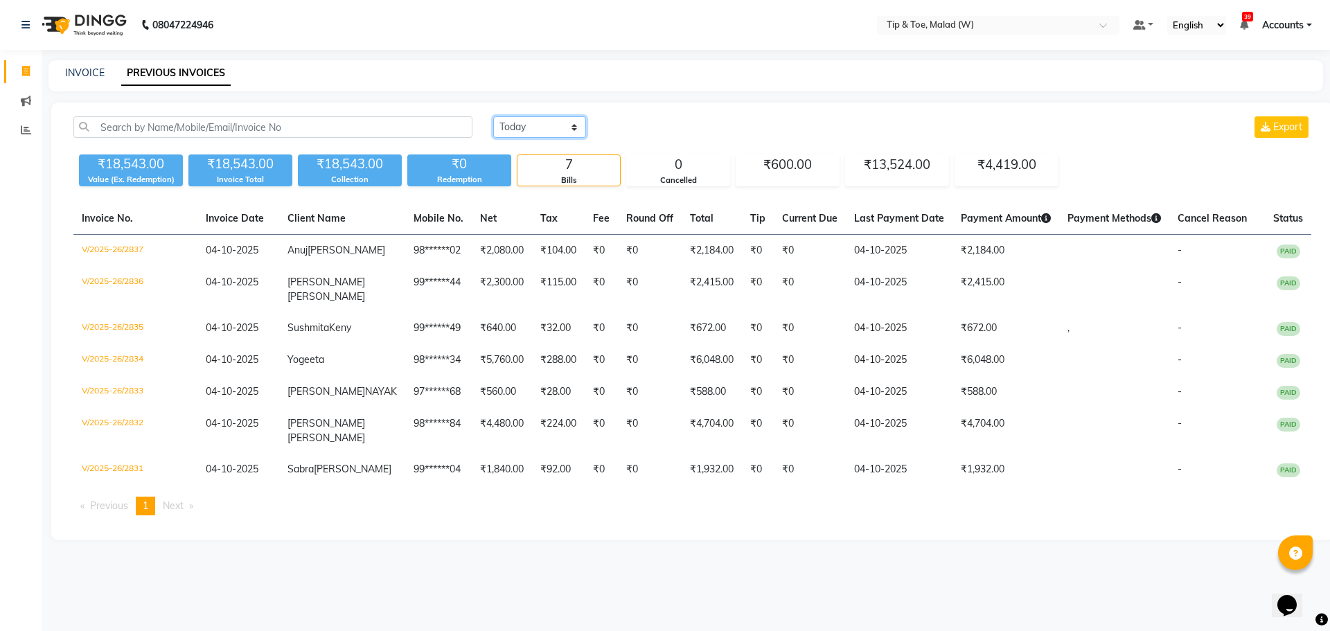
click at [545, 132] on select "[DATE] [DATE] Custom Range" at bounding box center [539, 126] width 93 height 21
select select "range"
click at [493, 116] on select "[DATE] [DATE] Custom Range" at bounding box center [539, 126] width 93 height 21
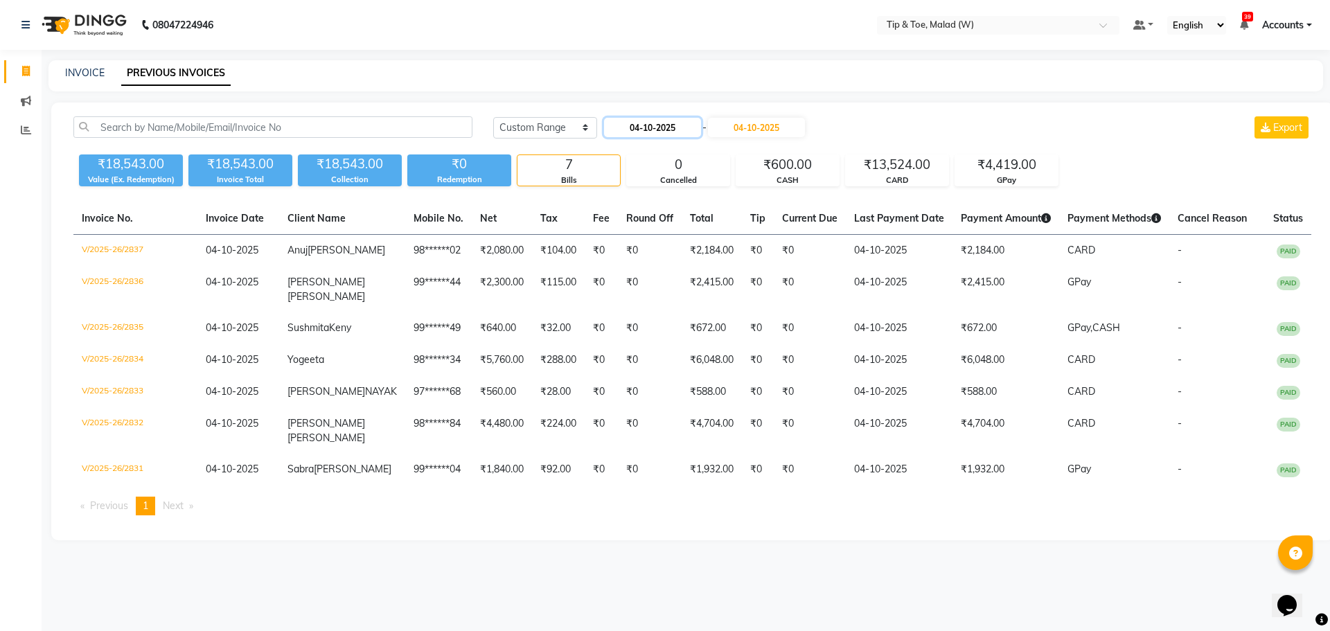
click at [642, 130] on input "04-10-2025" at bounding box center [652, 127] width 97 height 19
select select "10"
select select "2025"
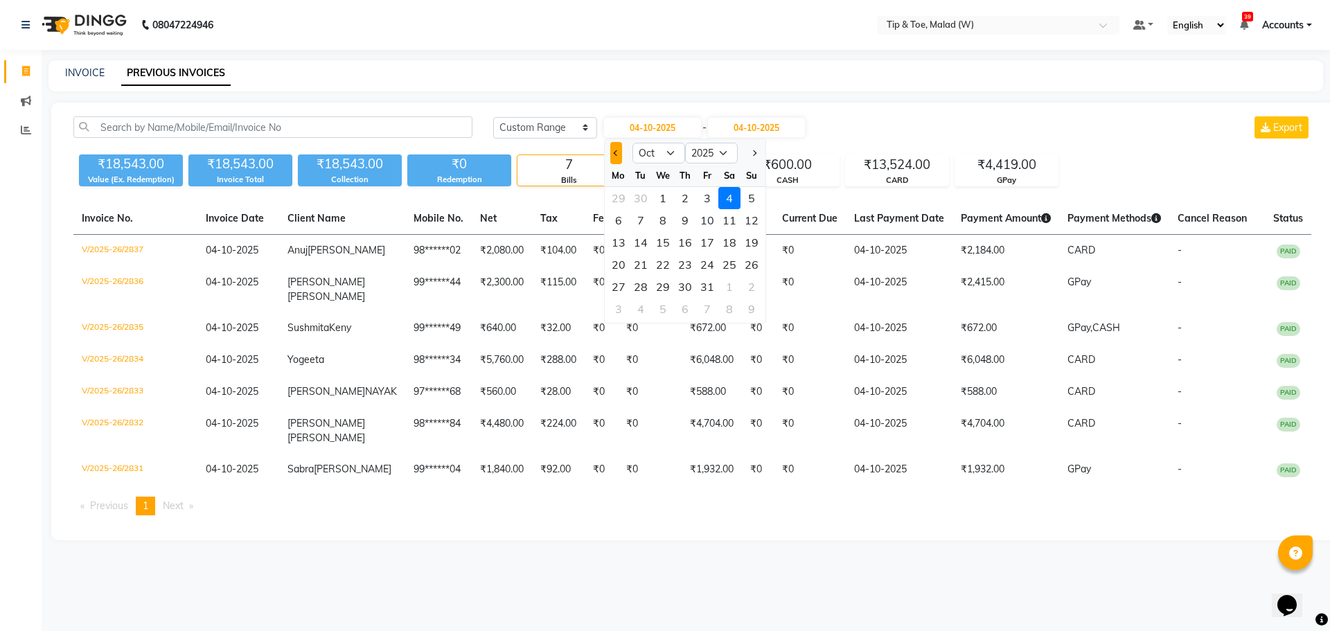
click at [616, 154] on span "Previous month" at bounding box center [616, 153] width 6 height 6
select select "9"
click at [627, 283] on div "29" at bounding box center [618, 287] width 22 height 22
type input "29-09-2025"
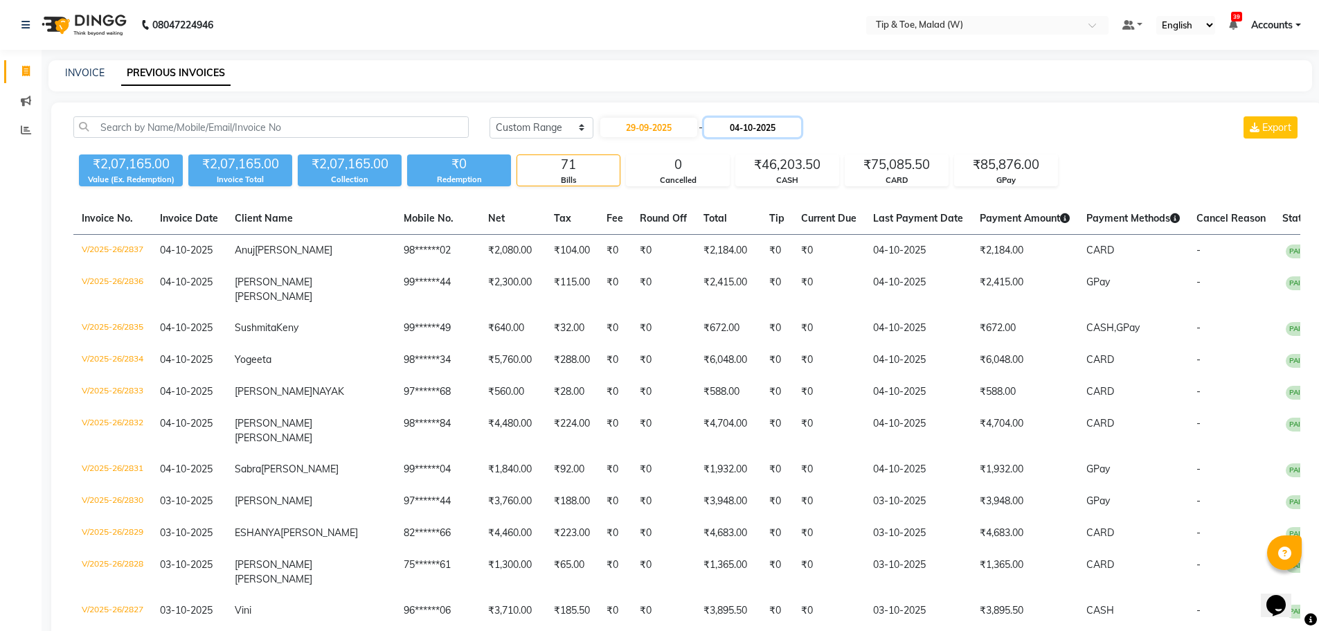
click at [793, 124] on input "04-10-2025" at bounding box center [752, 127] width 97 height 19
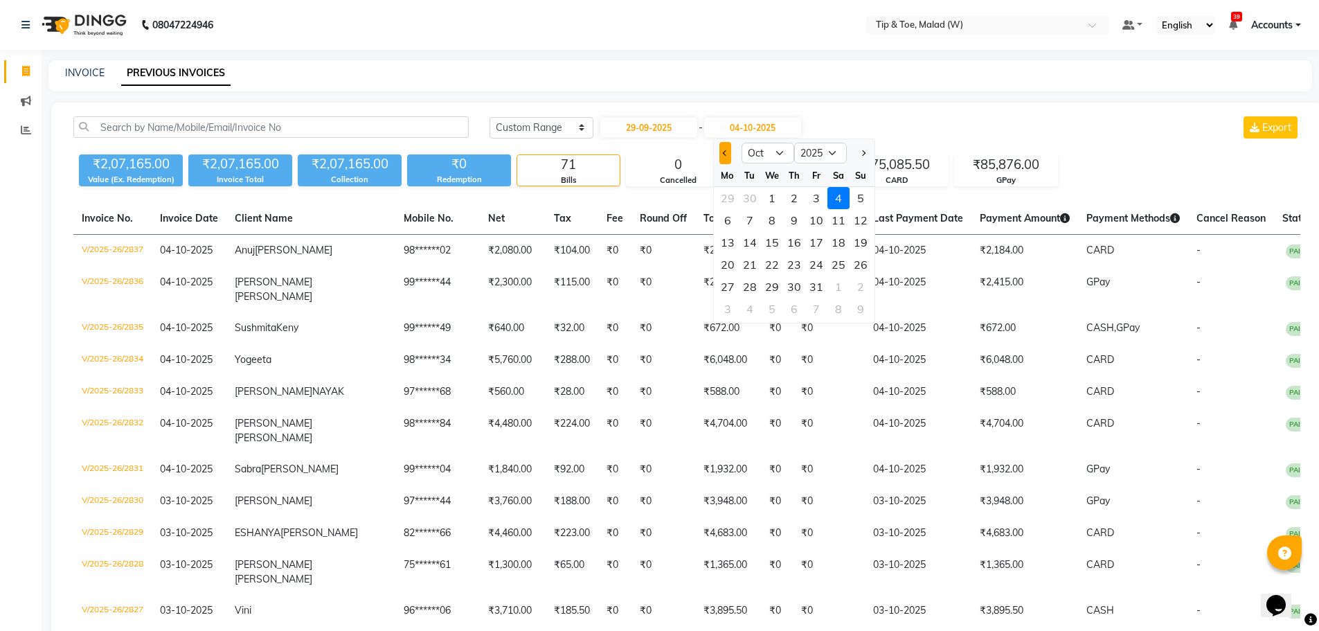
click at [724, 155] on span "Previous month" at bounding box center [725, 153] width 6 height 6
select select "9"
click at [733, 287] on div "29" at bounding box center [728, 287] width 22 height 22
type input "29-09-2025"
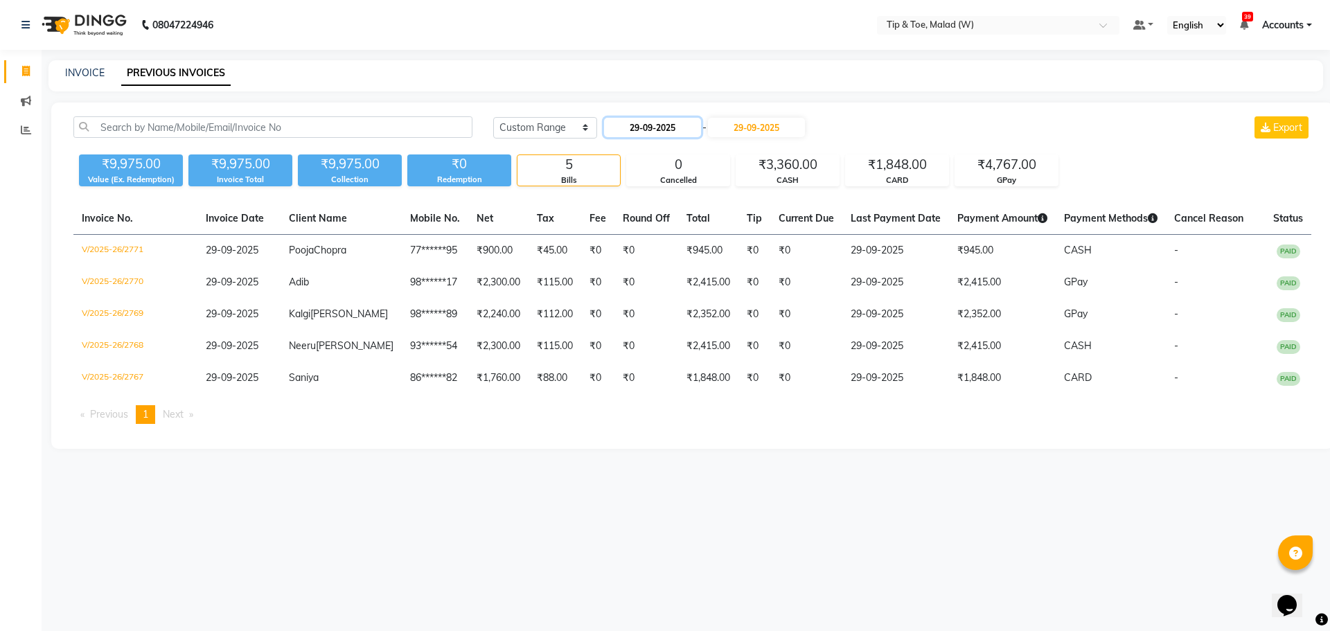
click at [673, 125] on input "29-09-2025" at bounding box center [652, 127] width 97 height 19
select select "9"
select select "2025"
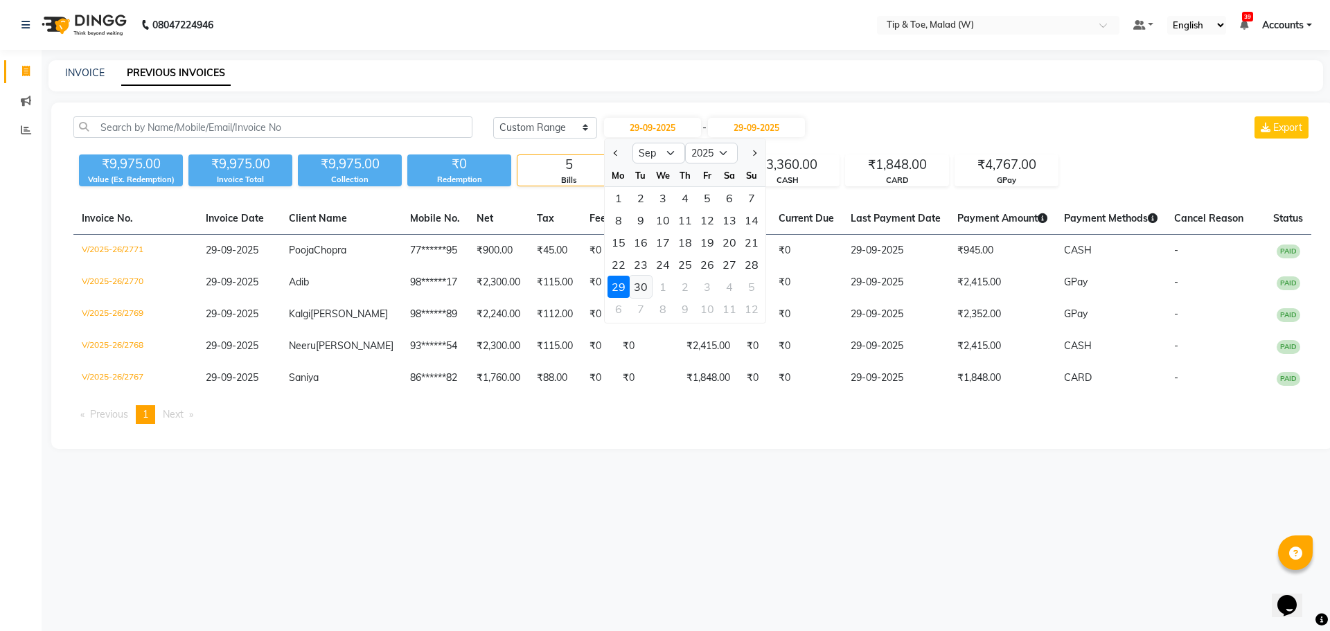
click at [642, 288] on div "30" at bounding box center [641, 287] width 22 height 22
type input "30-09-2025"
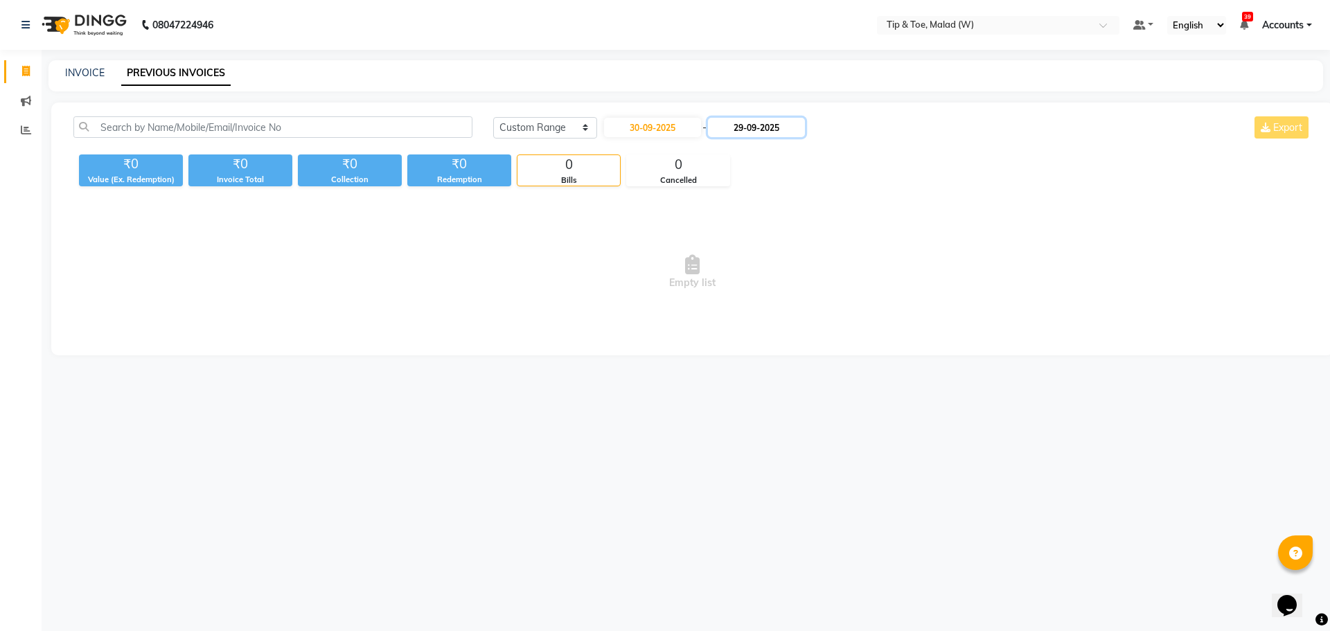
click at [775, 130] on input "29-09-2025" at bounding box center [756, 127] width 97 height 19
click at [752, 285] on div "30" at bounding box center [753, 287] width 22 height 22
type input "30-09-2025"
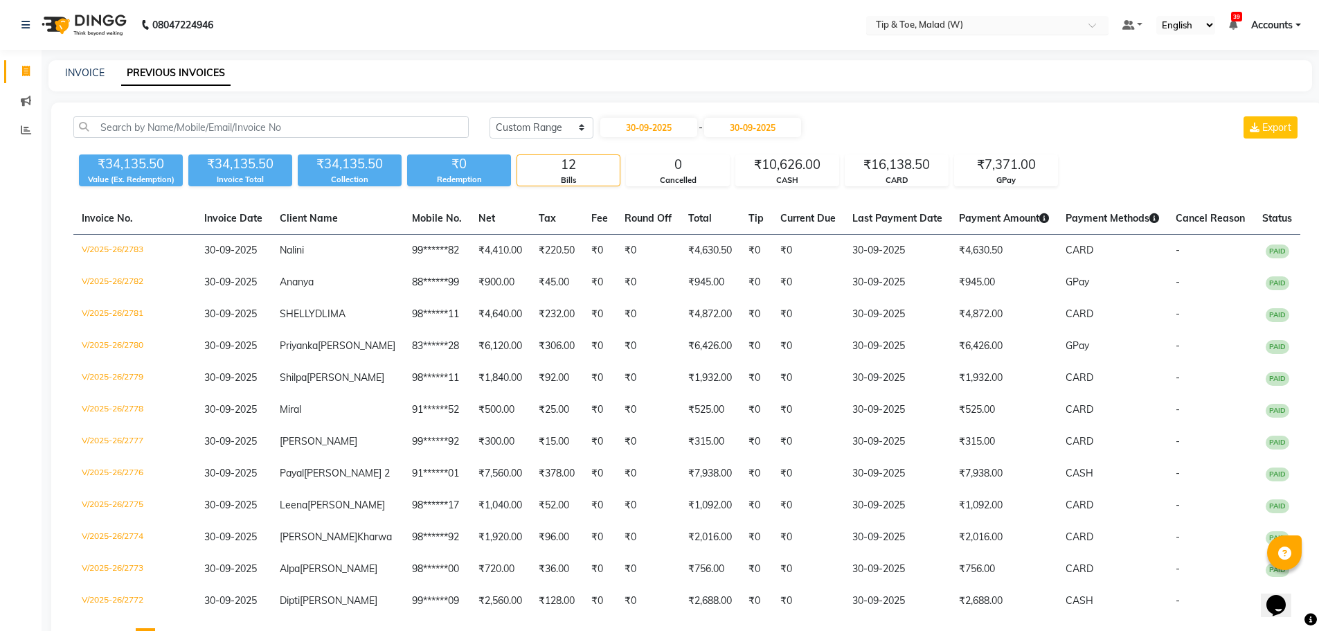
click at [933, 17] on div "Select Location × Tip & Toe, Malad (W)" at bounding box center [987, 25] width 242 height 19
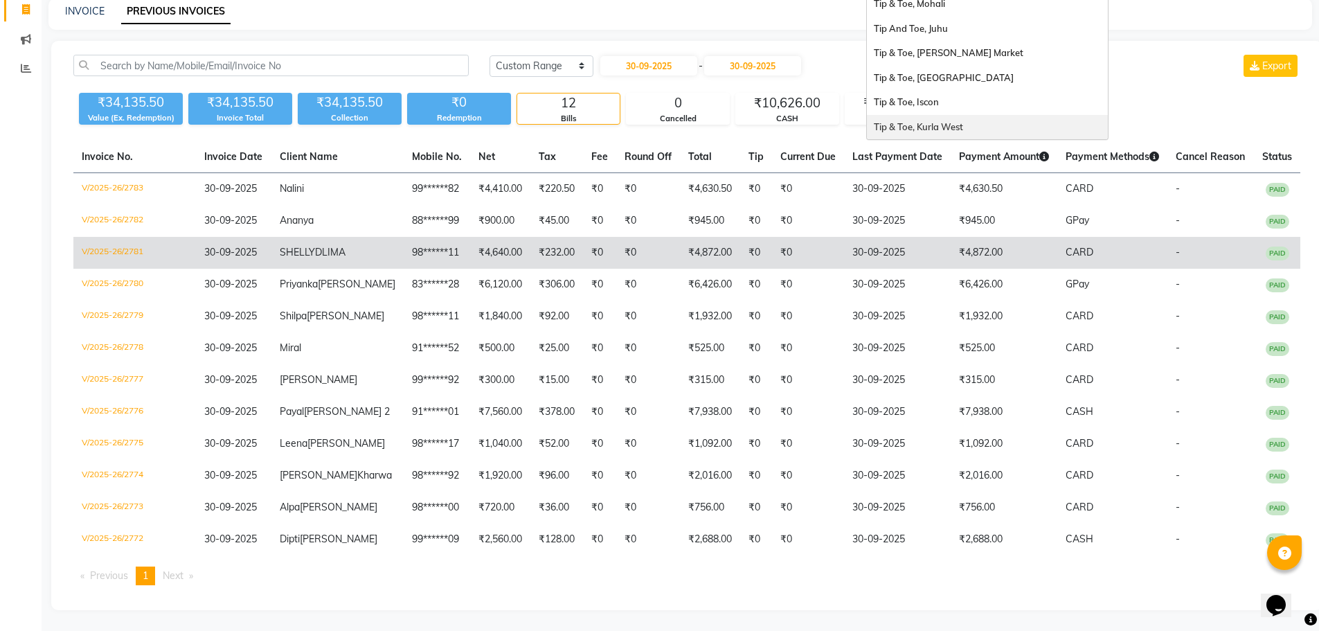
scroll to position [139, 0]
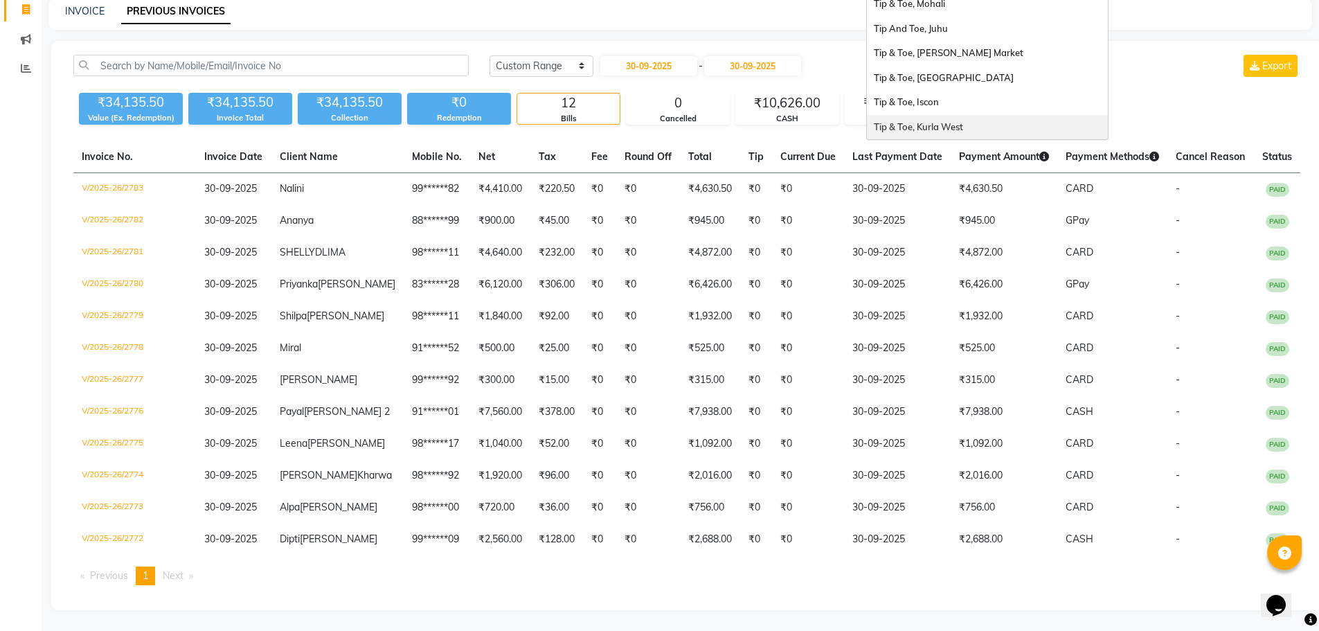
click at [933, 121] on span "Tip & Toe, Kurla West" at bounding box center [918, 126] width 89 height 11
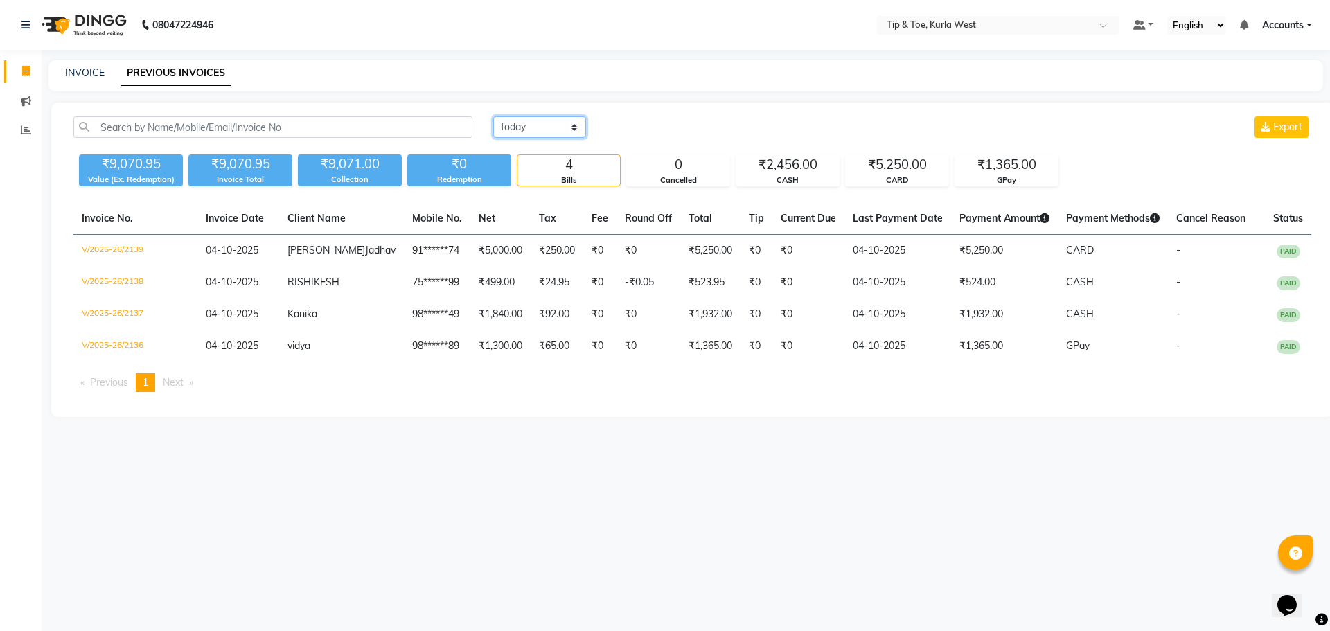
click at [525, 127] on select "[DATE] [DATE] Custom Range" at bounding box center [539, 126] width 93 height 21
select select "range"
click at [493, 116] on select "[DATE] [DATE] Custom Range" at bounding box center [539, 126] width 93 height 21
click at [649, 131] on input "04-10-2025" at bounding box center [652, 127] width 97 height 19
select select "10"
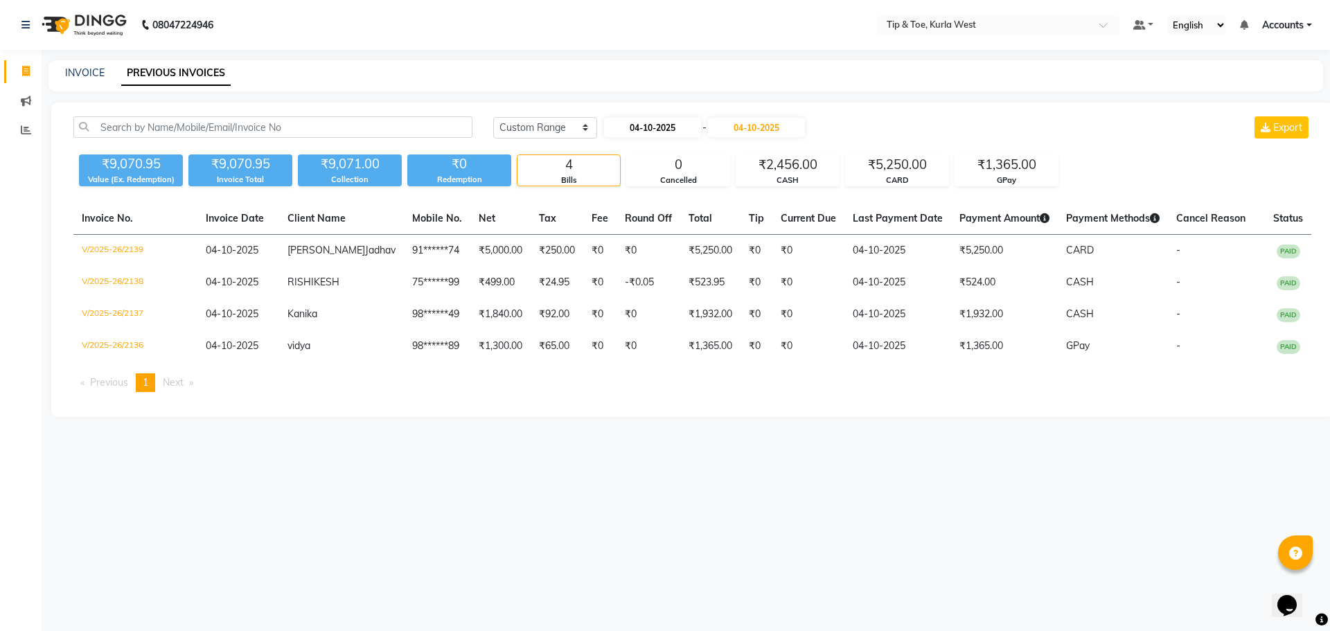
select select "2025"
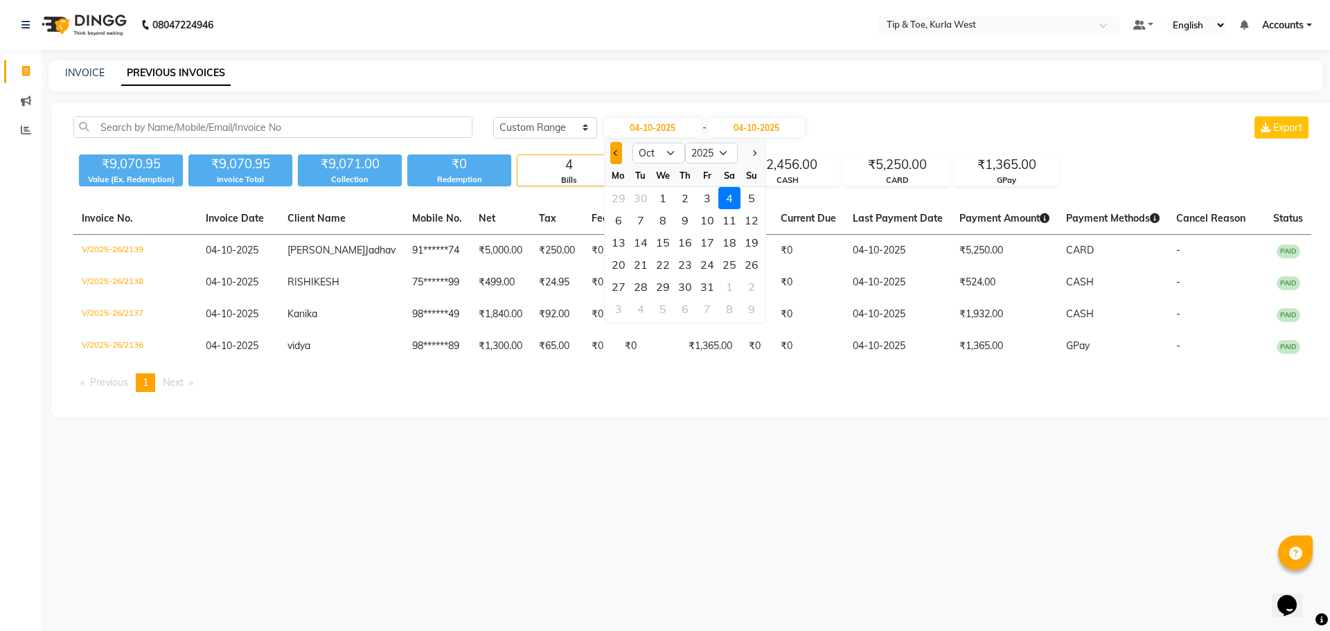
click at [614, 154] on span "Previous month" at bounding box center [616, 153] width 6 height 6
select select "9"
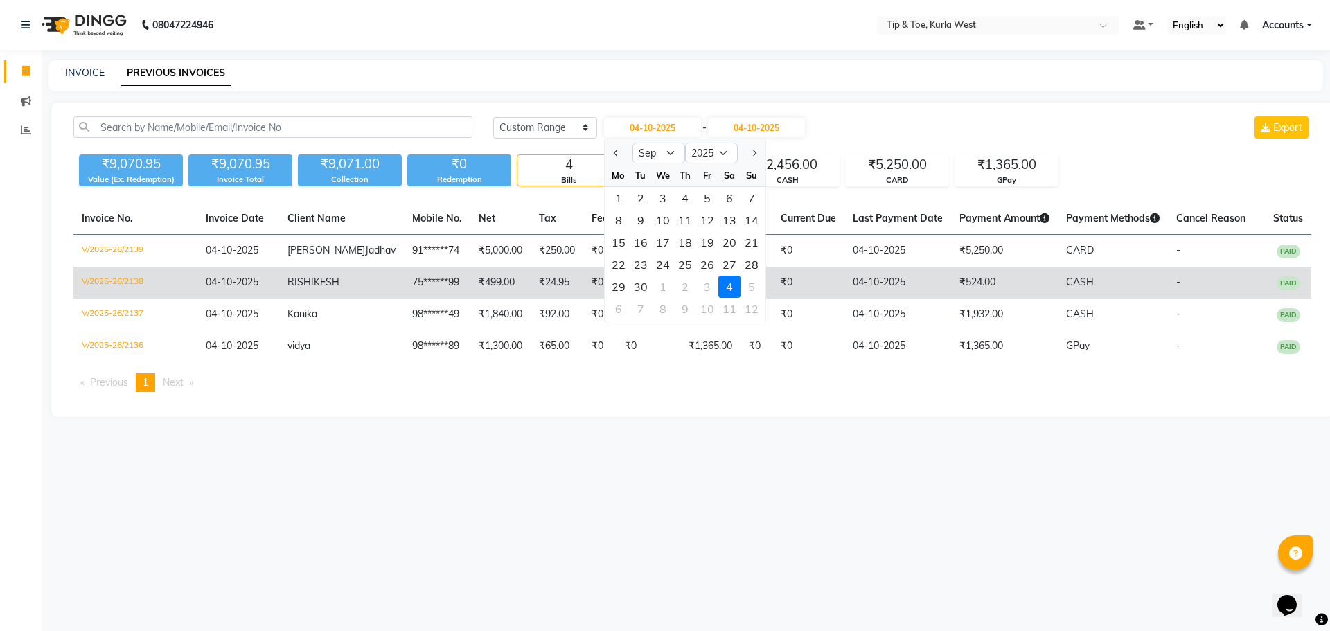
click at [641, 282] on div "30" at bounding box center [641, 287] width 22 height 22
type input "30-09-2025"
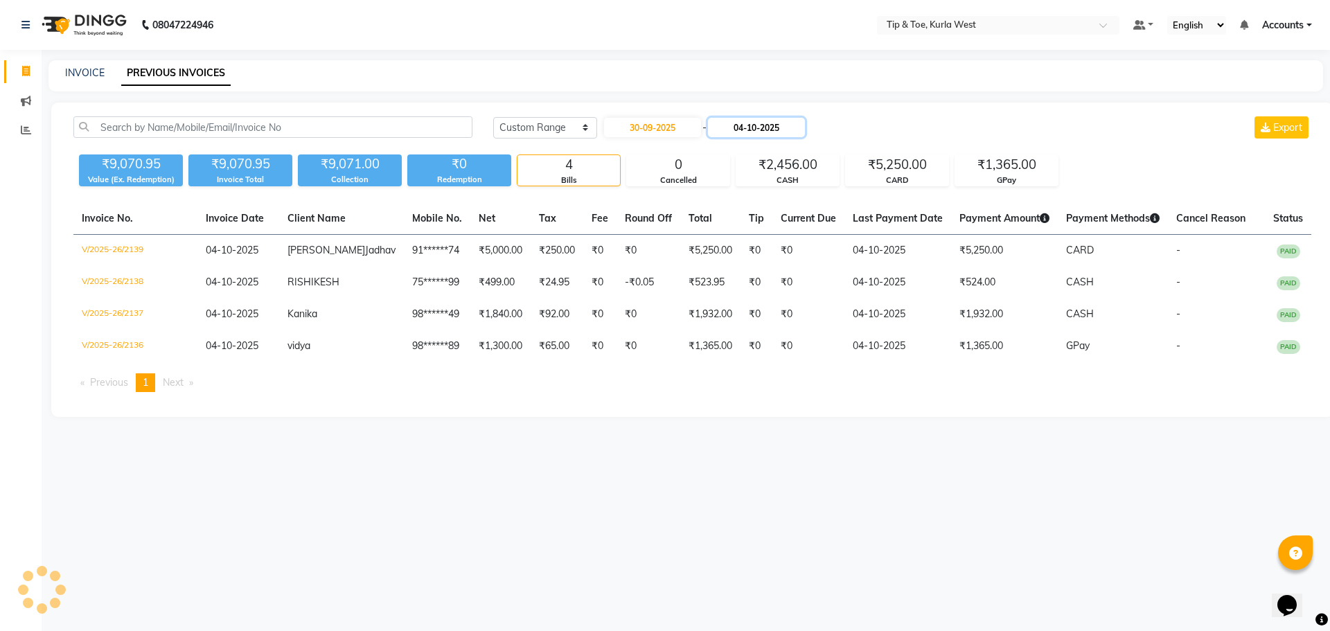
click at [794, 125] on input "04-10-2025" at bounding box center [756, 127] width 97 height 19
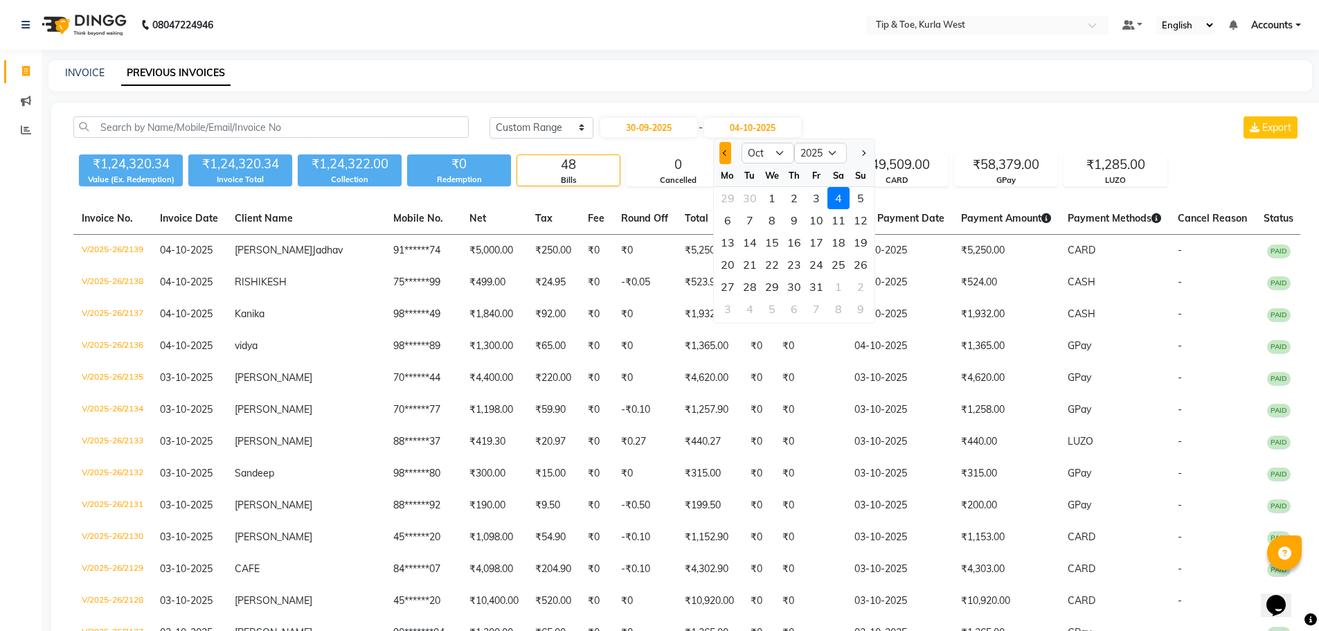
click at [722, 149] on button "Previous month" at bounding box center [726, 153] width 12 height 22
select select "9"
click at [754, 291] on div "30" at bounding box center [750, 287] width 22 height 22
type input "30-09-2025"
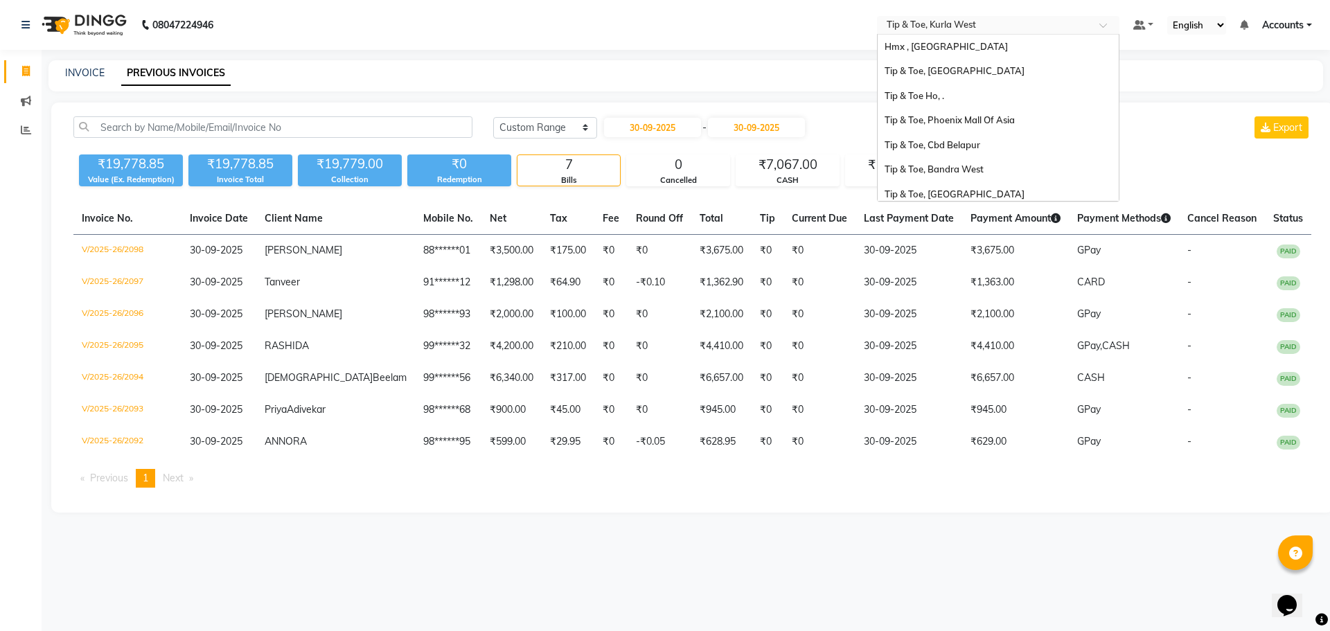
click at [951, 17] on div "Select Location × Tip & Toe, Kurla West" at bounding box center [998, 25] width 242 height 19
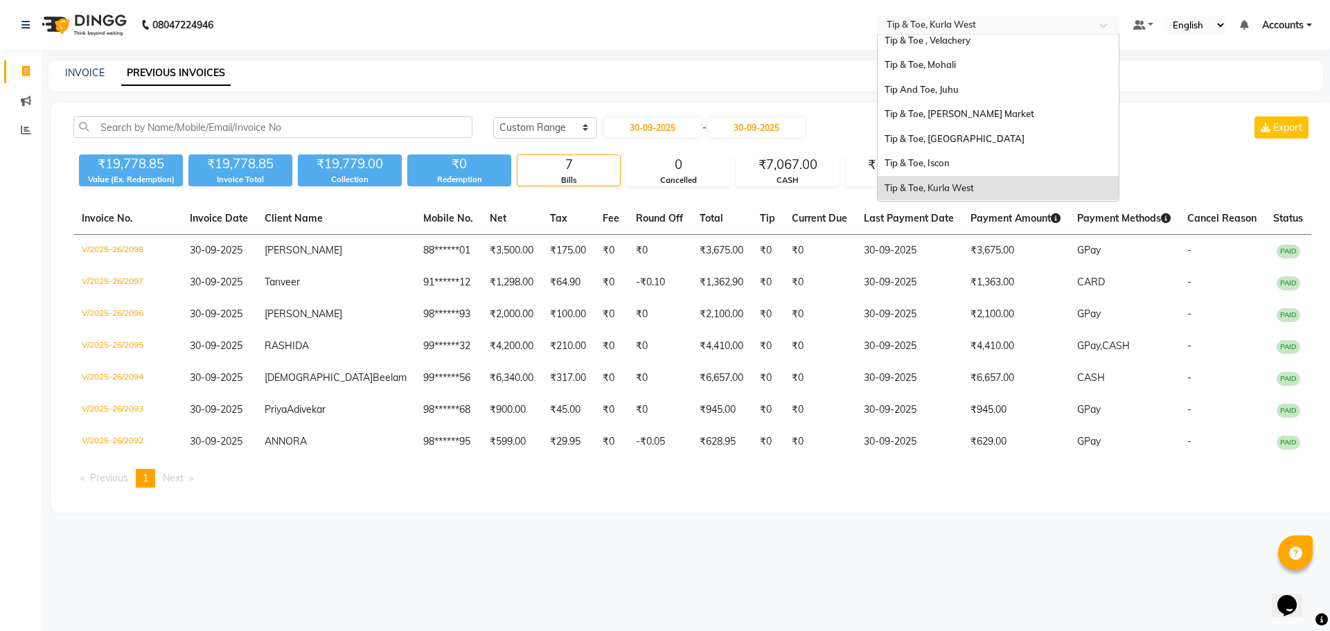
scroll to position [94, 0]
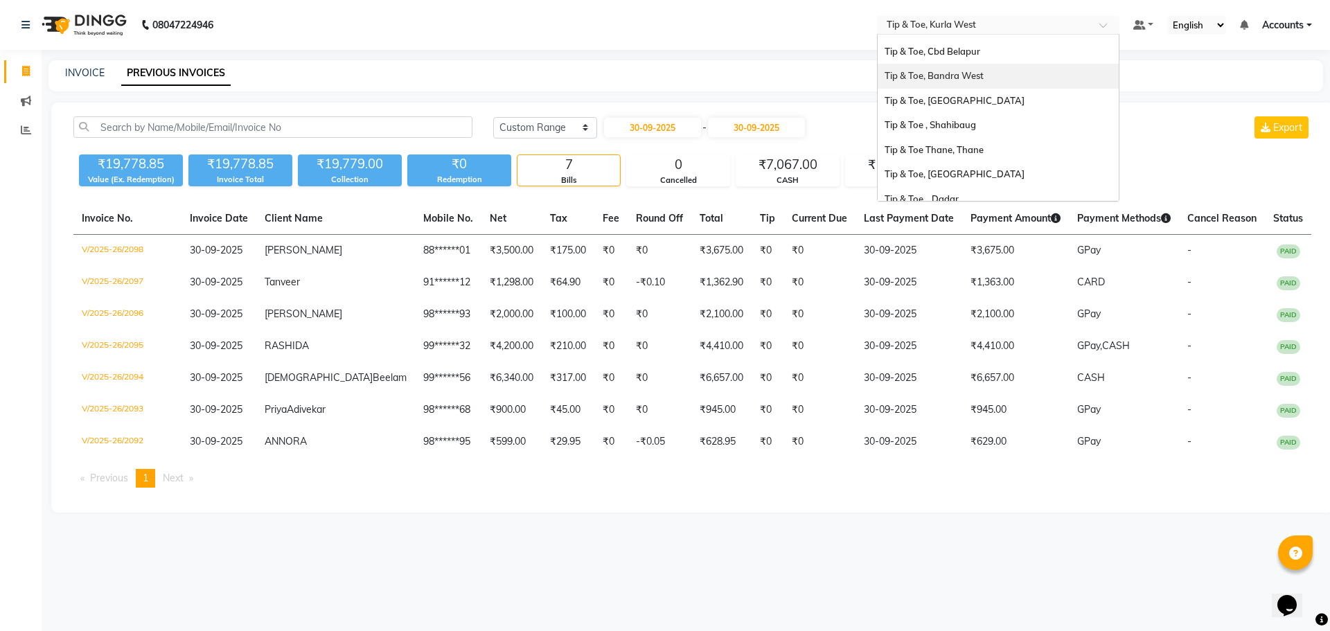
click at [954, 75] on span "Tip & Toe, Bandra West" at bounding box center [933, 75] width 99 height 11
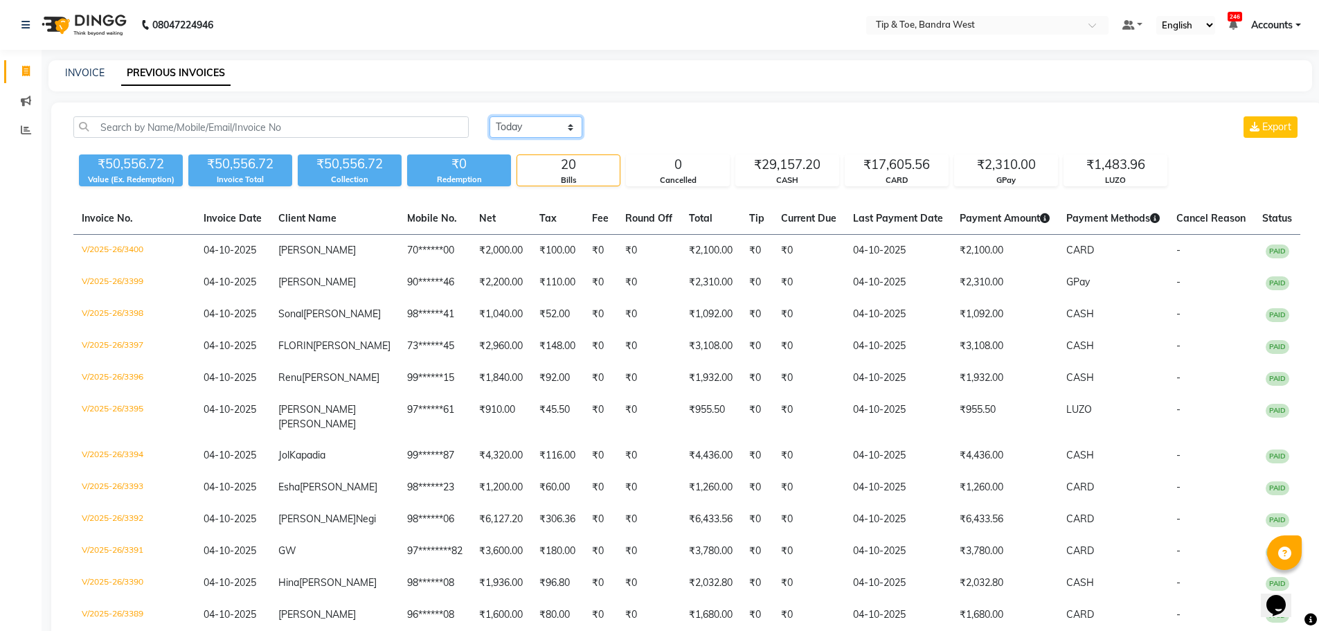
click at [520, 125] on select "[DATE] [DATE] Custom Range" at bounding box center [536, 126] width 93 height 21
select select "range"
click at [490, 116] on select "[DATE] [DATE] Custom Range" at bounding box center [536, 126] width 93 height 21
click at [648, 124] on input "04-10-2025" at bounding box center [648, 127] width 97 height 19
select select "10"
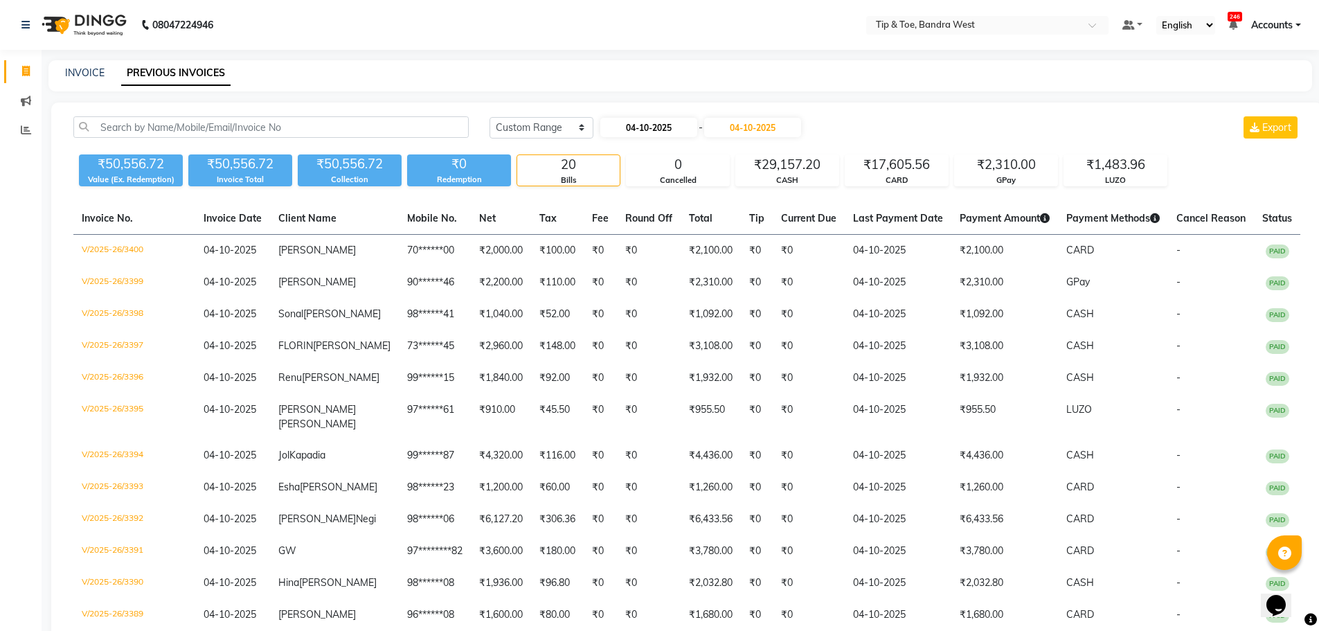
select select "2025"
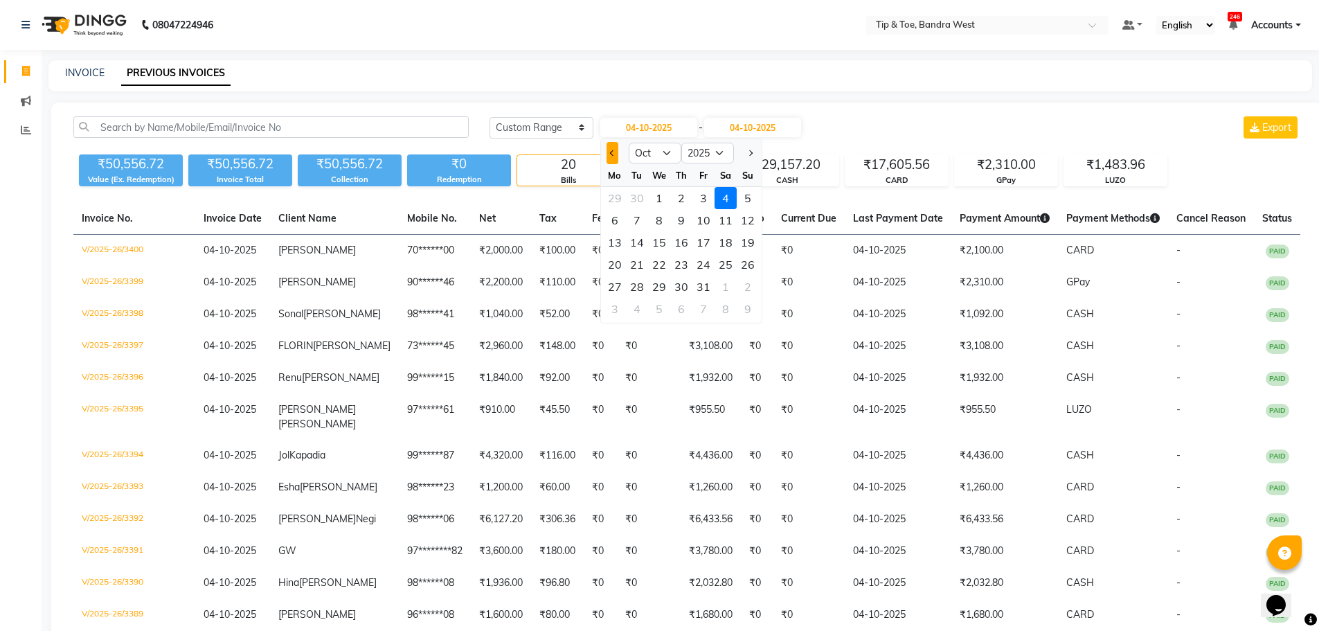
click at [618, 153] on div at bounding box center [615, 153] width 28 height 22
click at [616, 154] on button "Previous month" at bounding box center [613, 153] width 12 height 22
select select "9"
click at [637, 287] on div "30" at bounding box center [637, 287] width 22 height 22
type input "30-09-2025"
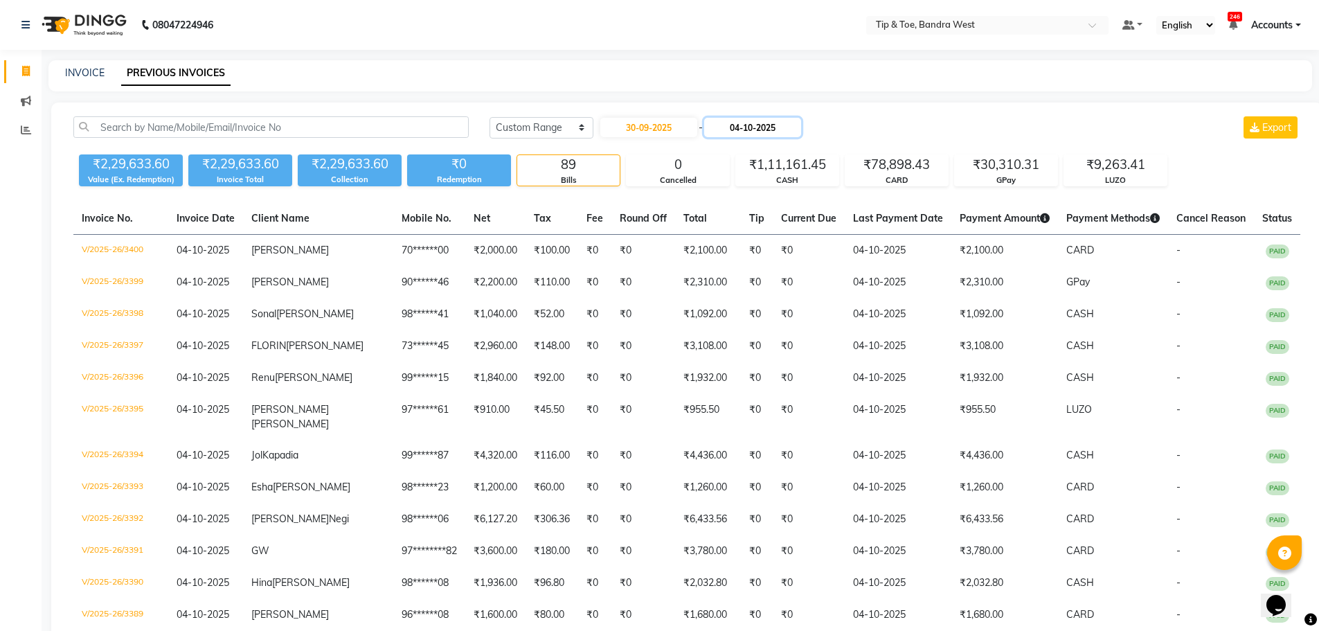
click at [753, 122] on input "04-10-2025" at bounding box center [752, 127] width 97 height 19
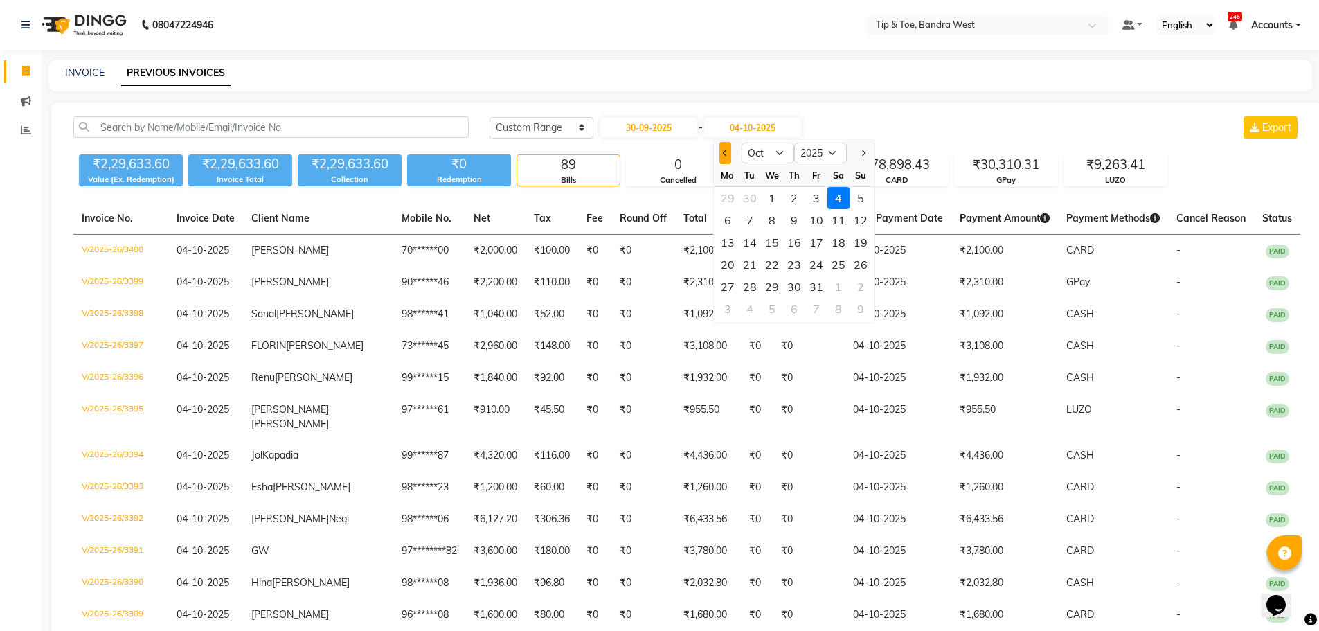
click at [721, 156] on button "Previous month" at bounding box center [726, 153] width 12 height 22
select select "9"
click at [750, 283] on div "30" at bounding box center [750, 287] width 22 height 22
type input "30-09-2025"
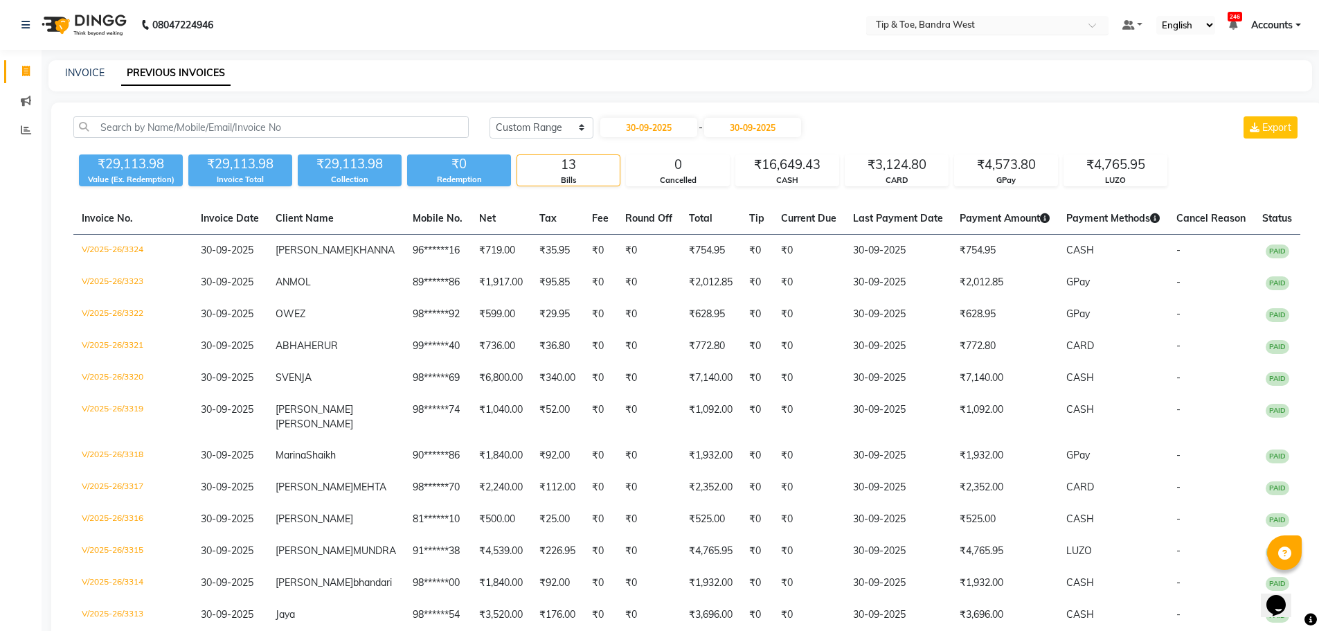
click at [968, 21] on input "text" at bounding box center [973, 26] width 201 height 14
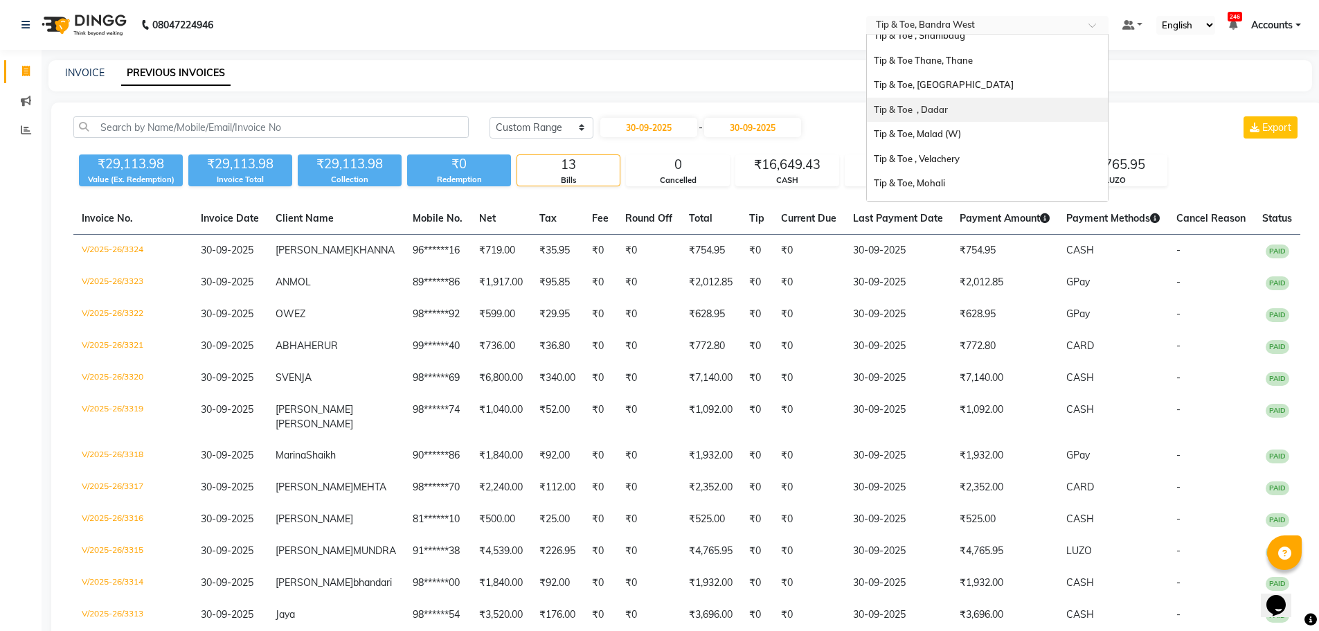
scroll to position [208, 0]
click at [938, 109] on span "Tip & Toe, Malad (W)" at bounding box center [917, 108] width 87 height 11
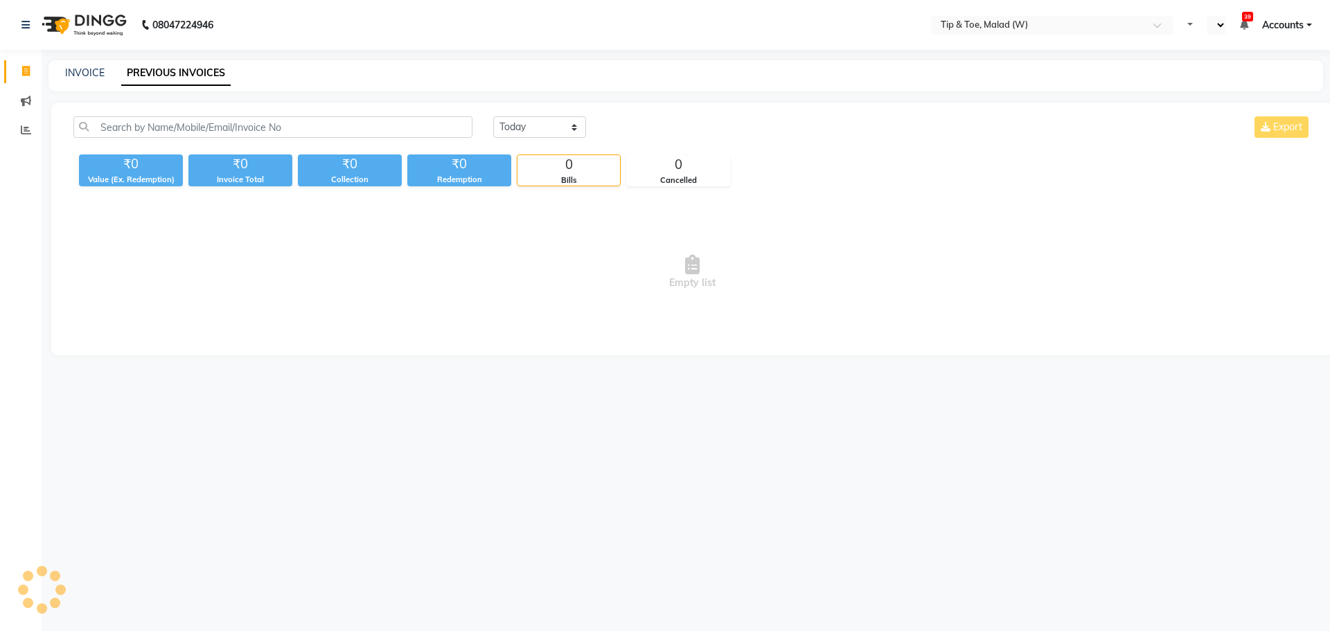
select select "en"
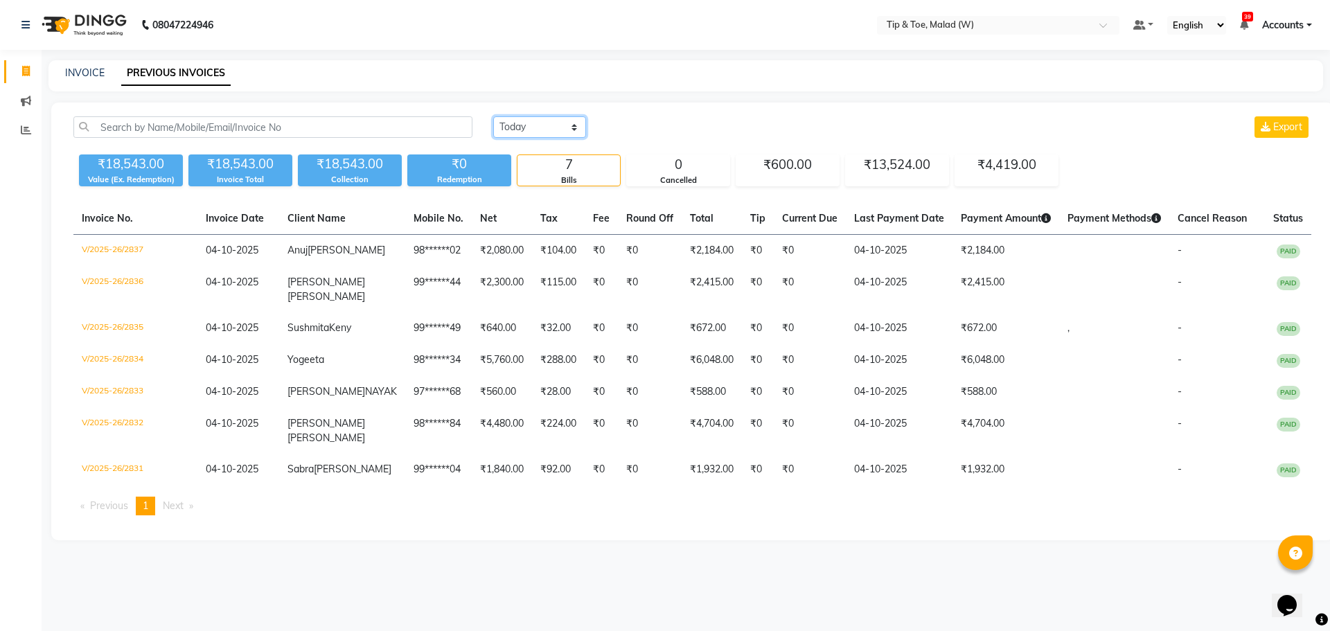
click at [520, 127] on select "[DATE] [DATE] Custom Range" at bounding box center [539, 126] width 93 height 21
select select "range"
click at [493, 116] on select "[DATE] [DATE] Custom Range" at bounding box center [539, 126] width 93 height 21
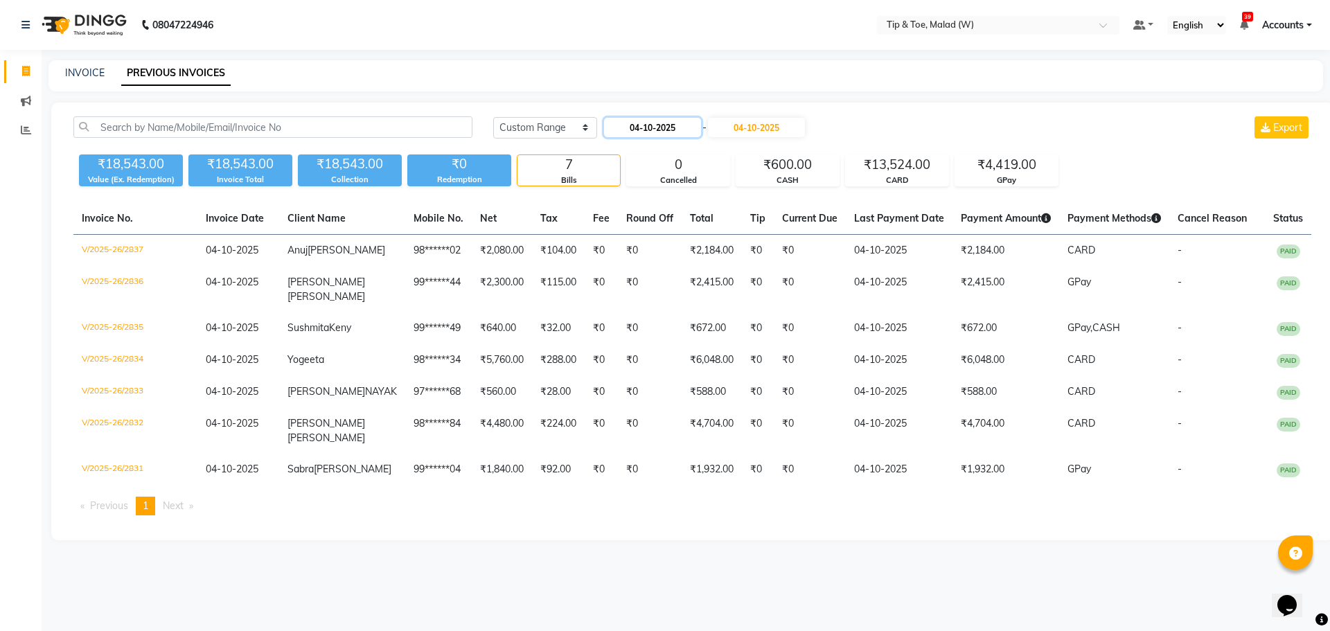
click at [685, 132] on input "04-10-2025" at bounding box center [652, 127] width 97 height 19
select select "10"
select select "2025"
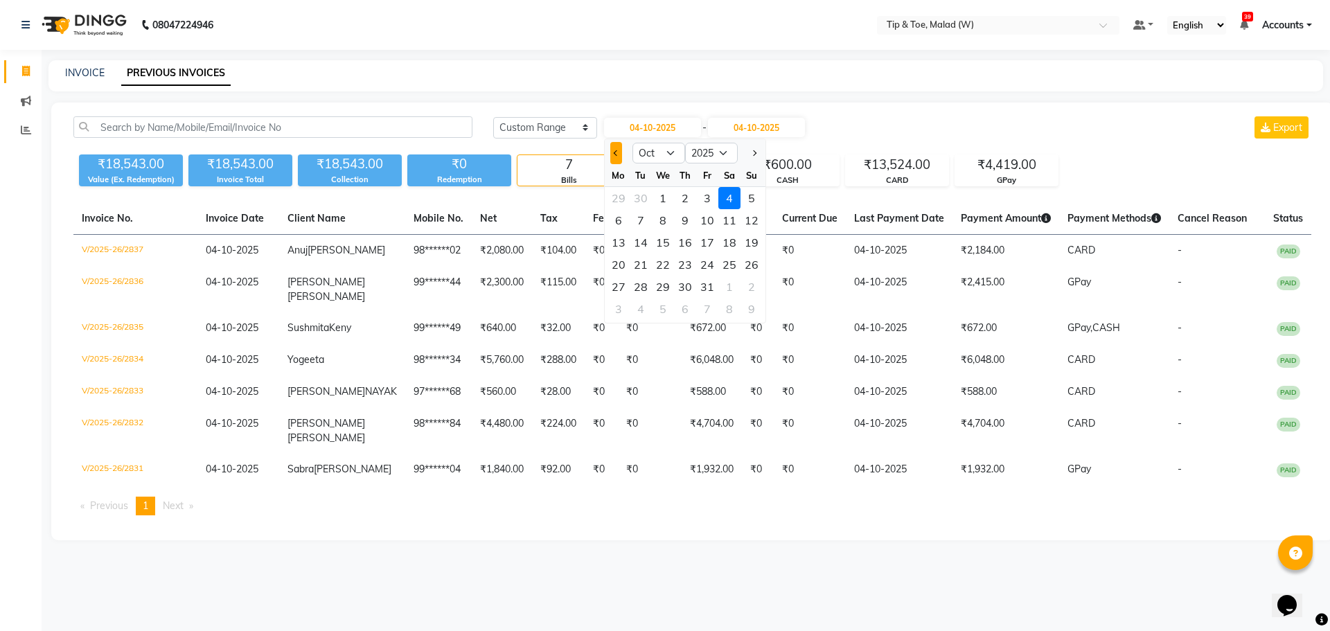
click at [612, 154] on button "Previous month" at bounding box center [616, 153] width 12 height 22
select select "9"
click at [644, 281] on div "30" at bounding box center [641, 287] width 22 height 22
type input "30-09-2025"
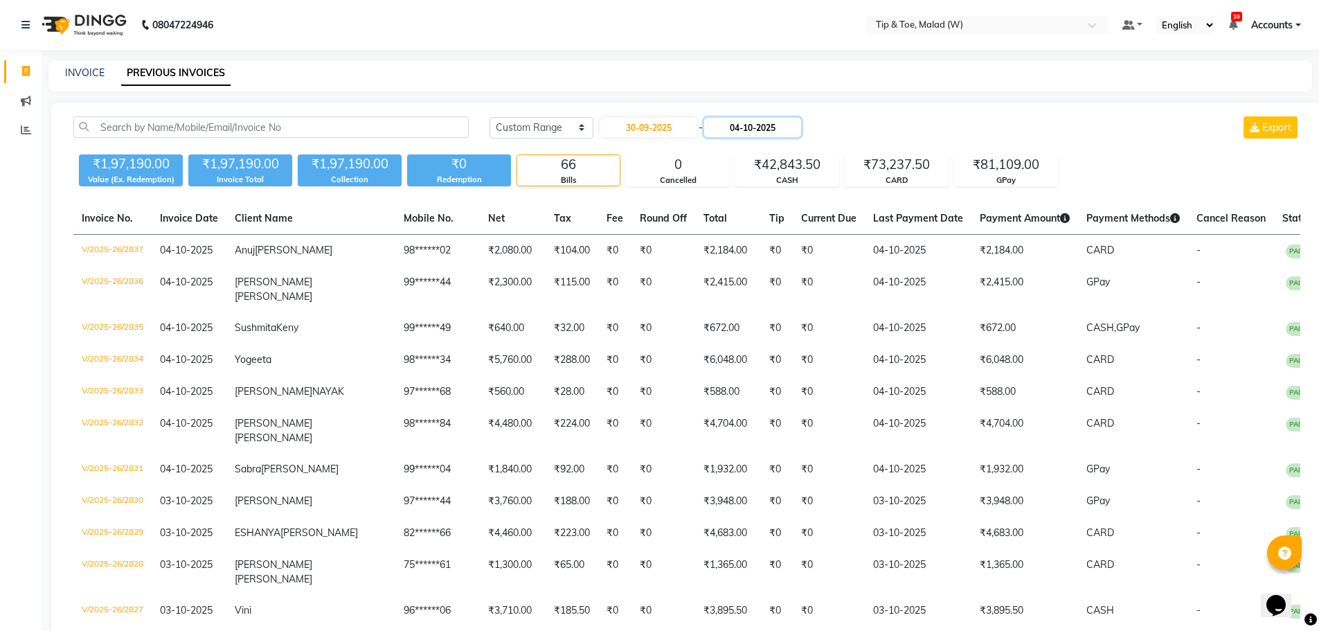
click at [775, 127] on input "04-10-2025" at bounding box center [752, 127] width 97 height 19
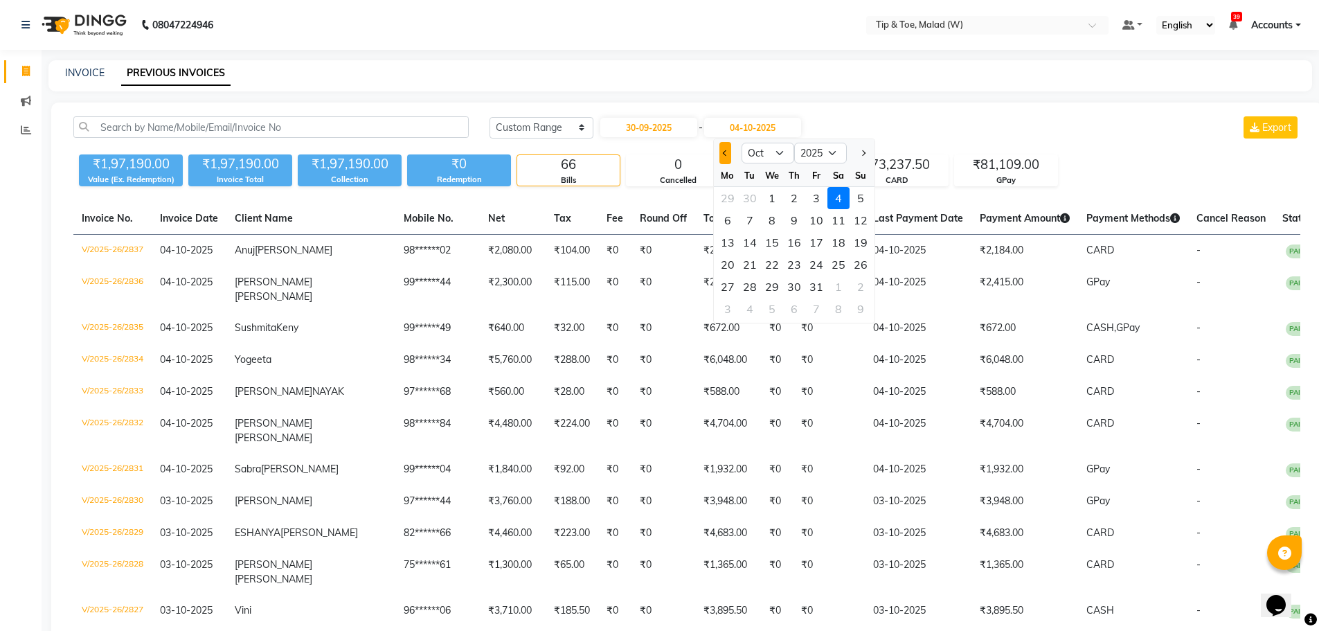
click at [727, 152] on span "Previous month" at bounding box center [725, 153] width 6 height 6
select select "9"
click at [753, 279] on div "30" at bounding box center [750, 287] width 22 height 22
type input "30-09-2025"
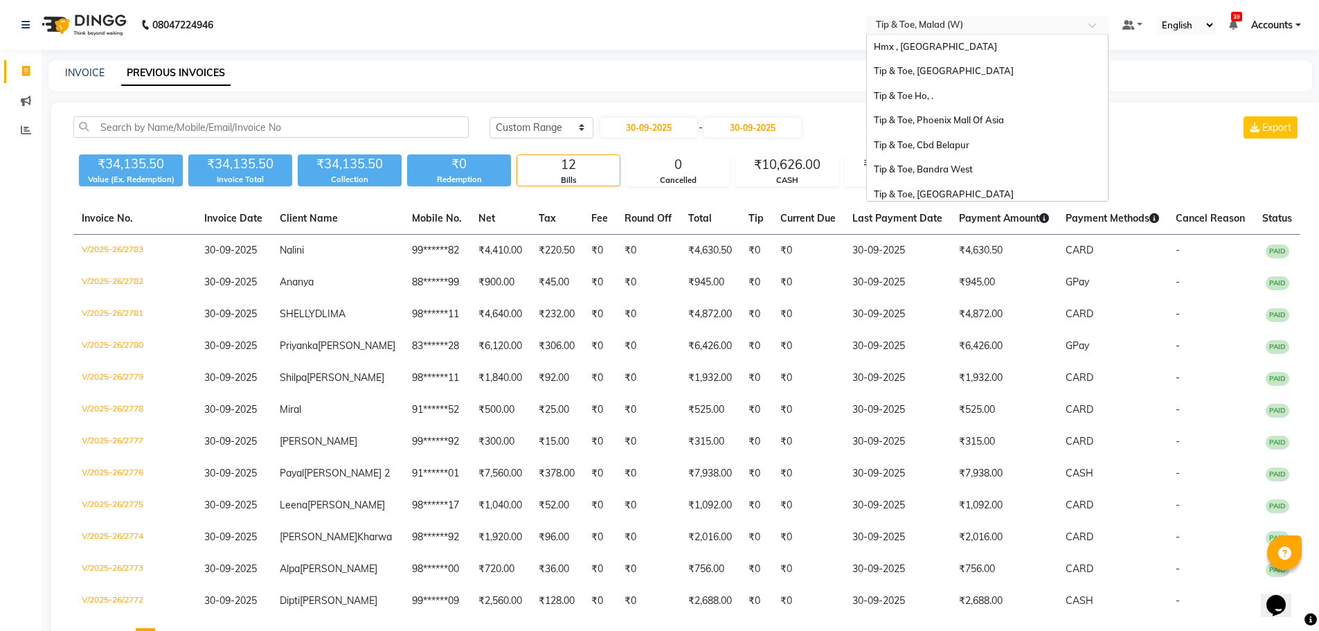
click at [986, 24] on input "text" at bounding box center [973, 26] width 201 height 14
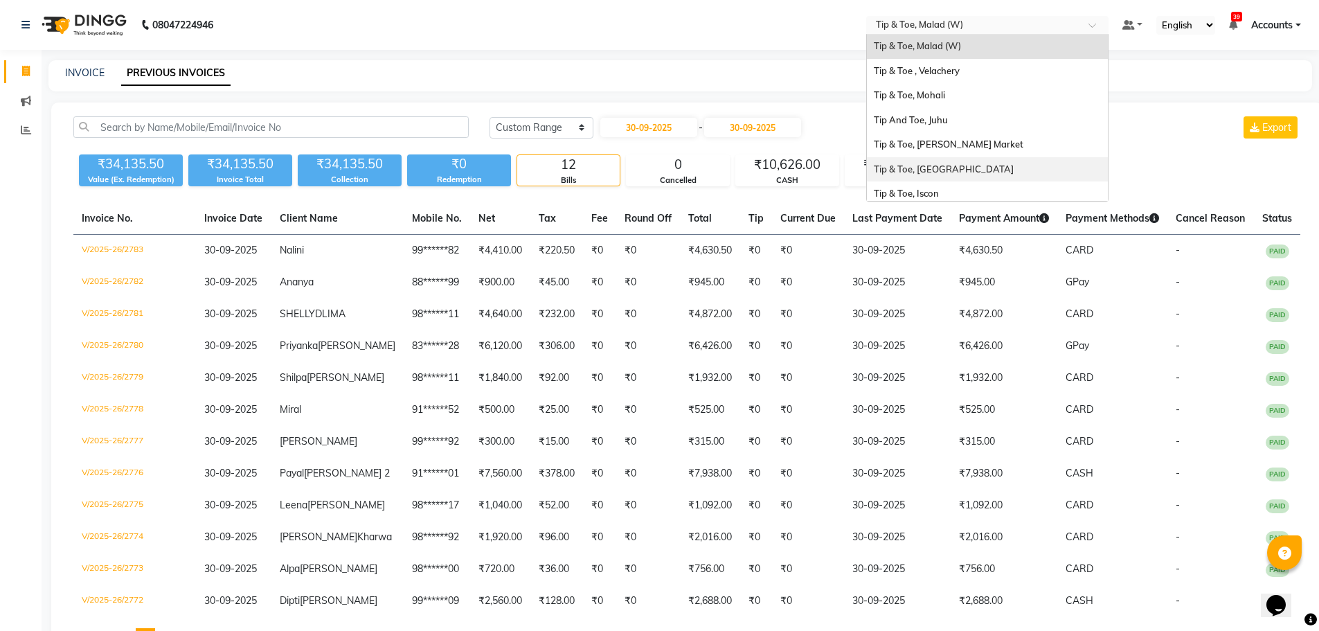
click at [944, 168] on span "Tip & Toe, [GEOGRAPHIC_DATA]" at bounding box center [944, 168] width 140 height 11
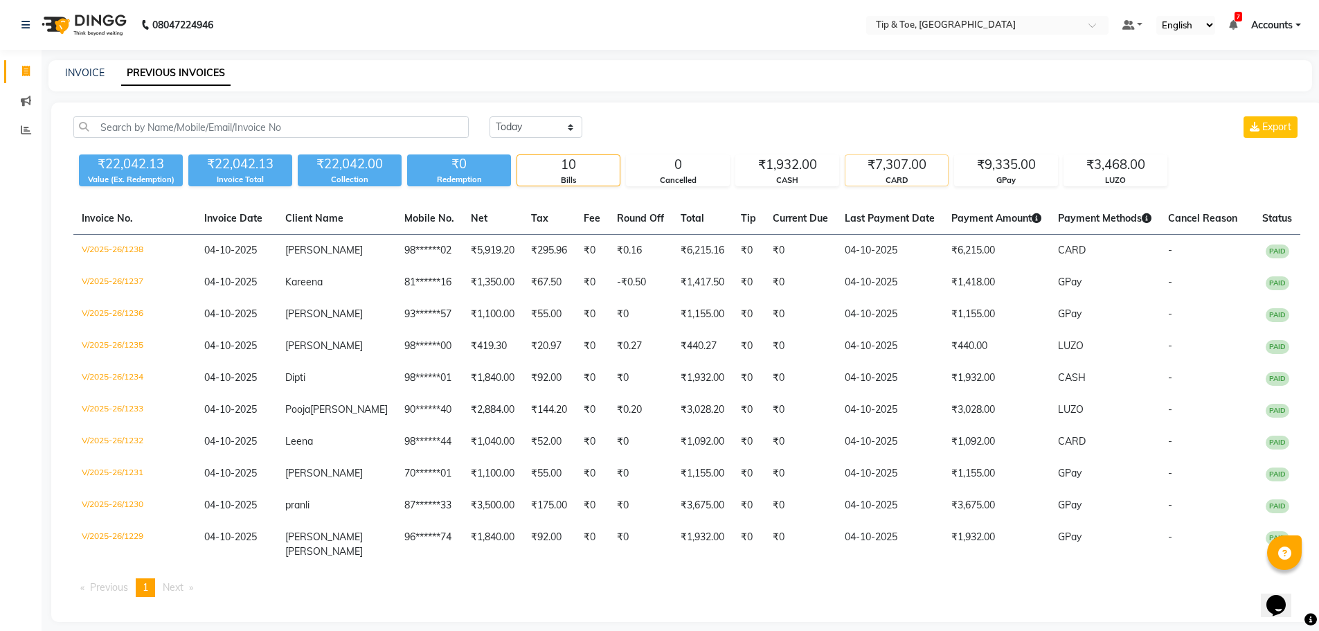
click at [889, 167] on div "₹7,307.00" at bounding box center [897, 164] width 103 height 19
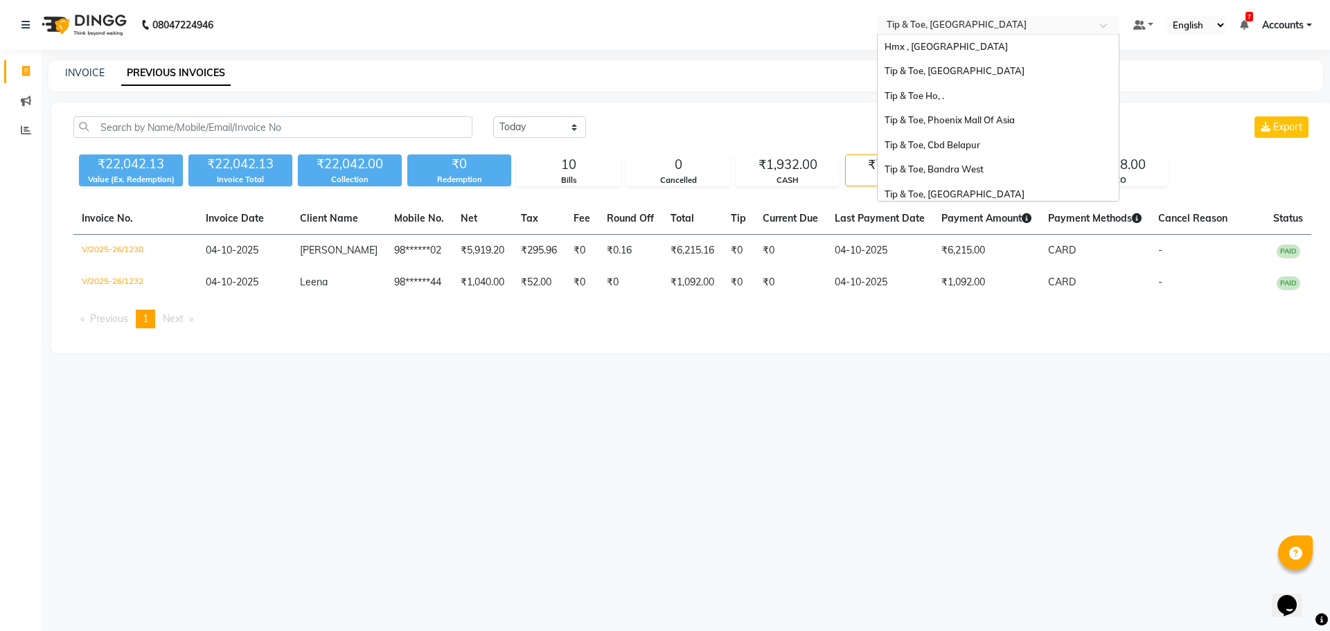
click at [988, 24] on input "text" at bounding box center [984, 26] width 201 height 14
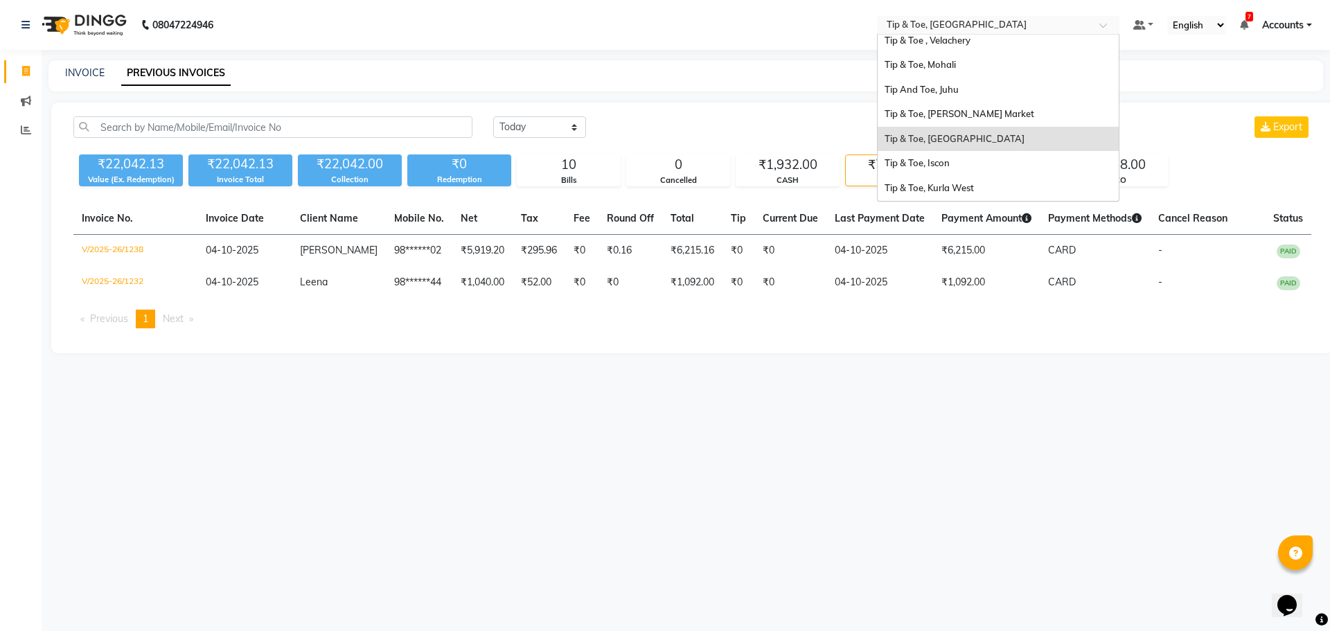
drag, startPoint x: 550, startPoint y: 451, endPoint x: 582, endPoint y: 379, distance: 78.8
click at [551, 451] on div "08047224946 Select Location × Tip & Toe, [GEOGRAPHIC_DATA] West Tip & Toe, Erna…" at bounding box center [665, 315] width 1330 height 631
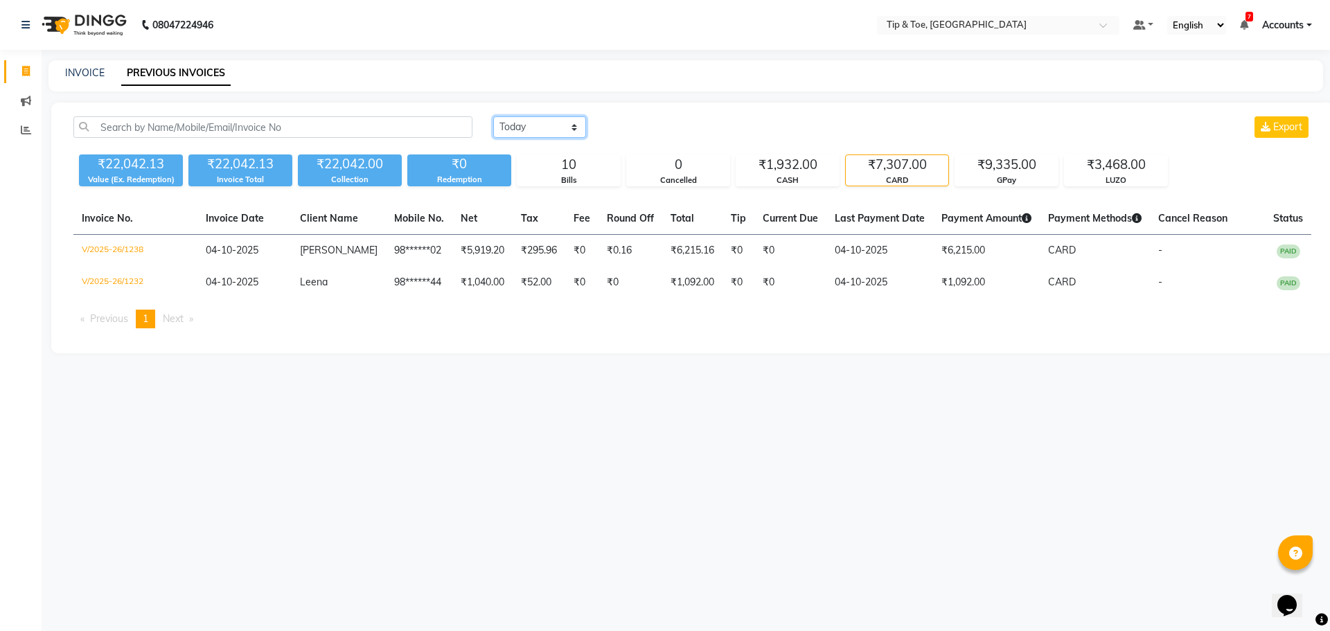
drag, startPoint x: 545, startPoint y: 128, endPoint x: 544, endPoint y: 135, distance: 7.0
click at [545, 128] on select "[DATE] [DATE] Custom Range" at bounding box center [539, 126] width 93 height 21
select select "range"
click at [493, 116] on select "[DATE] [DATE] Custom Range" at bounding box center [539, 126] width 93 height 21
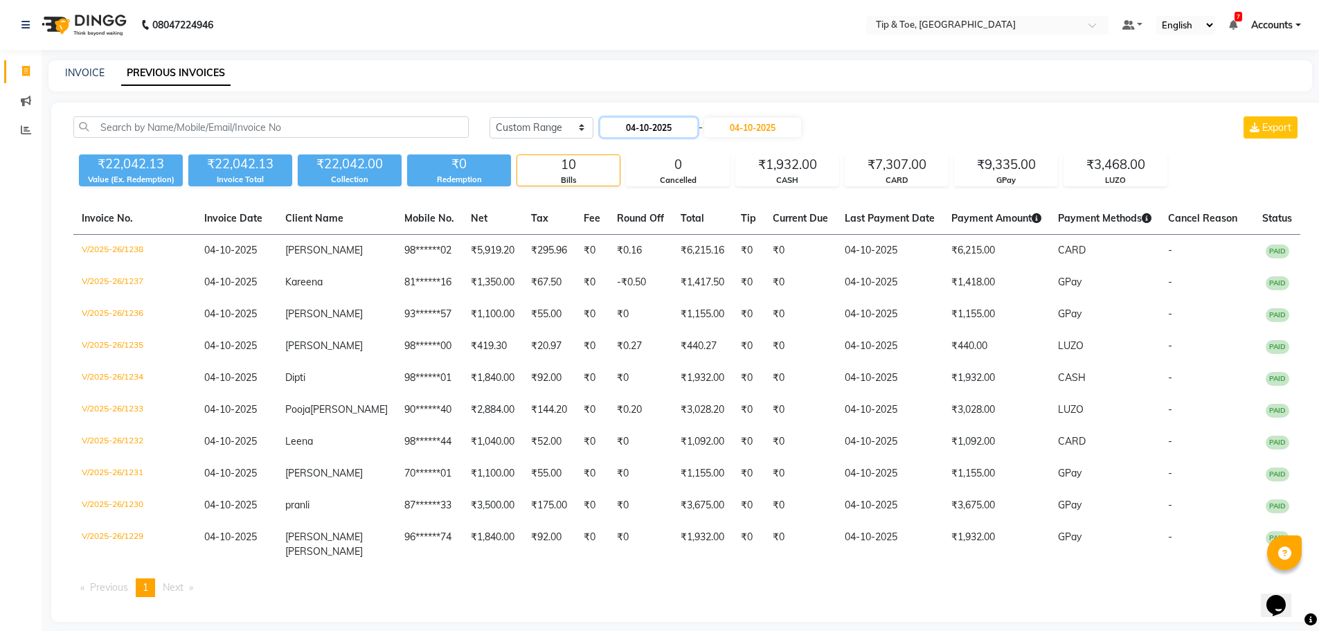
click at [649, 122] on input "04-10-2025" at bounding box center [648, 127] width 97 height 19
select select "10"
select select "2025"
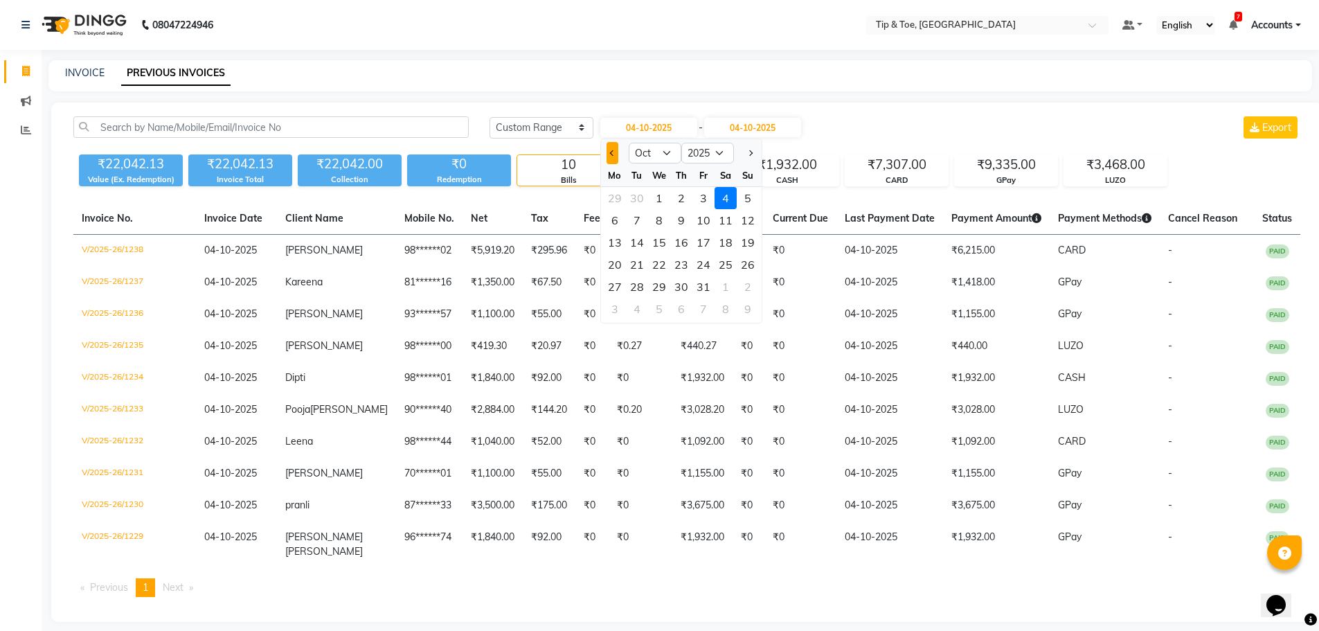
click at [615, 152] on span "Previous month" at bounding box center [612, 153] width 6 height 6
select select "9"
click at [634, 287] on div "30" at bounding box center [637, 287] width 22 height 22
type input "30-09-2025"
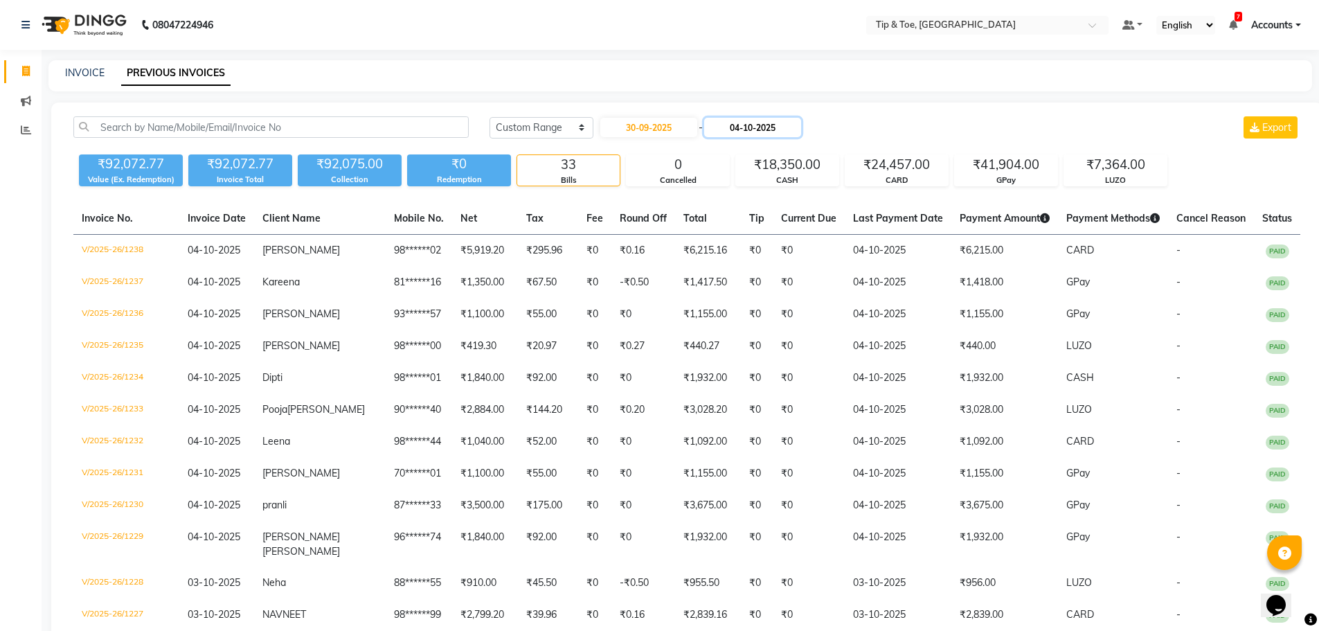
click at [761, 125] on input "04-10-2025" at bounding box center [752, 127] width 97 height 19
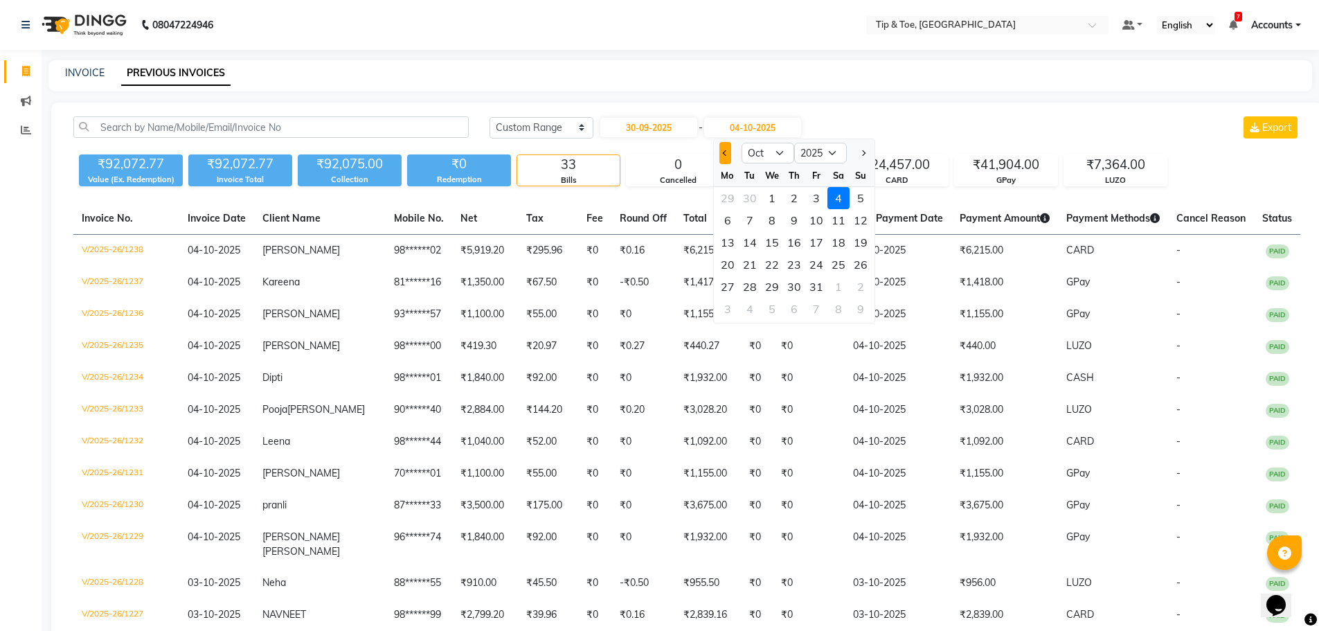
click at [724, 153] on span "Previous month" at bounding box center [725, 153] width 6 height 6
select select "9"
click at [754, 285] on div "30" at bounding box center [750, 287] width 22 height 22
type input "30-09-2025"
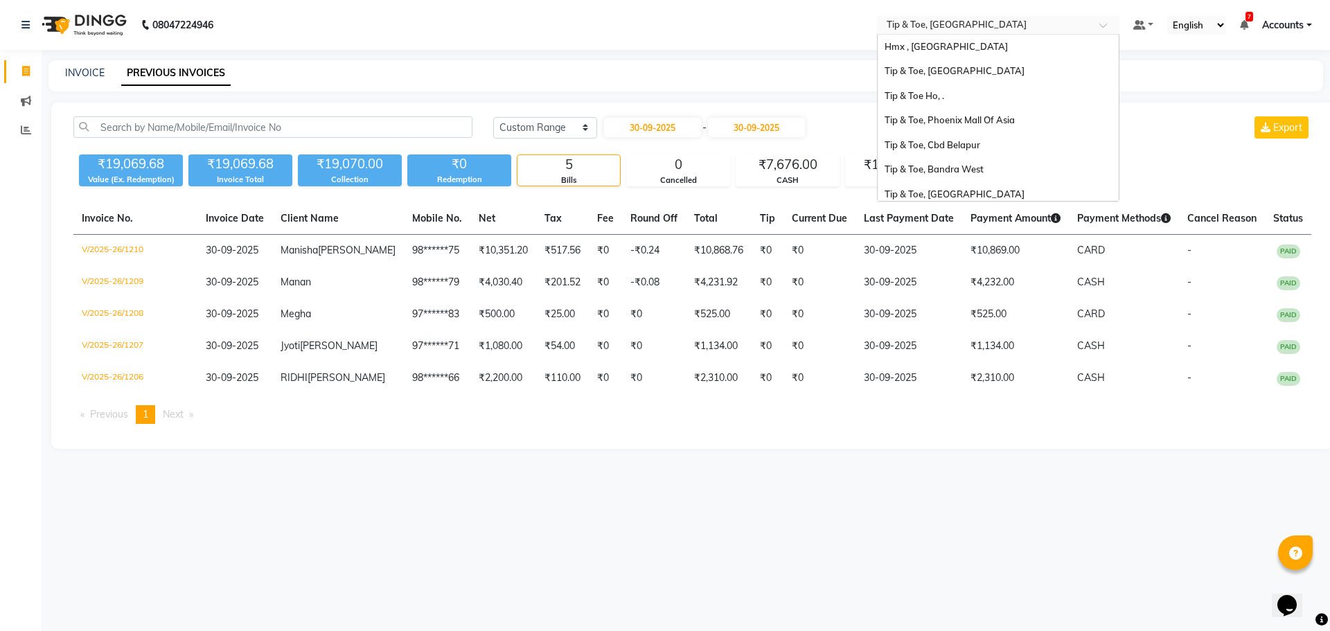
click at [1026, 24] on input "text" at bounding box center [984, 26] width 201 height 14
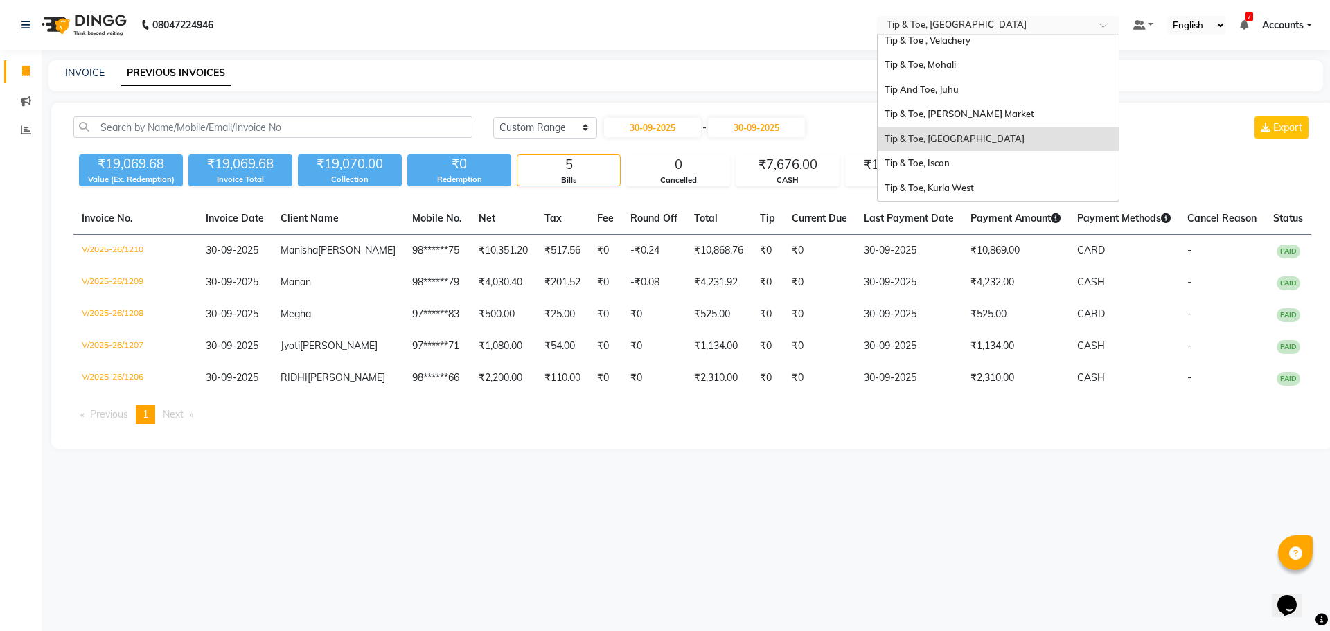
click at [1026, 24] on input "text" at bounding box center [984, 26] width 201 height 14
click at [995, 143] on div "Tip & Toe, [GEOGRAPHIC_DATA]" at bounding box center [998, 139] width 241 height 25
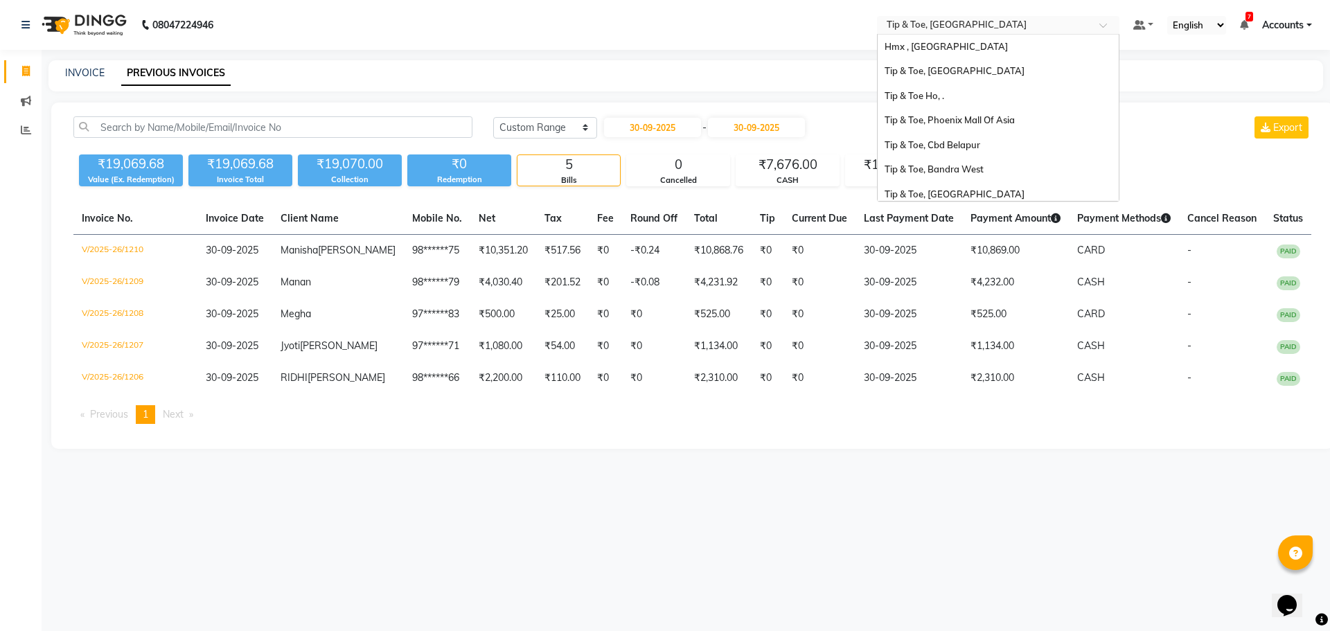
drag, startPoint x: 993, startPoint y: 24, endPoint x: 986, endPoint y: 80, distance: 55.9
click at [993, 25] on input "text" at bounding box center [984, 26] width 201 height 14
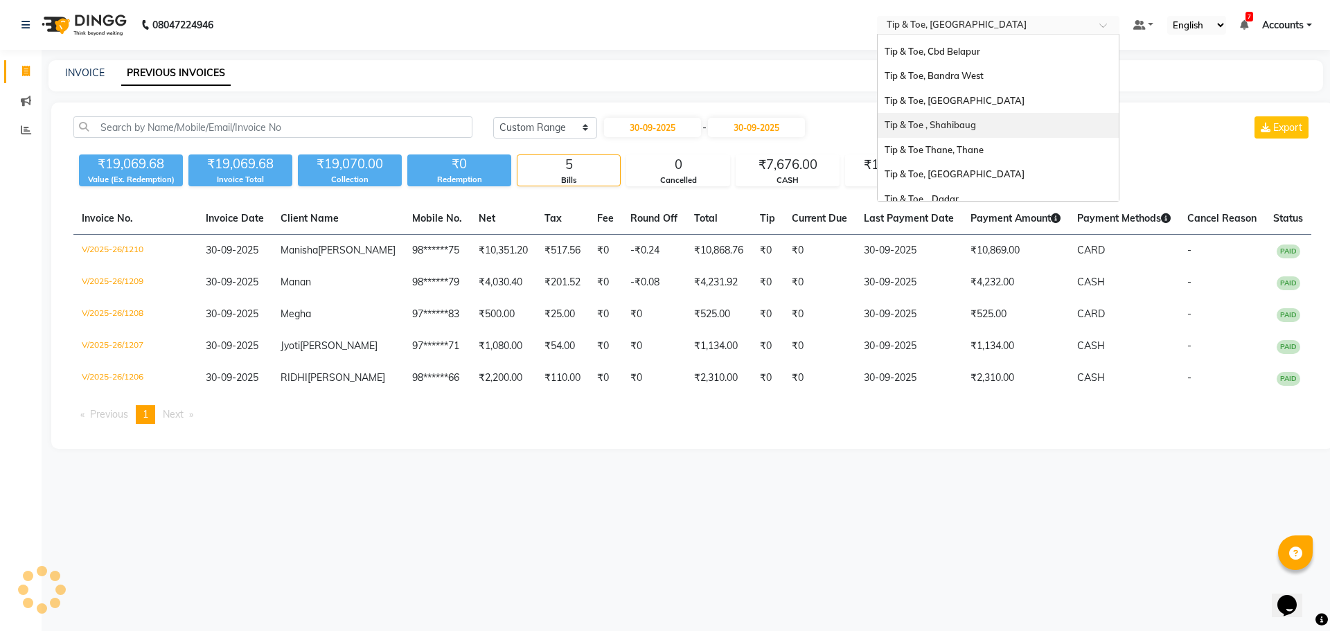
scroll to position [163, 0]
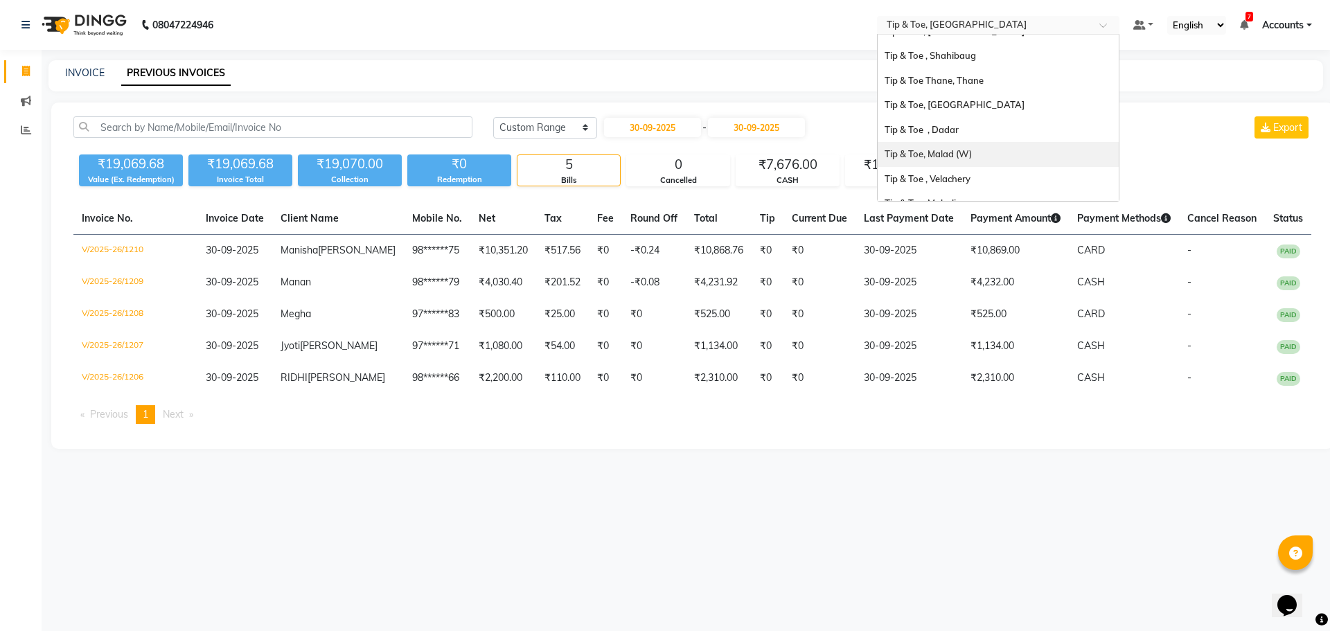
click at [948, 151] on span "Tip & Toe, Malad (W)" at bounding box center [927, 153] width 87 height 11
